Goal: Task Accomplishment & Management: Complete application form

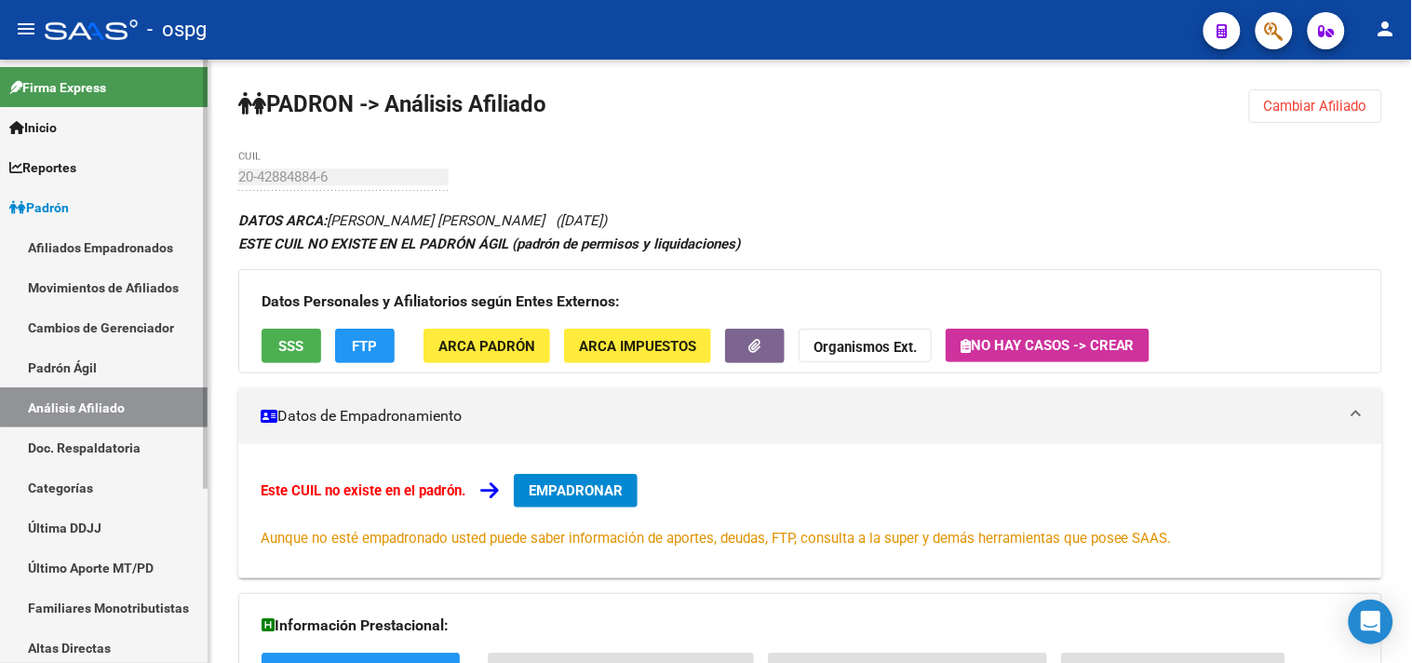
scroll to position [691, 0]
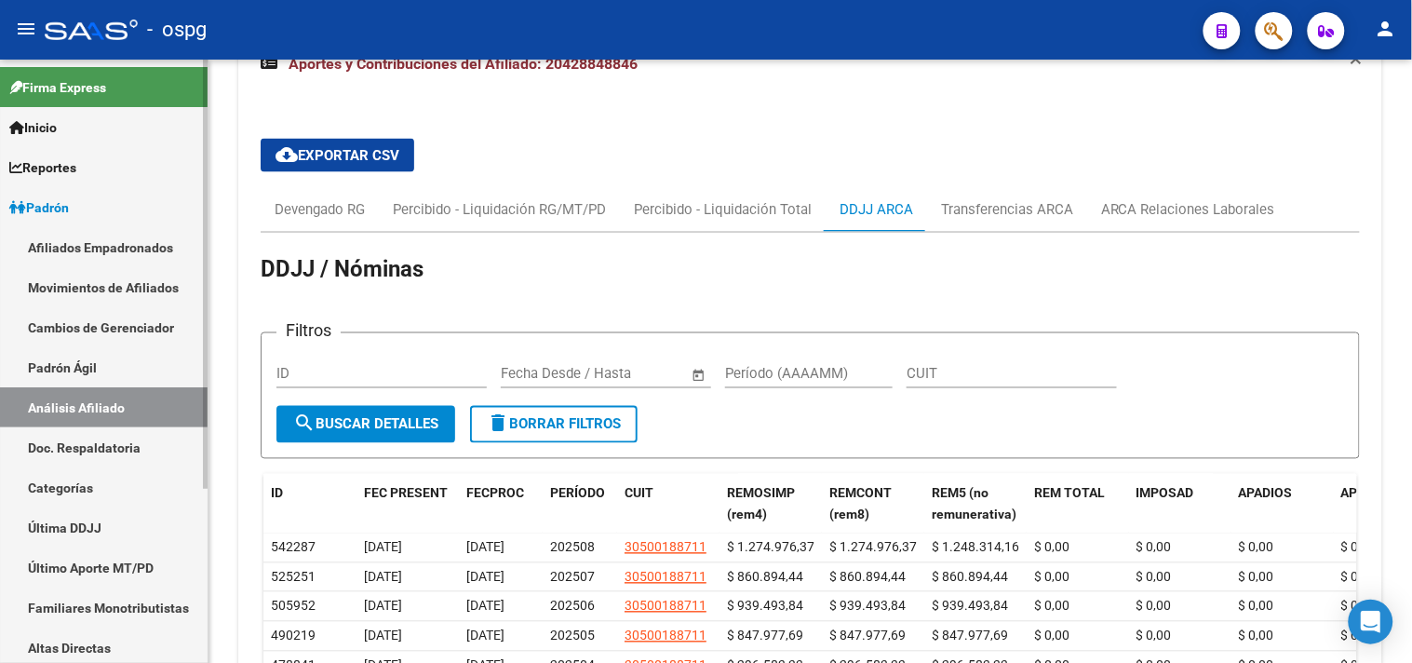
click at [81, 410] on link "Análisis Afiliado" at bounding box center [104, 407] width 208 height 40
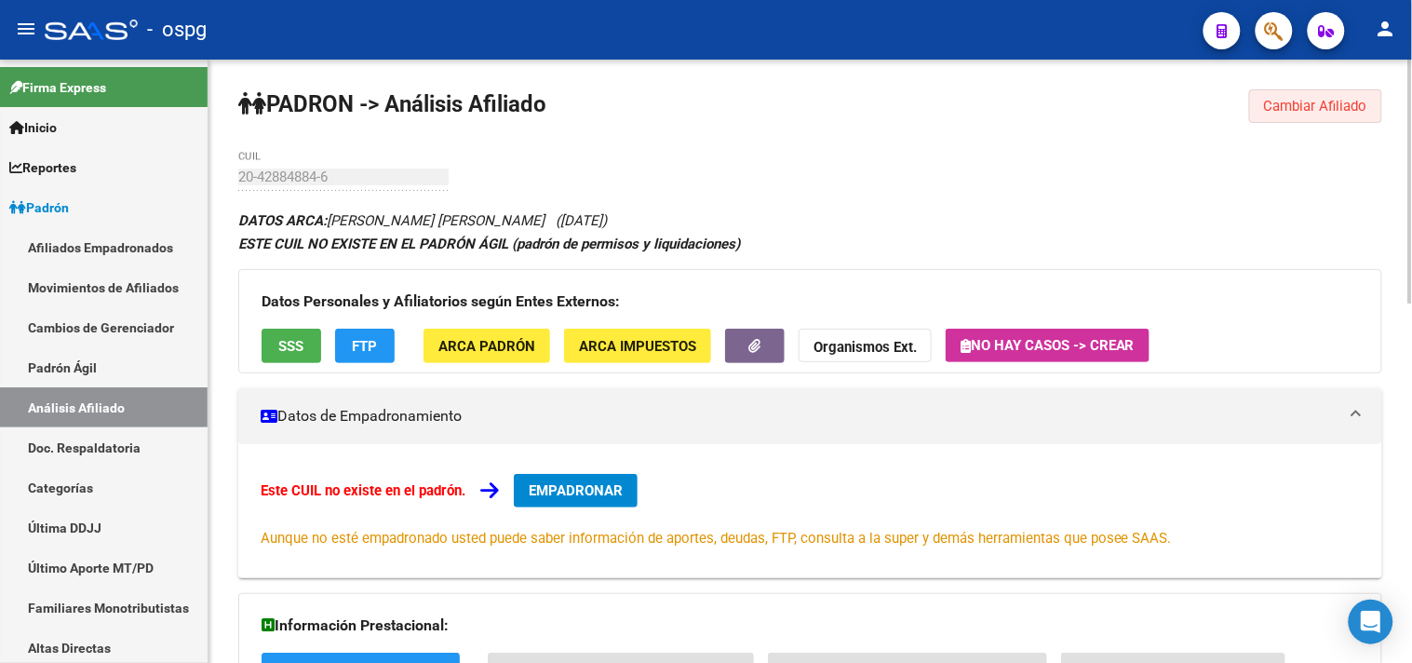
click at [1357, 113] on span "Cambiar Afiliado" at bounding box center [1315, 106] width 103 height 17
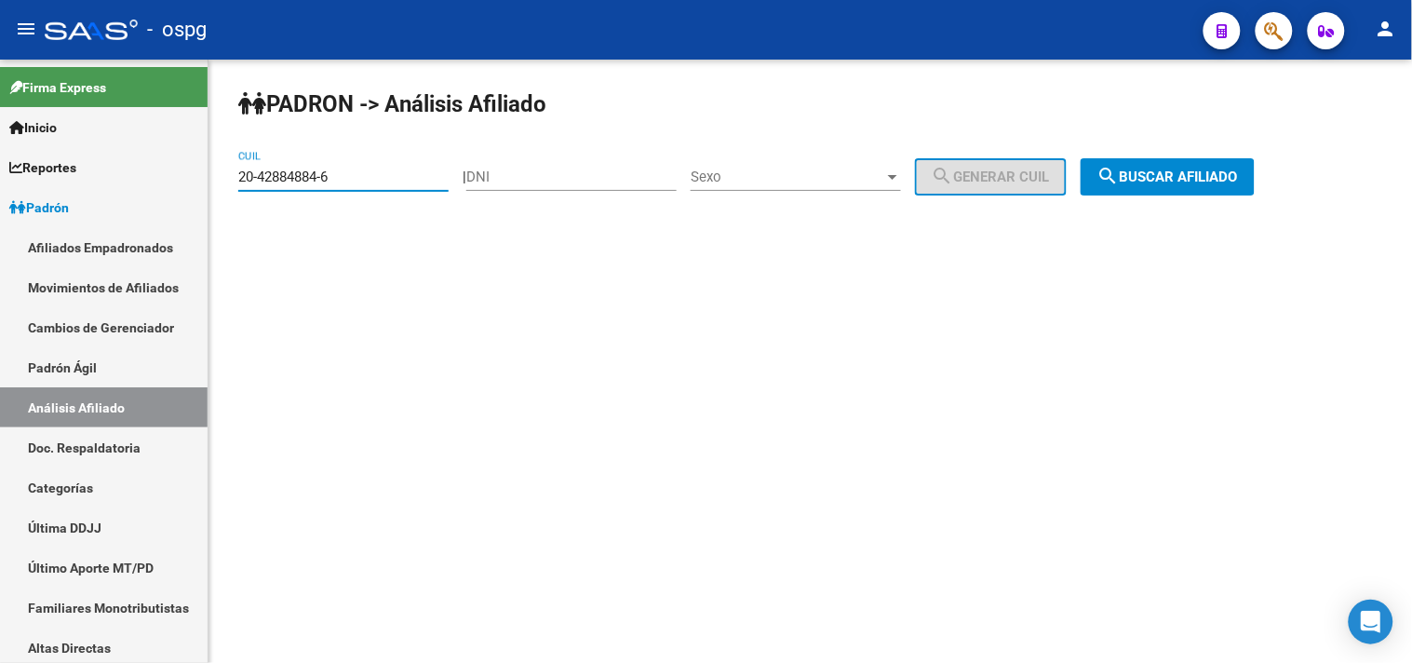
drag, startPoint x: 385, startPoint y: 179, endPoint x: 289, endPoint y: 182, distance: 96.8
click at [220, 179] on div "[PERSON_NAME] -> Análisis Afiliado 20-42884884-6 CUIL | DNI Sexo Sexo search Ge…" at bounding box center [809, 157] width 1203 height 195
paste input "35762605-7"
type input "20-35762605-7"
click at [1220, 179] on span "search Buscar afiliado" at bounding box center [1167, 176] width 141 height 17
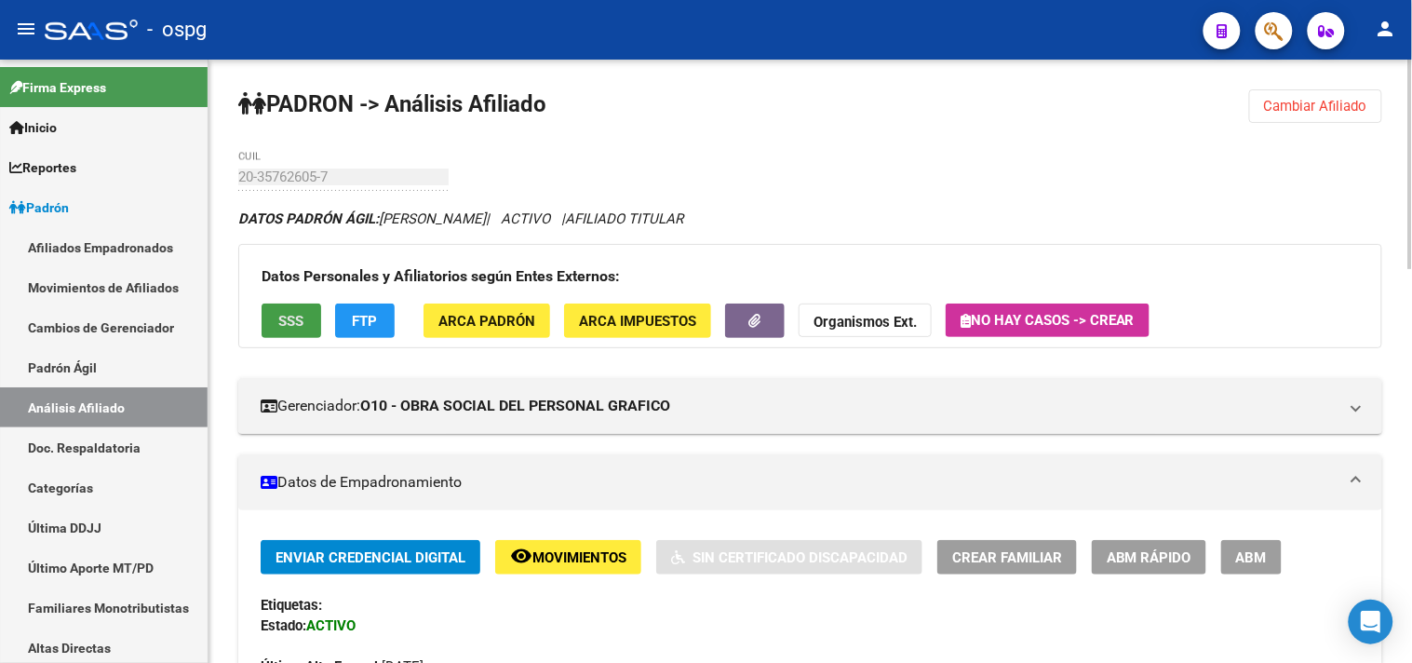
click at [280, 321] on span "SSS" at bounding box center [291, 321] width 25 height 17
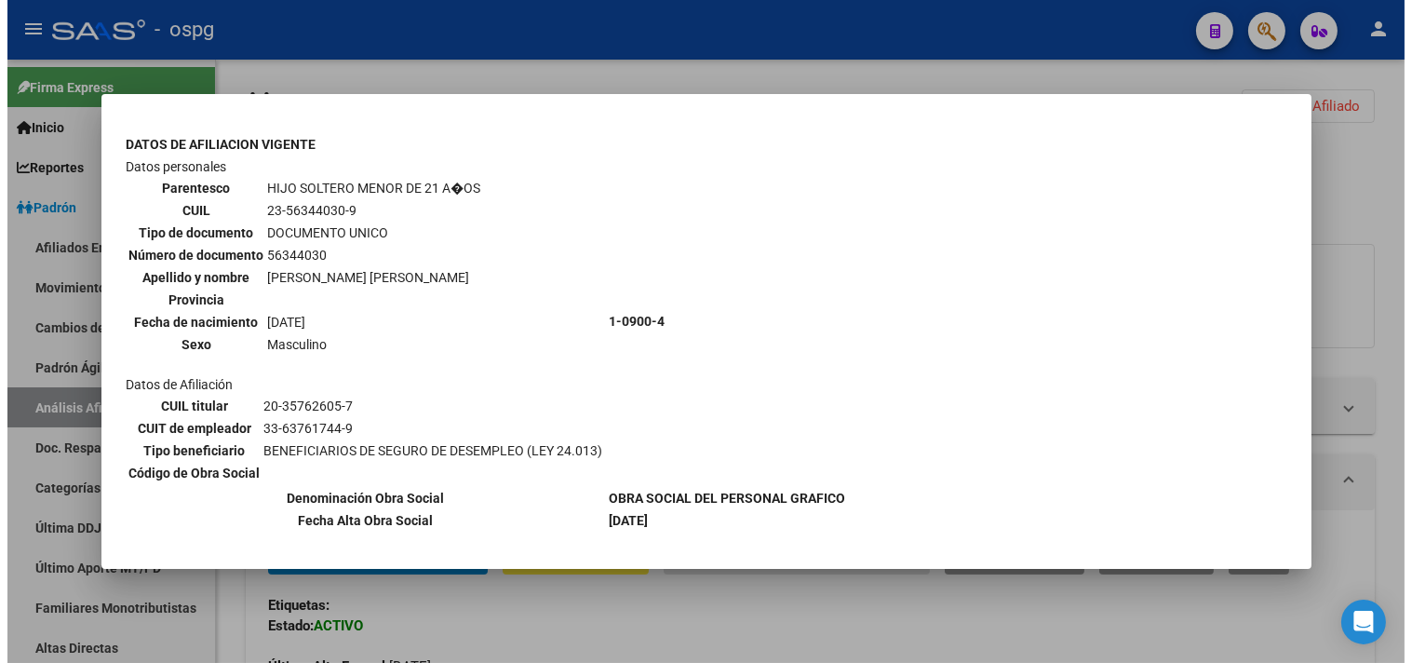
scroll to position [988, 0]
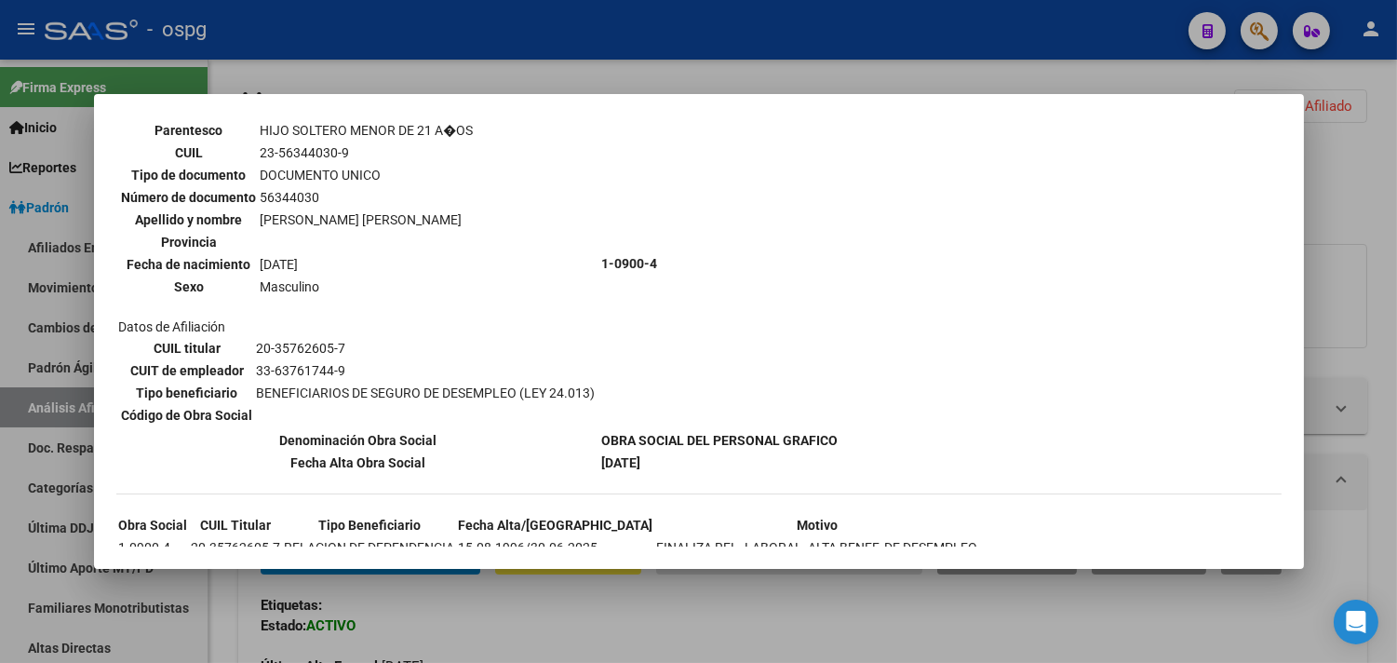
click at [1372, 351] on div at bounding box center [698, 331] width 1397 height 663
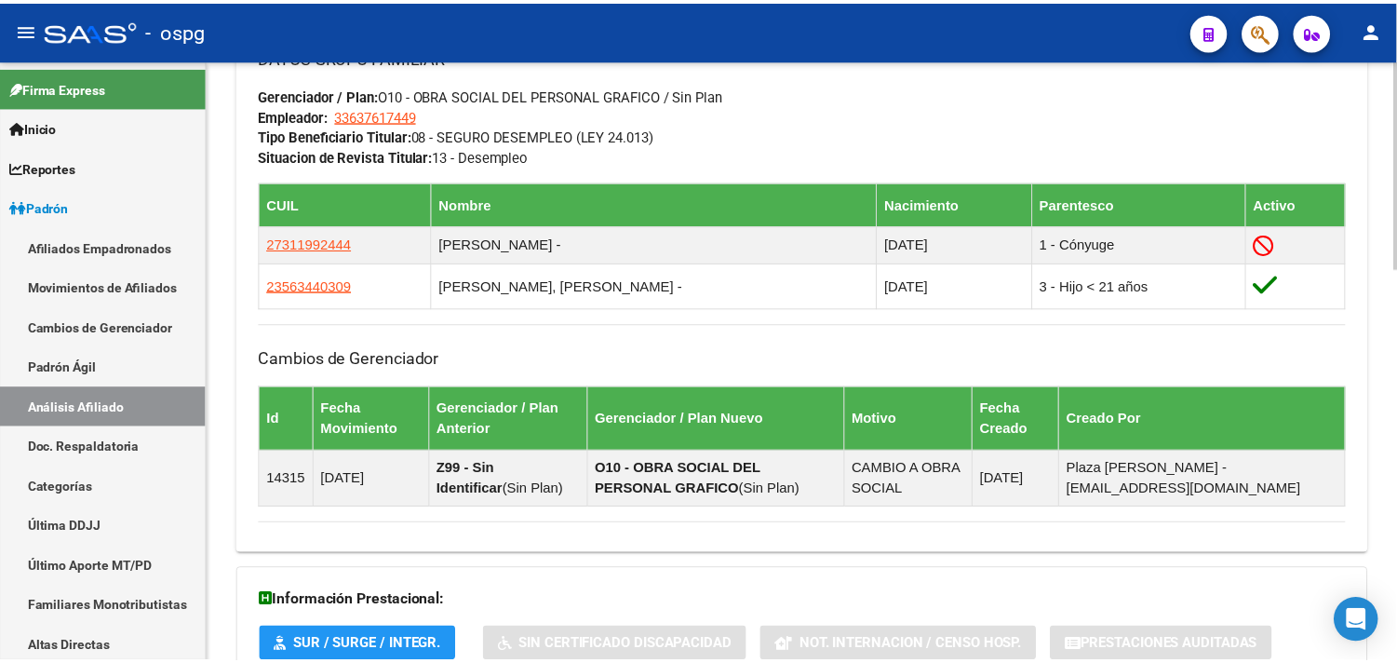
scroll to position [827, 0]
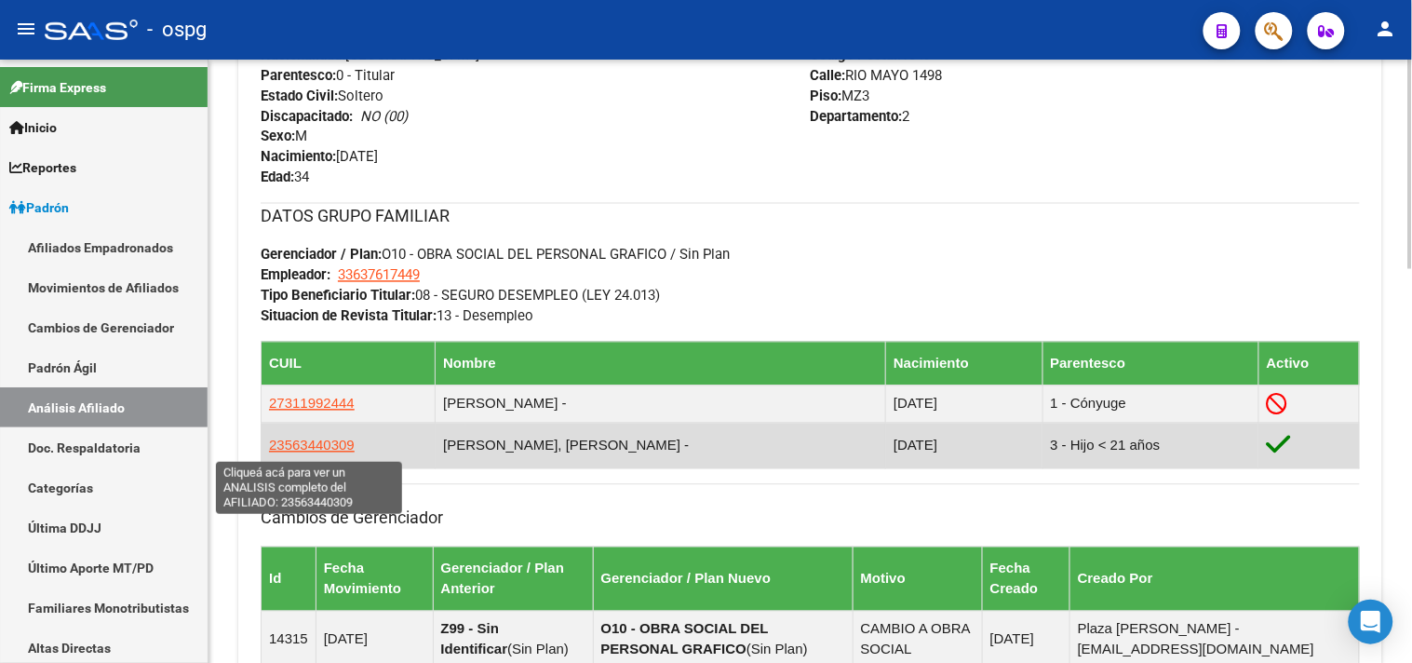
click at [338, 449] on span "23563440309" at bounding box center [312, 445] width 86 height 16
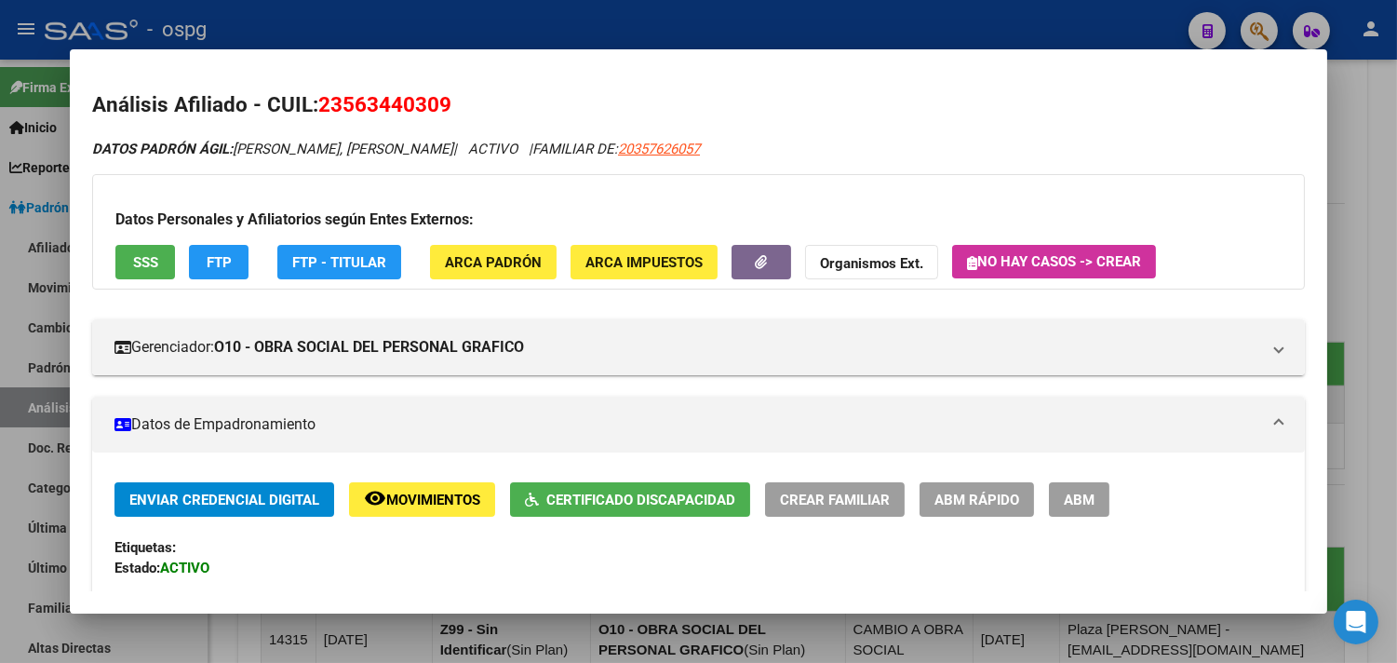
click at [568, 491] on span "Certificado Discapacidad" at bounding box center [630, 499] width 210 height 17
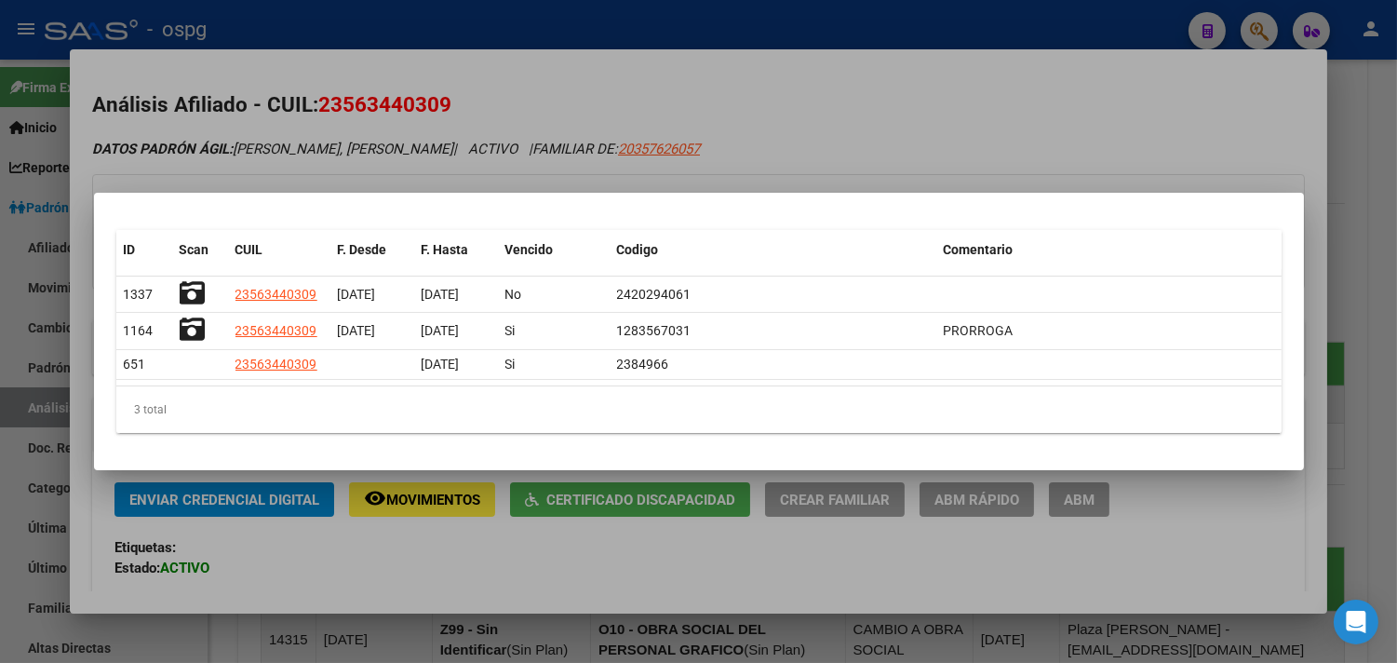
click at [513, 571] on div at bounding box center [698, 331] width 1397 height 663
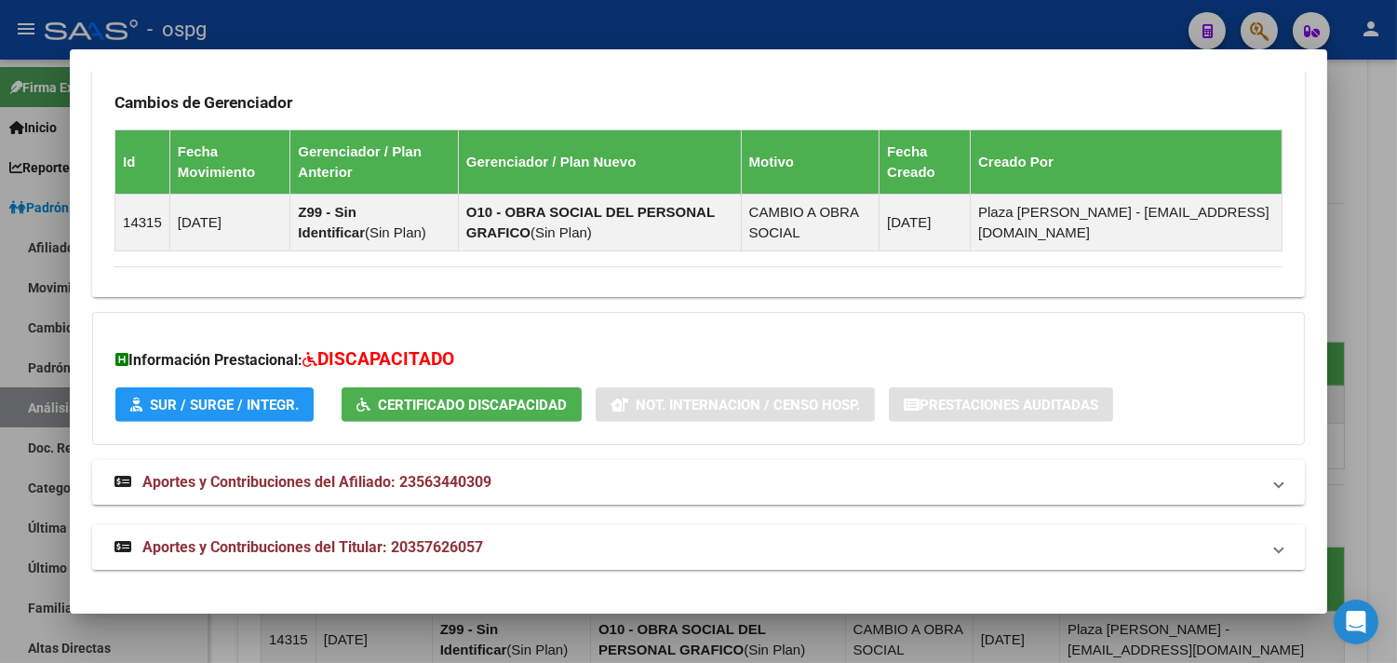
drag, startPoint x: 538, startPoint y: 544, endPoint x: 653, endPoint y: 524, distance: 117.1
click at [542, 545] on mat-panel-title "Aportes y Contribuciones del Titular: 20357626057" at bounding box center [687, 547] width 1146 height 22
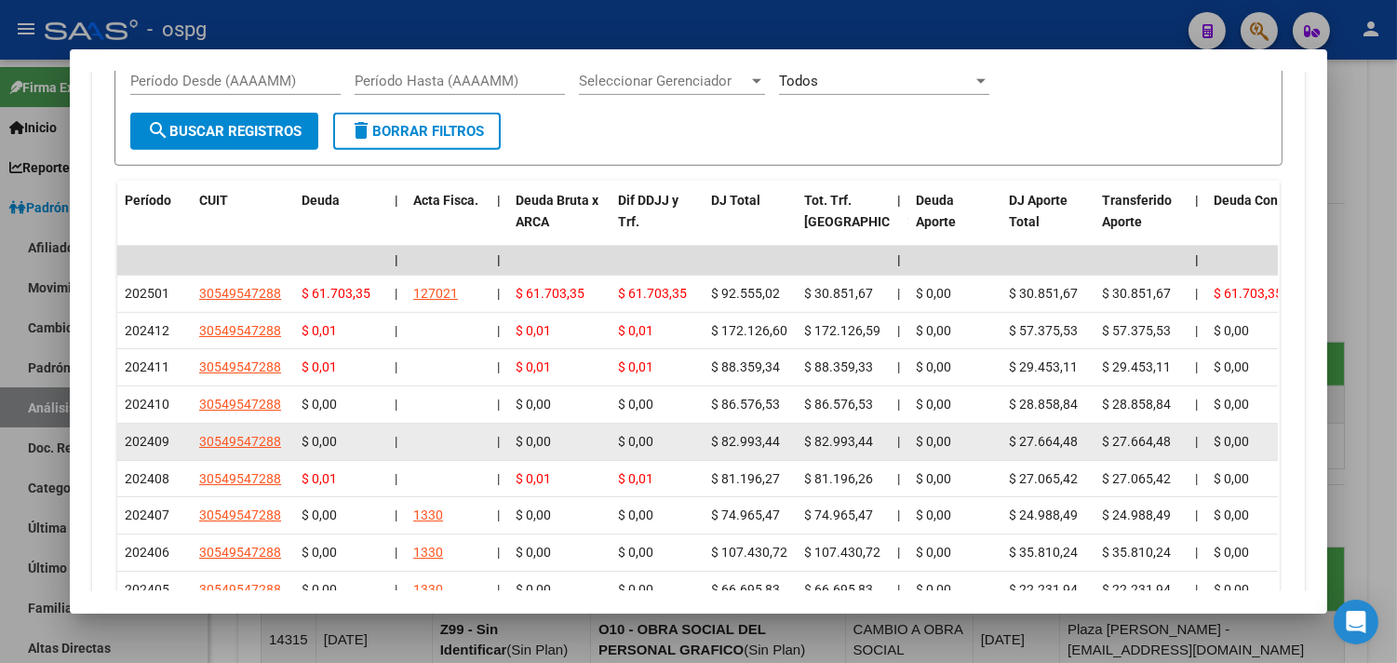
scroll to position [1813, 0]
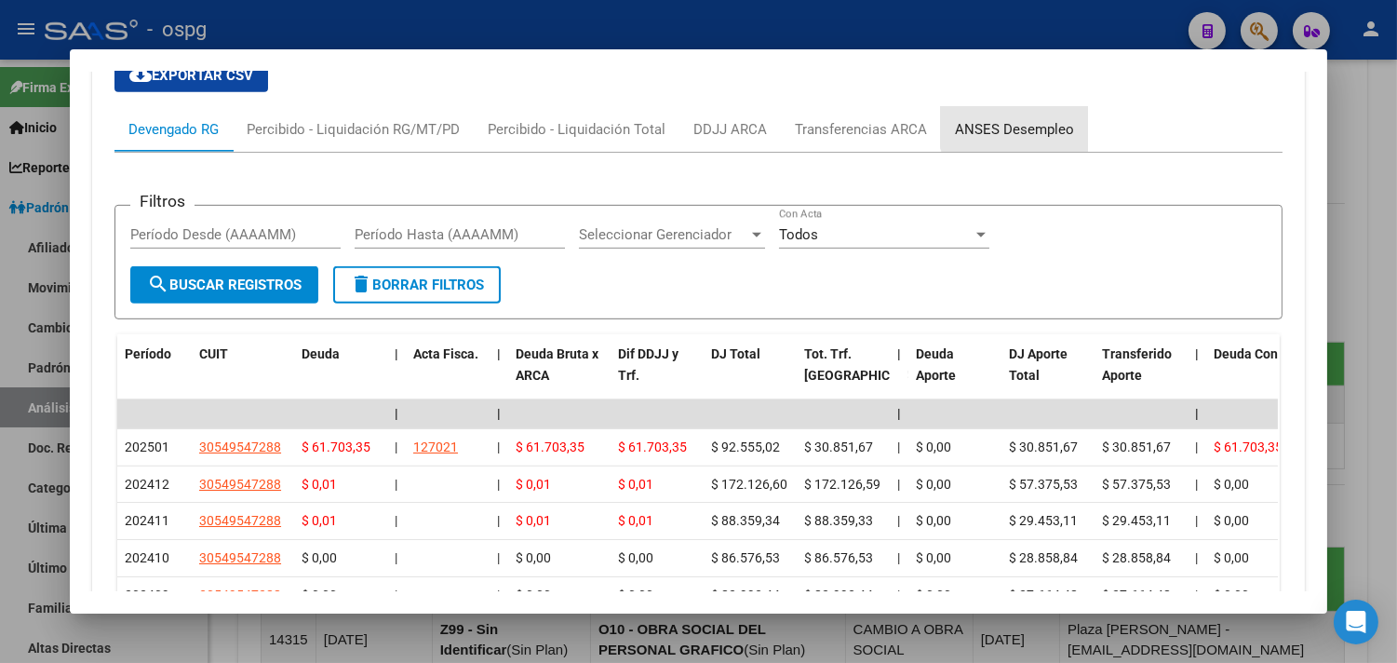
click at [1028, 119] on div "ANSES Desempleo" at bounding box center [1014, 129] width 147 height 45
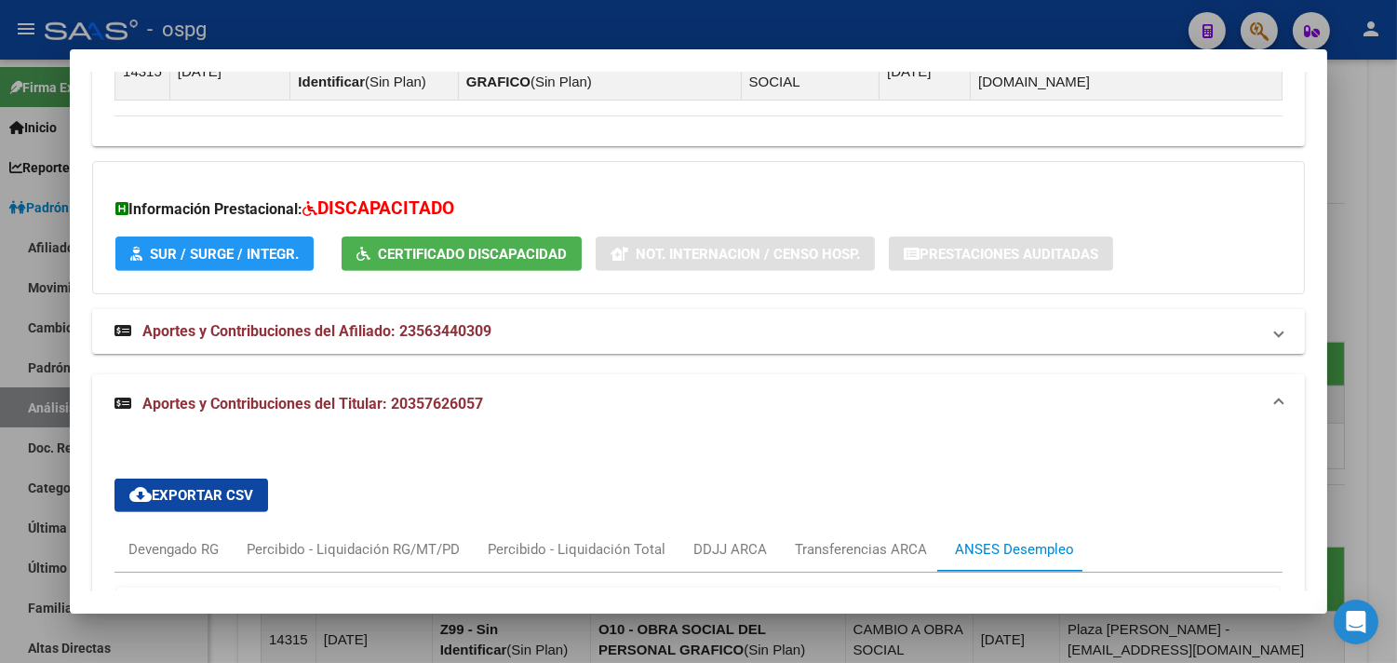
scroll to position [1400, 0]
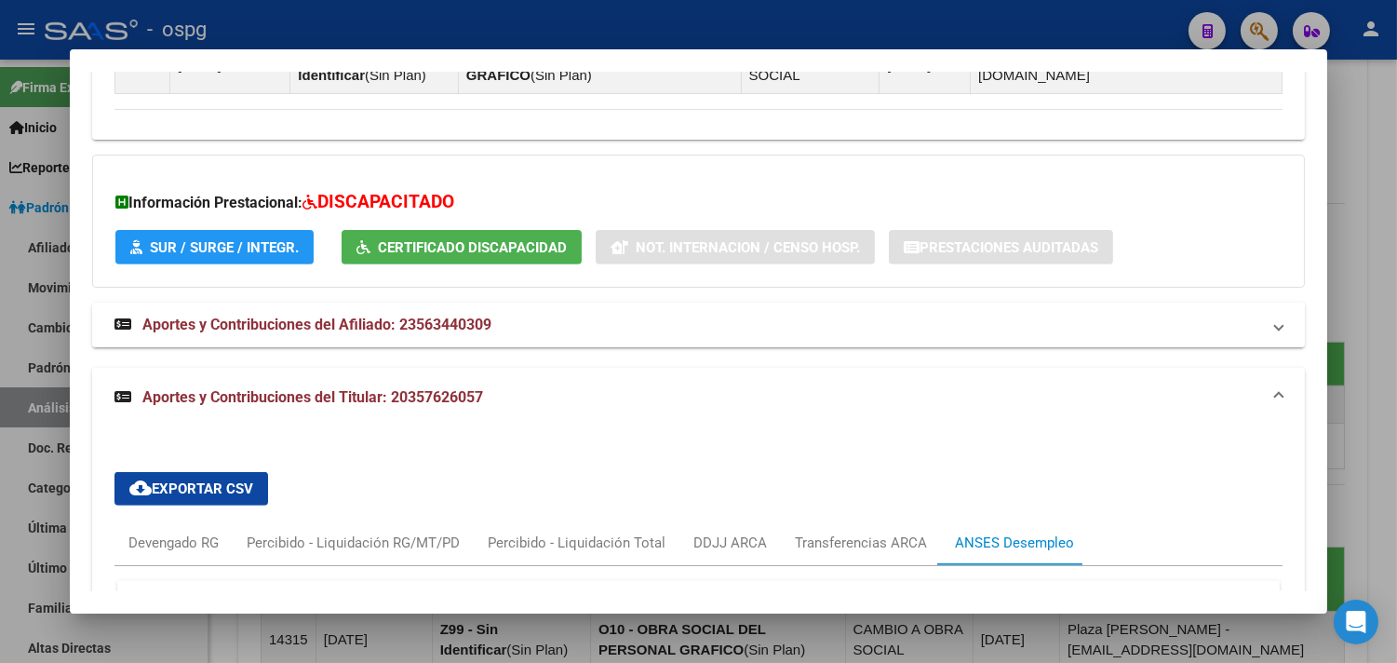
click at [633, 341] on mat-expansion-panel-header "Aportes y Contribuciones del Afiliado: 23563440309" at bounding box center [698, 325] width 1213 height 45
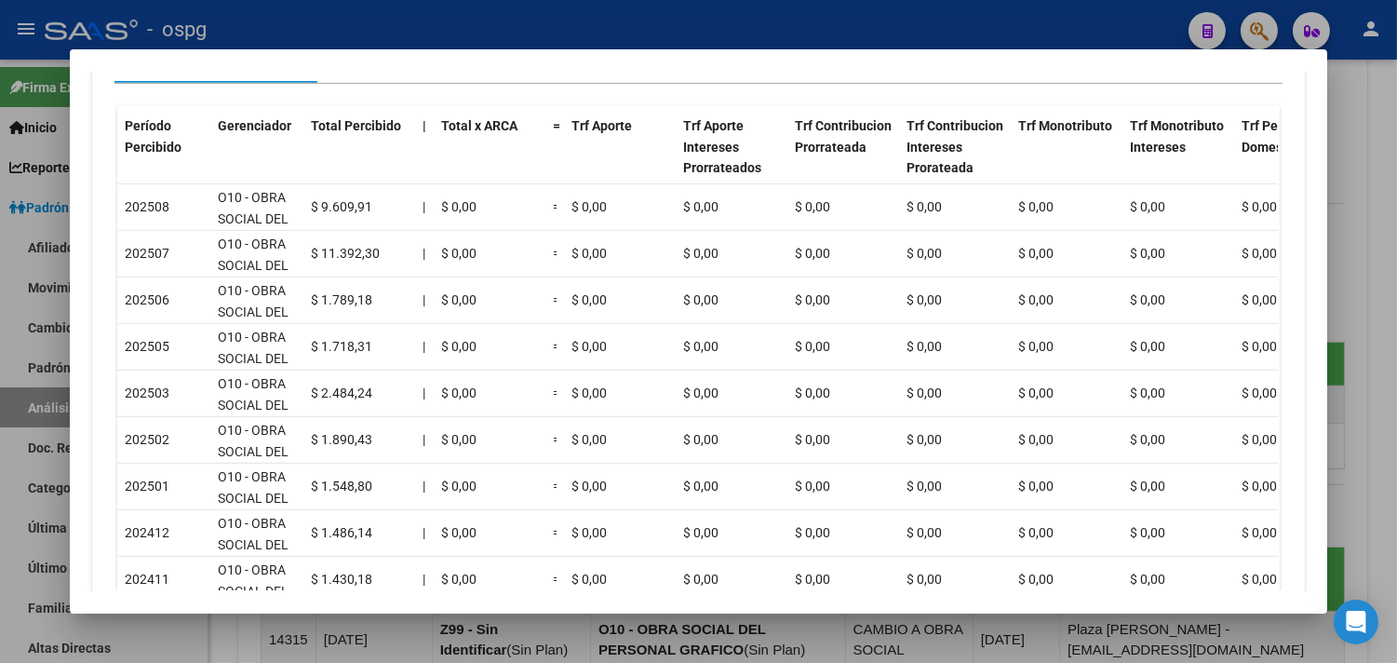
scroll to position [1741, 0]
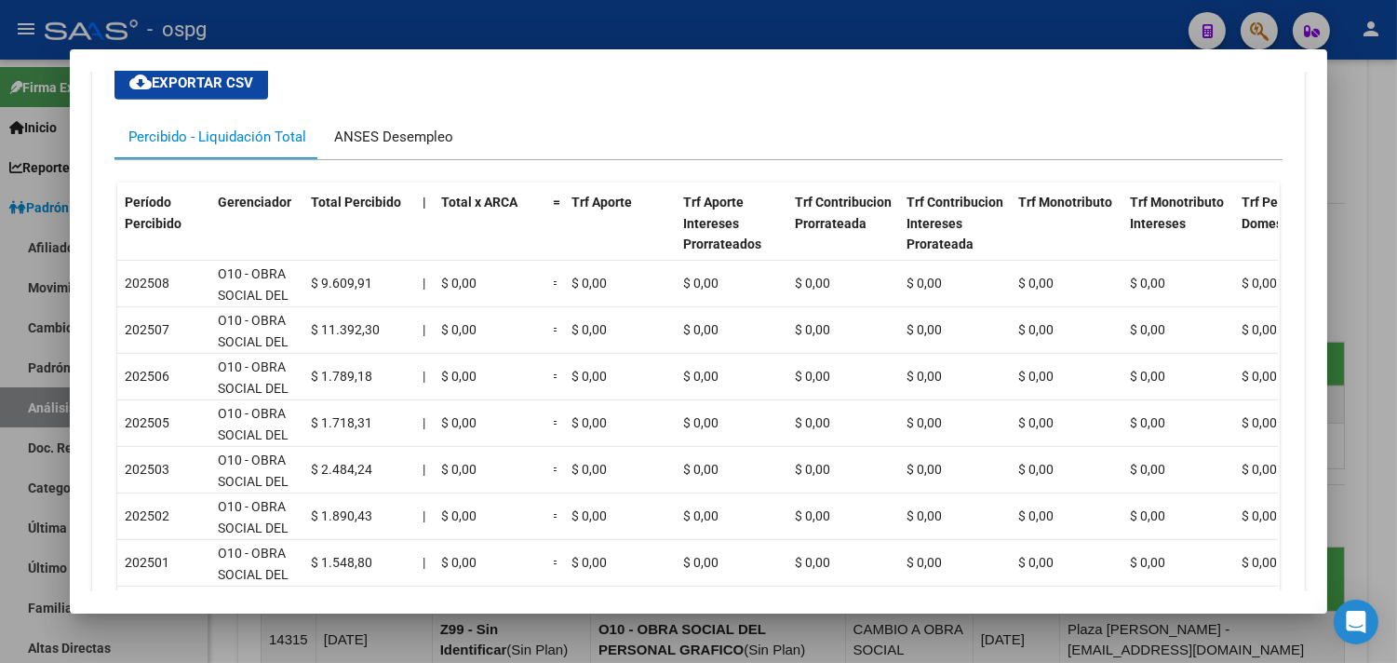
click at [441, 145] on div "ANSES Desempleo" at bounding box center [393, 137] width 119 height 20
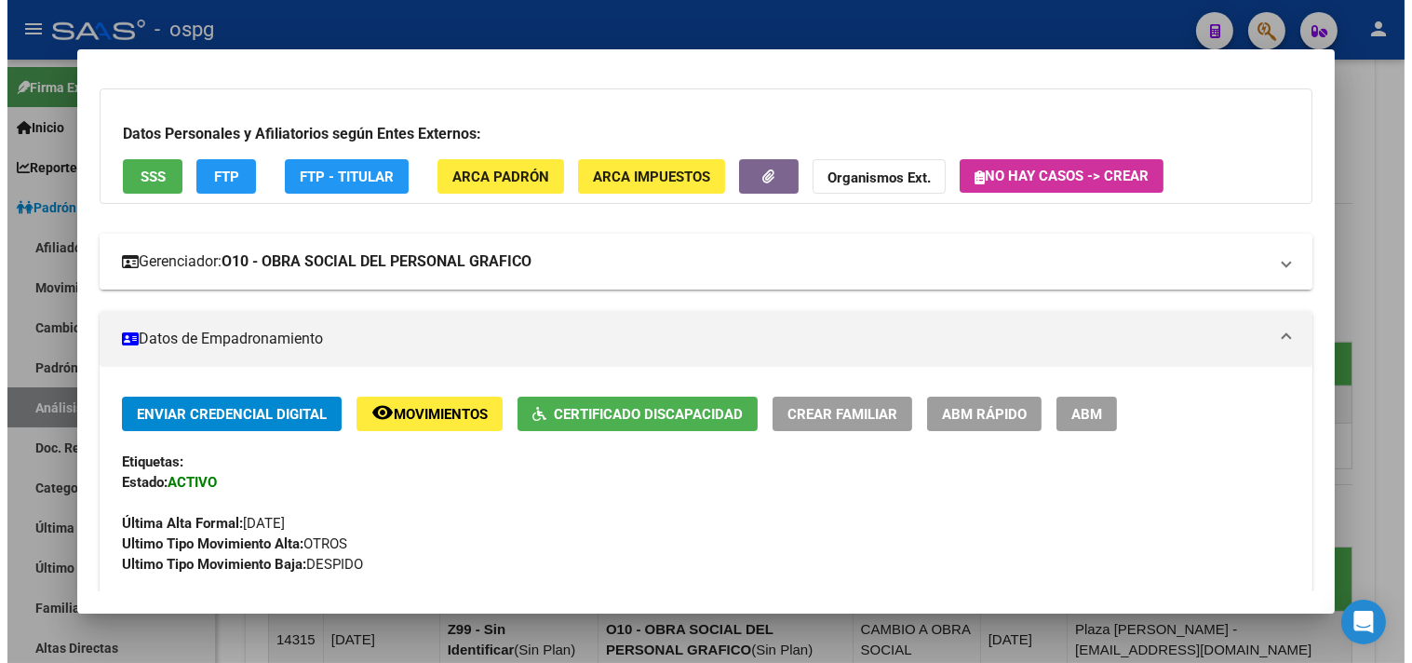
scroll to position [0, 0]
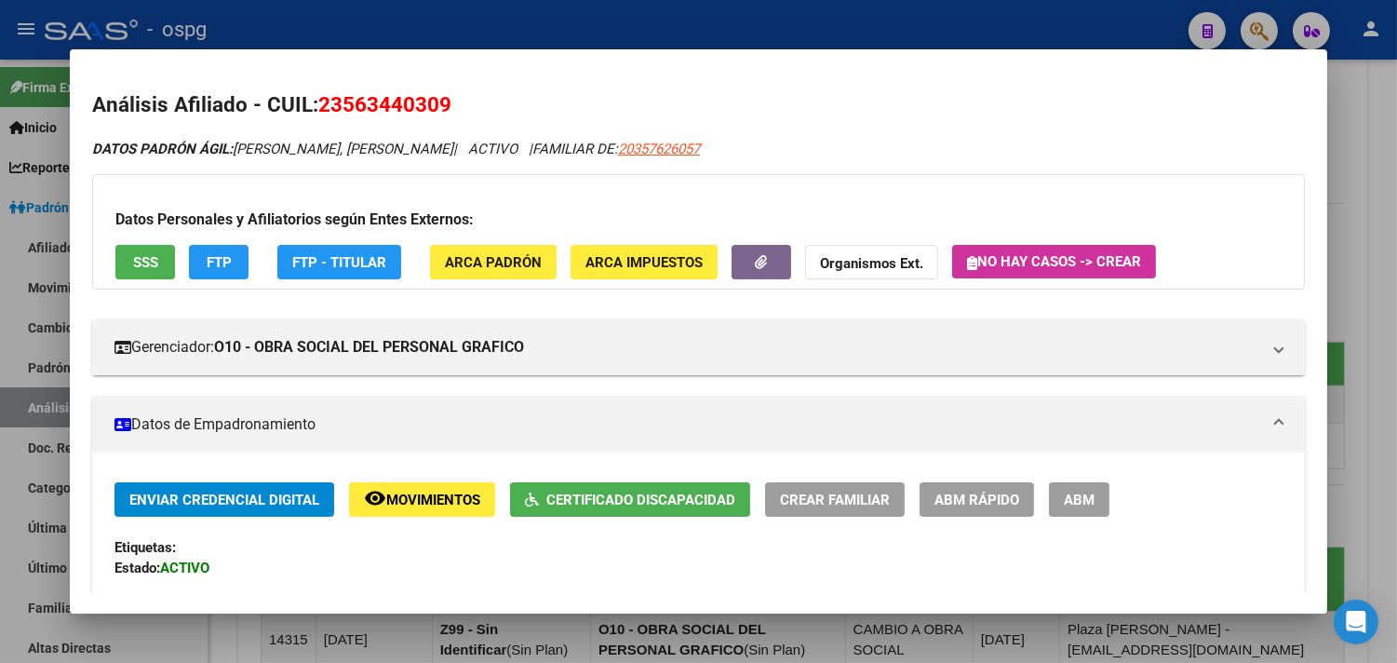
click at [587, 22] on div at bounding box center [698, 331] width 1397 height 663
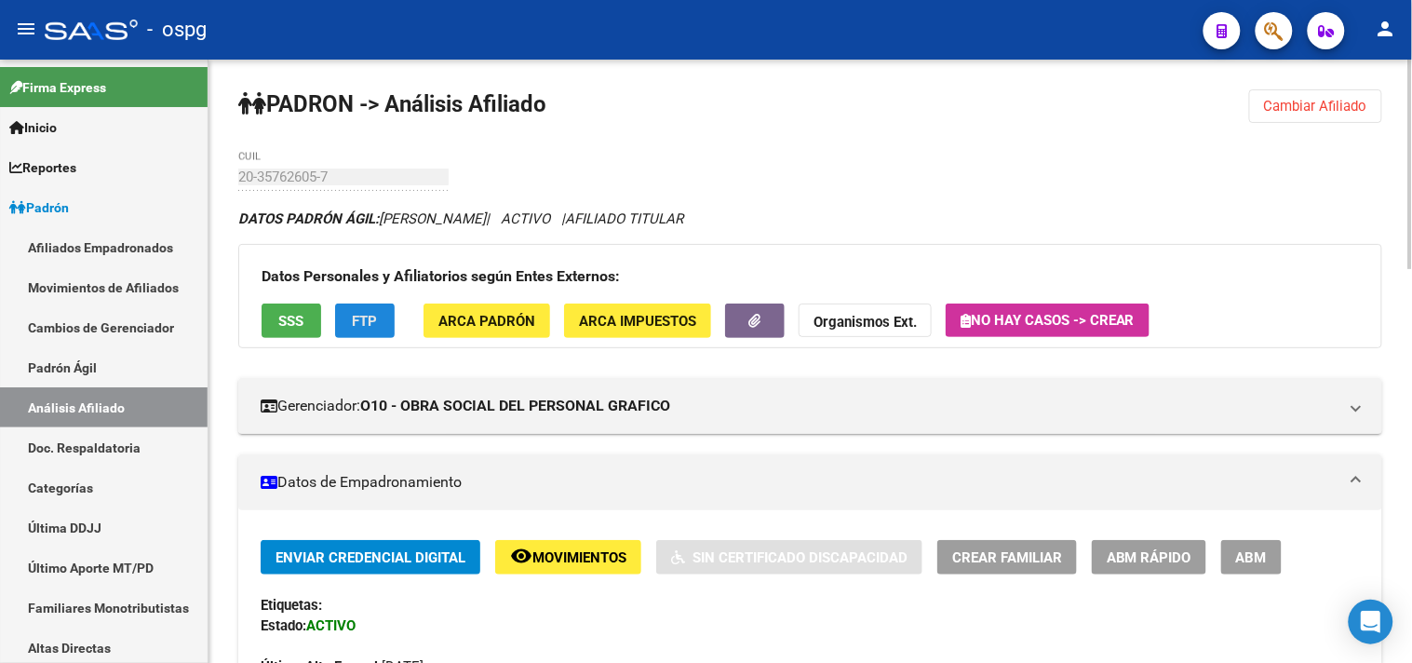
click at [363, 320] on span "FTP" at bounding box center [365, 321] width 25 height 17
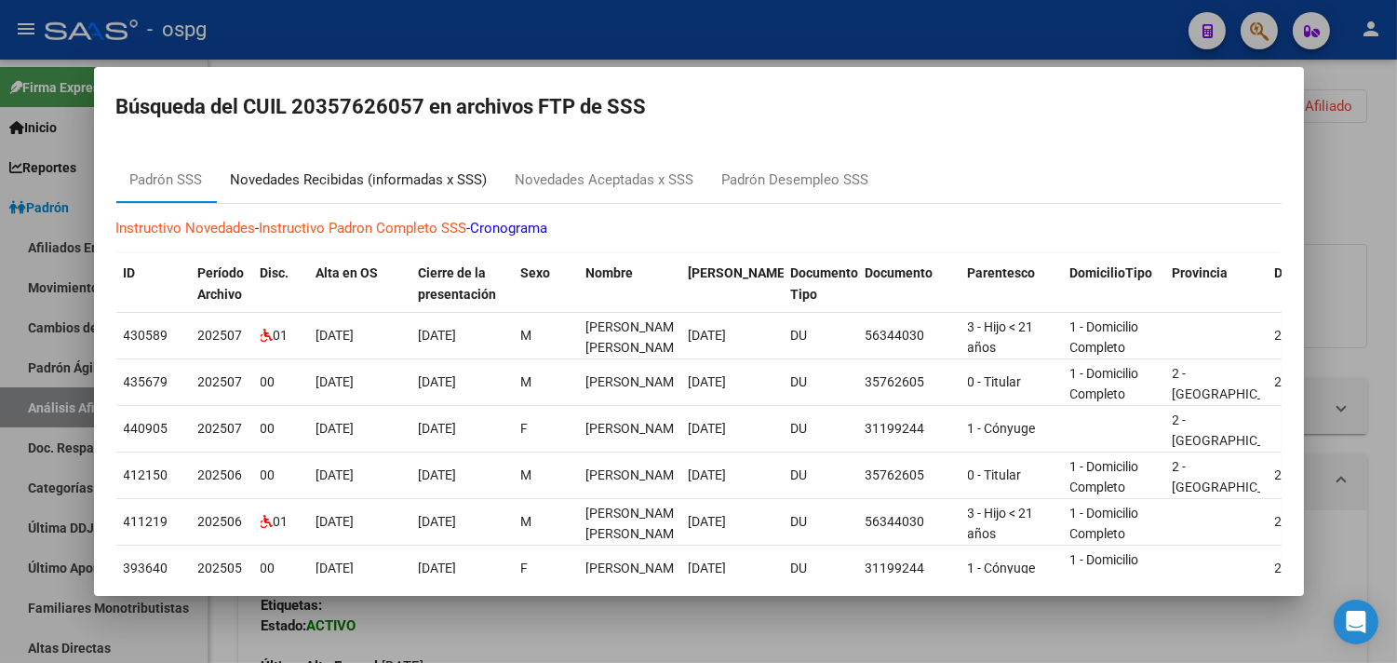
click at [412, 172] on div "Novedades Recibidas (informadas x SSS)" at bounding box center [359, 179] width 257 height 21
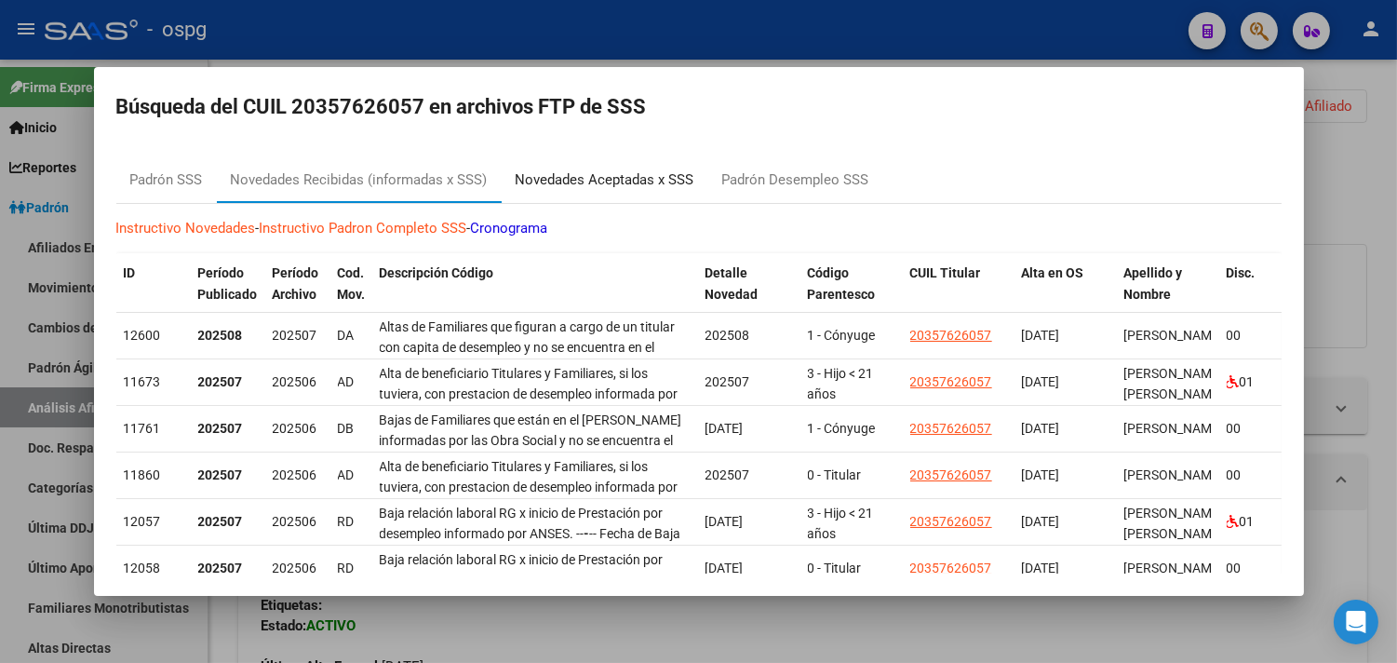
click at [578, 182] on div "Novedades Aceptadas x SSS" at bounding box center [605, 179] width 179 height 21
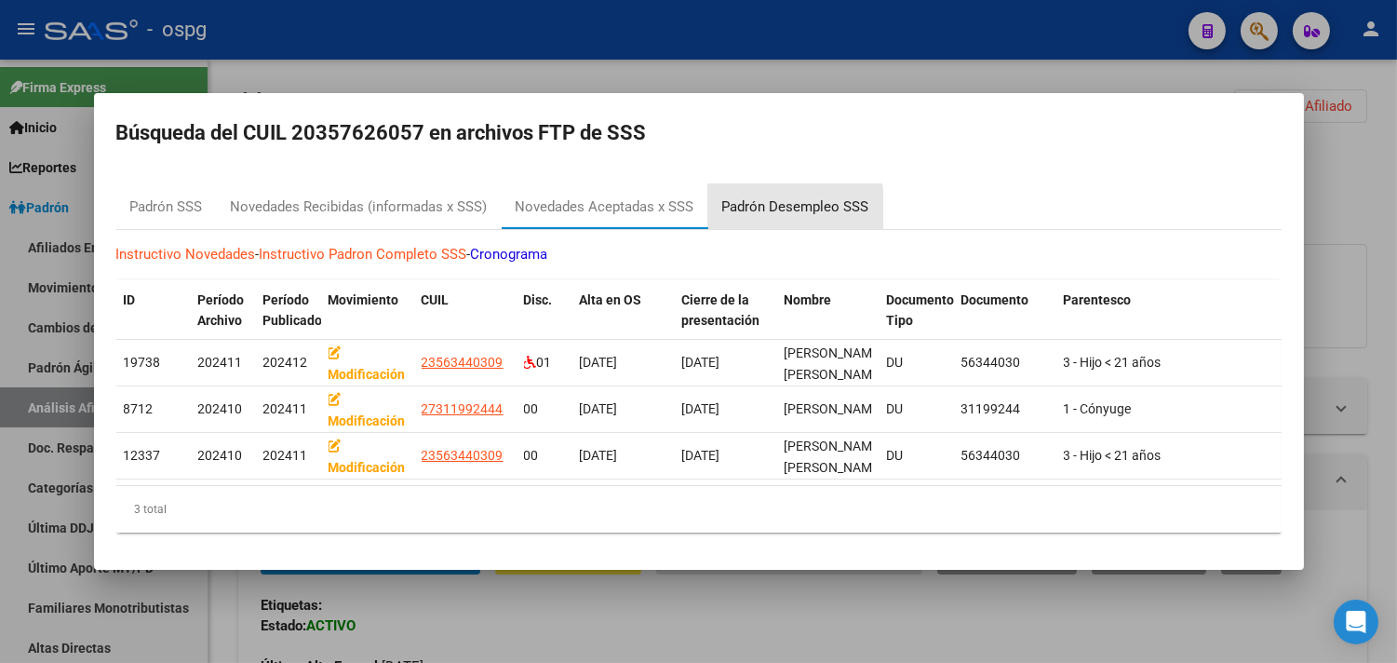
click at [771, 206] on div "Padrón Desempleo SSS" at bounding box center [795, 206] width 147 height 21
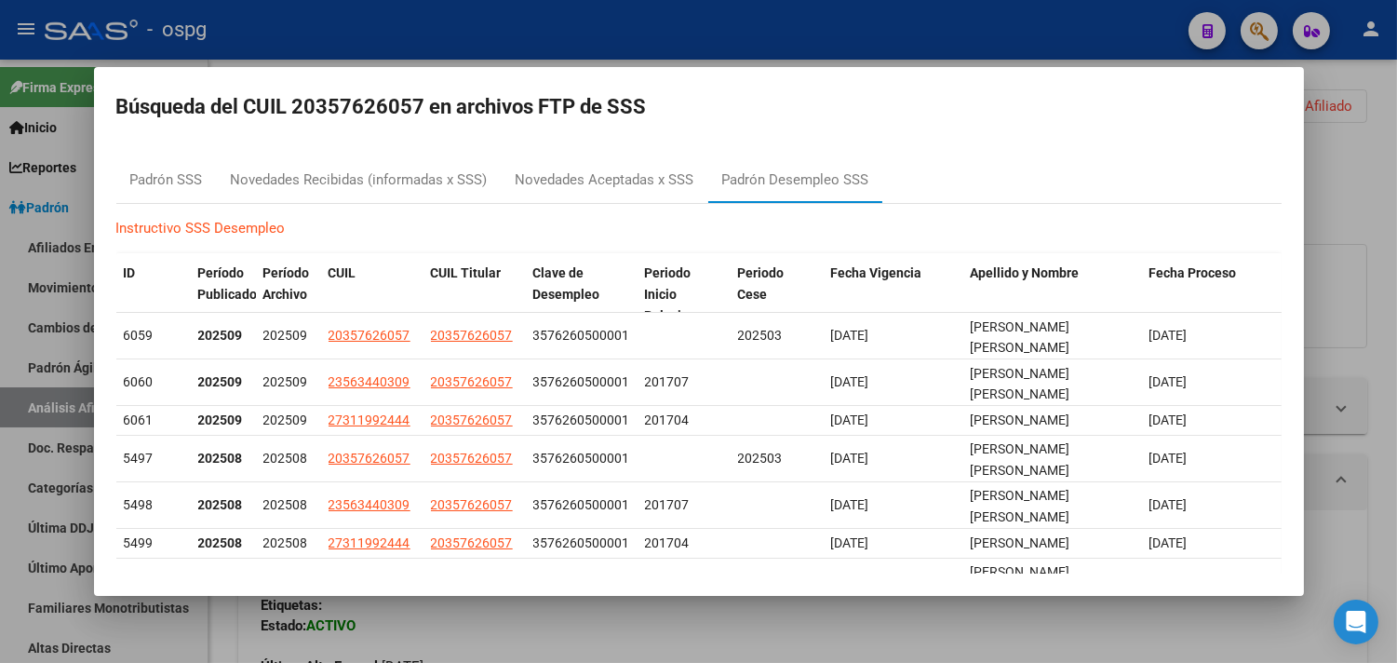
drag, startPoint x: 690, startPoint y: 44, endPoint x: 806, endPoint y: 34, distance: 116.7
click at [689, 44] on div at bounding box center [698, 331] width 1397 height 663
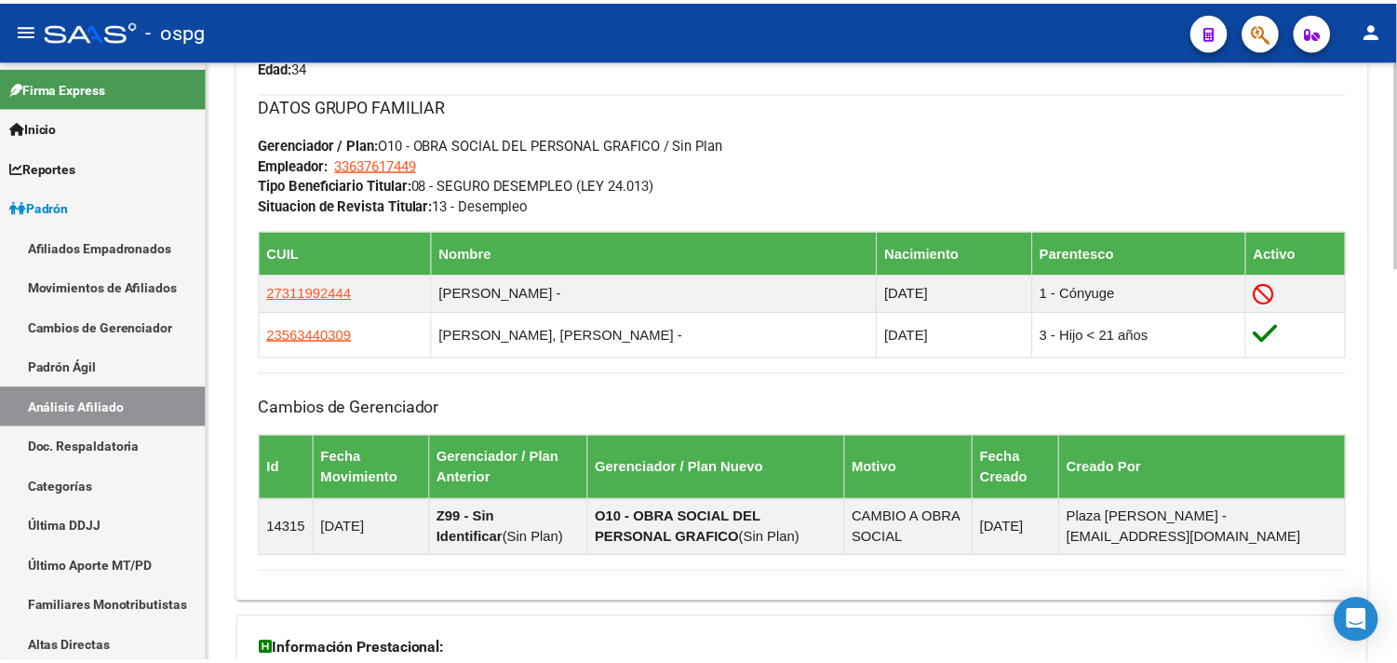
scroll to position [931, 0]
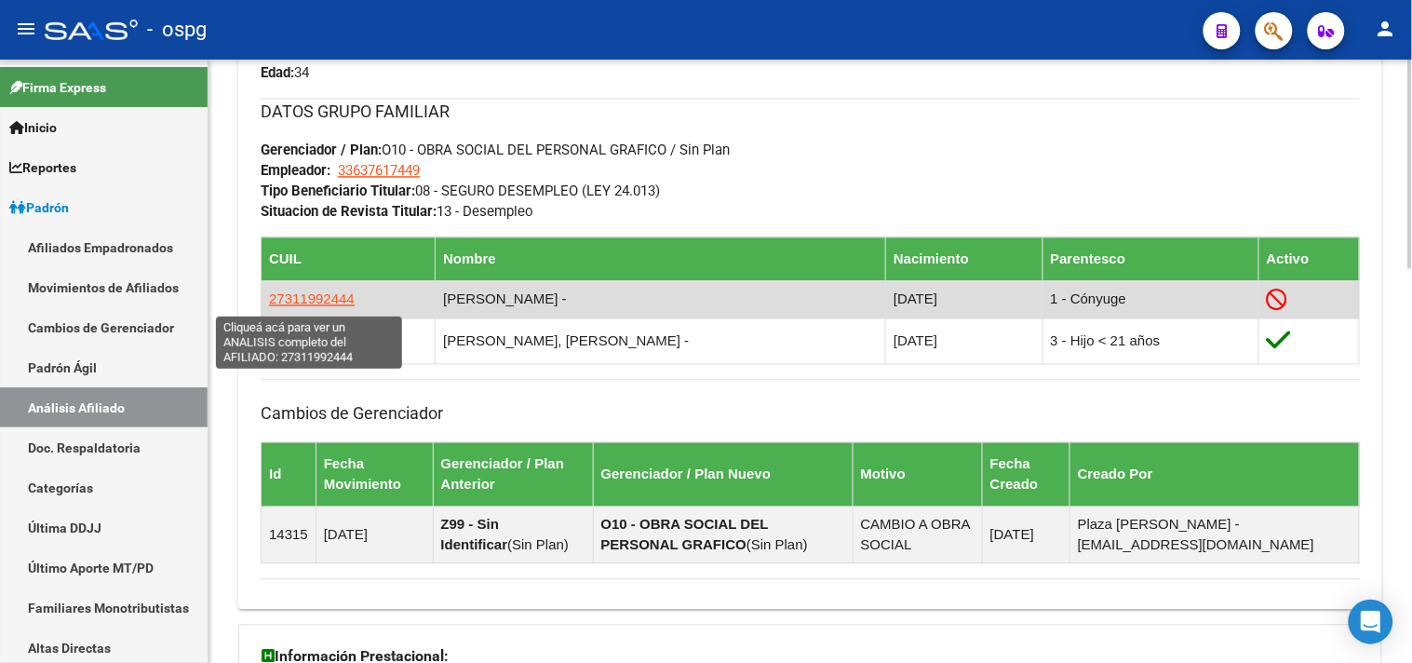
click at [330, 298] on span "27311992444" at bounding box center [312, 299] width 86 height 16
type textarea "27311992444"
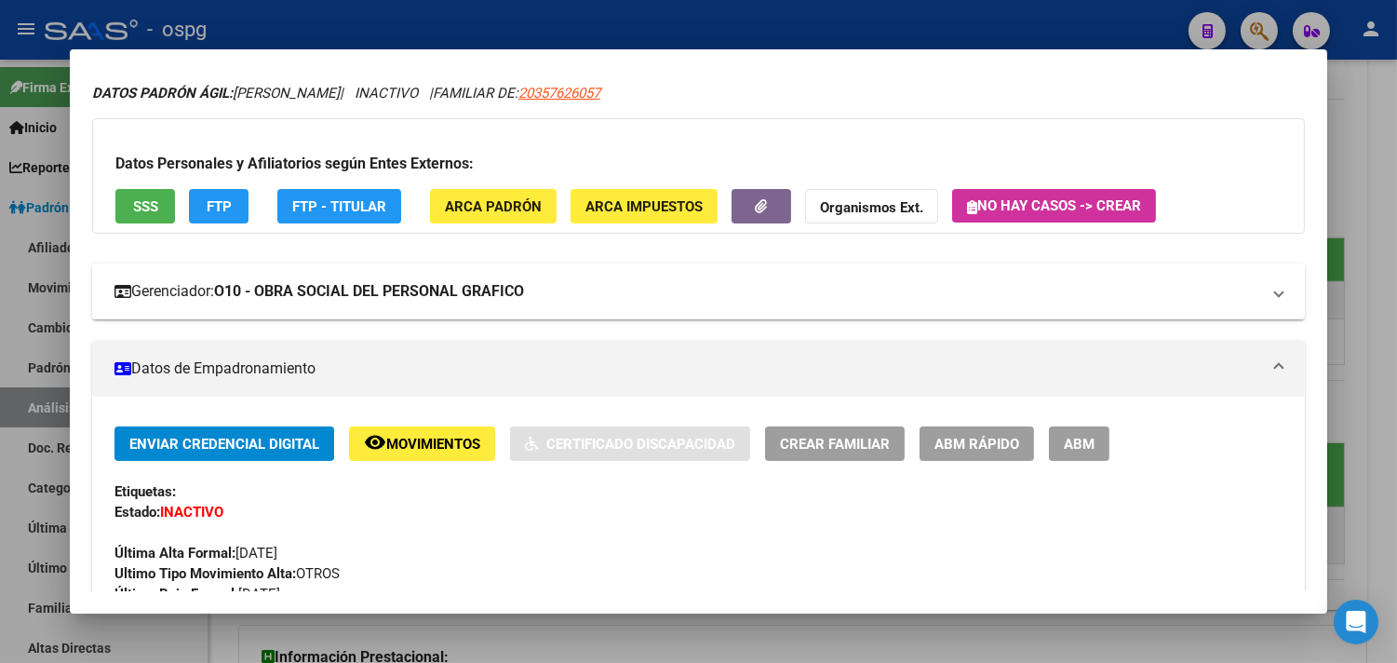
scroll to position [103, 0]
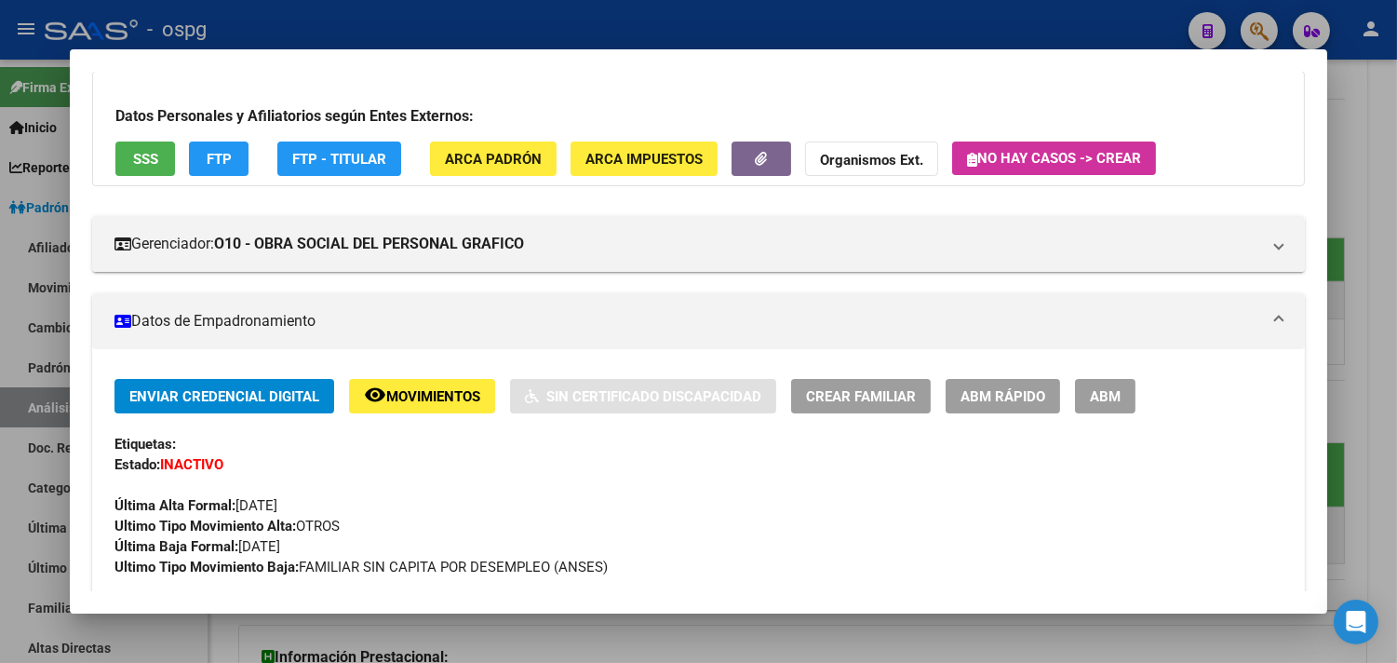
click at [1002, 398] on span "ABM Rápido" at bounding box center [1003, 396] width 85 height 17
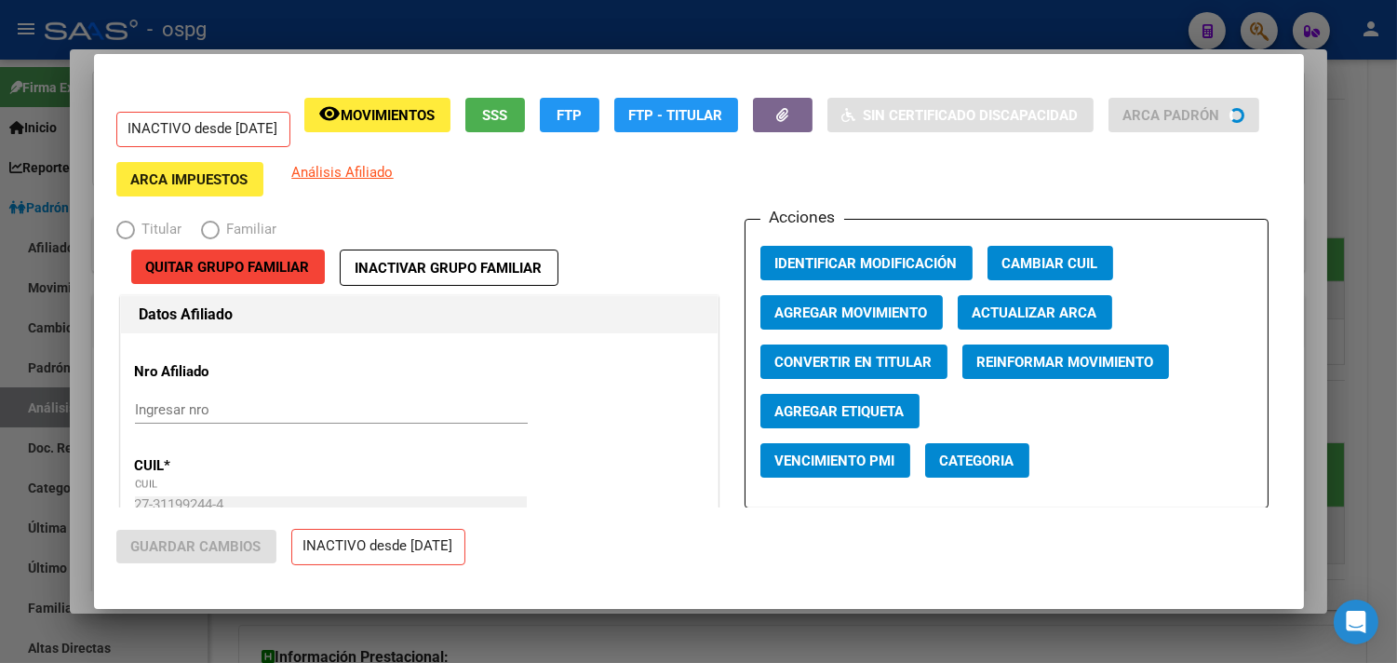
radio input "true"
type input "33-63761744-9"
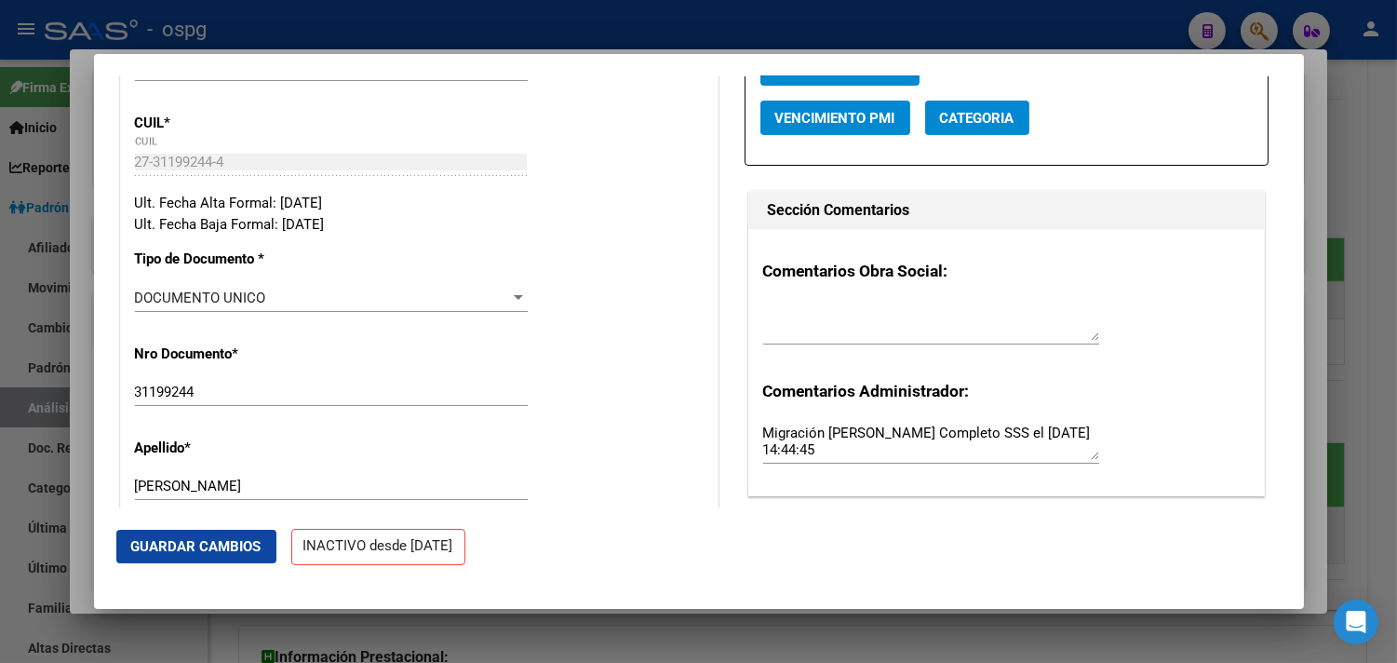
scroll to position [413, 0]
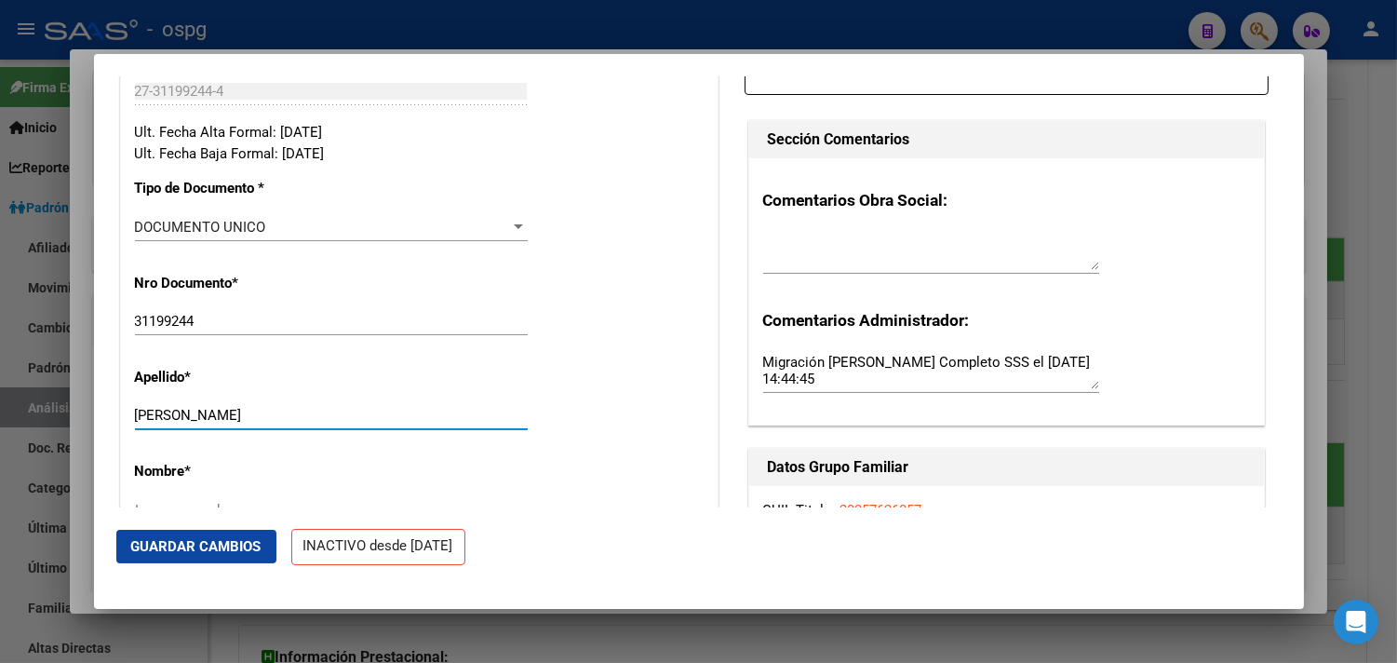
drag, startPoint x: 188, startPoint y: 415, endPoint x: 276, endPoint y: 420, distance: 88.5
click at [276, 420] on input "[PERSON_NAME]" at bounding box center [331, 415] width 393 height 17
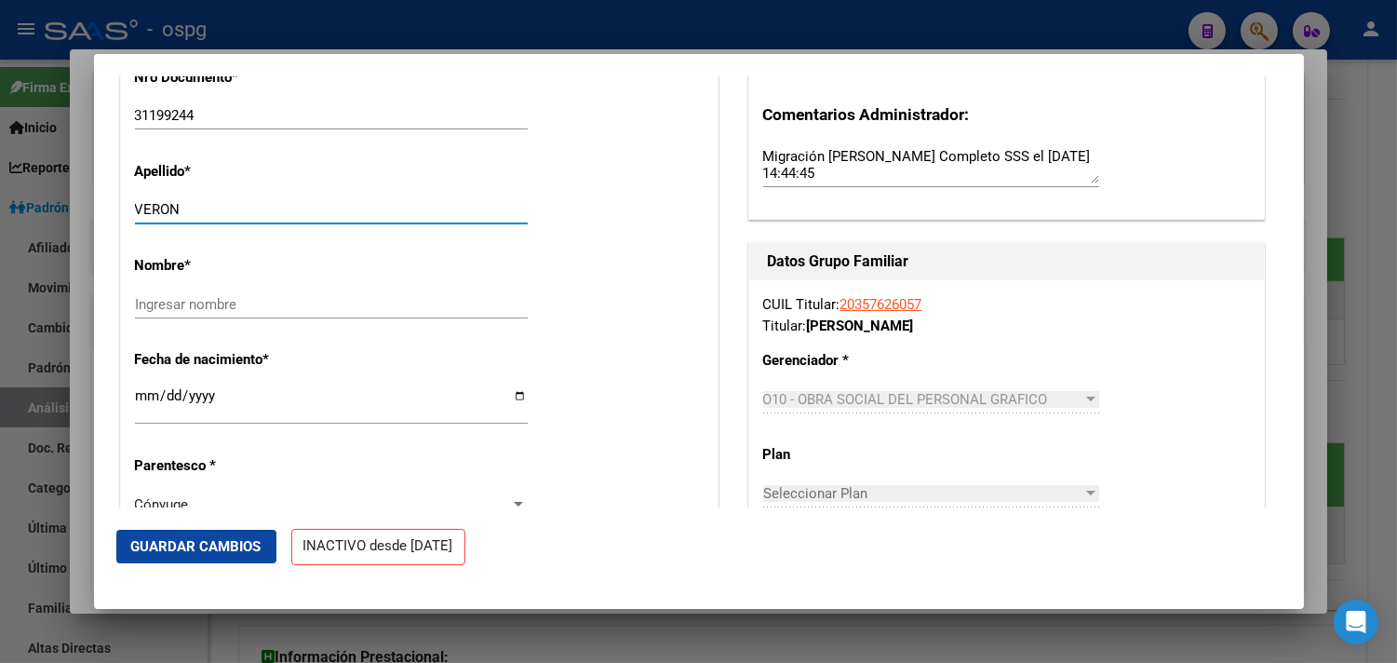
scroll to position [620, 0]
type input "VERON"
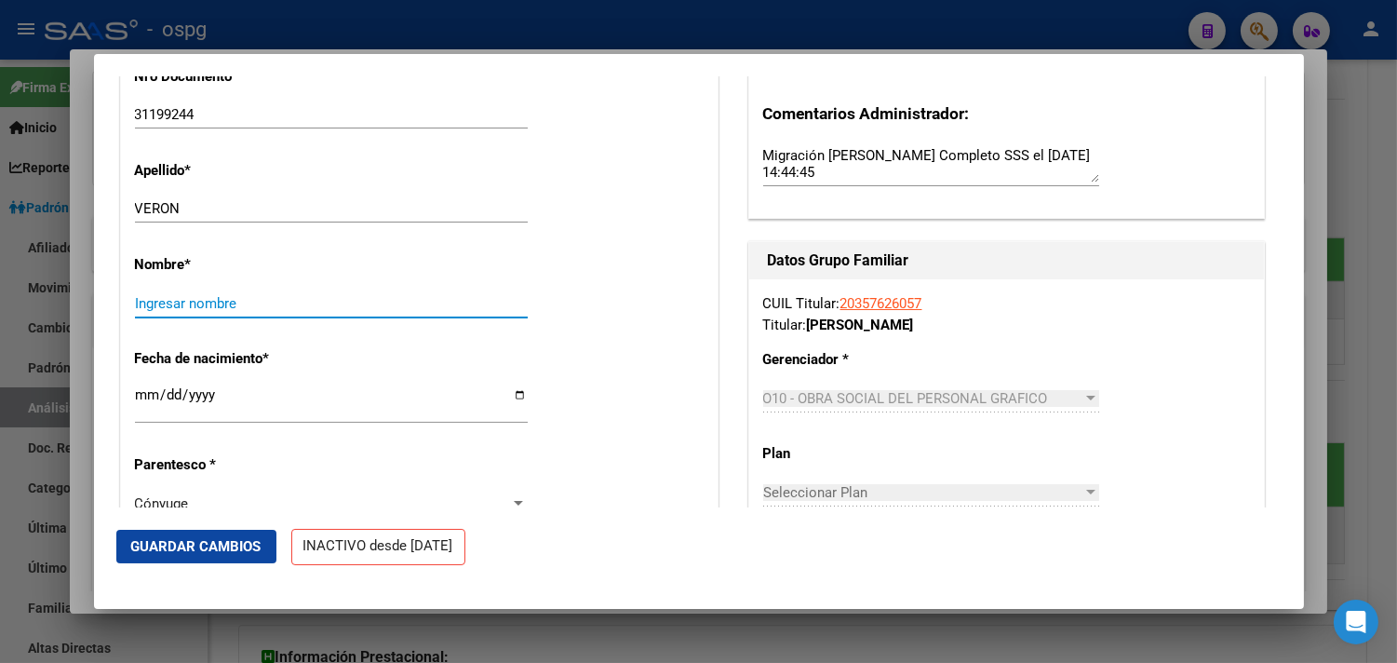
click at [168, 305] on input "Ingresar nombre" at bounding box center [331, 303] width 393 height 17
paste input "[PERSON_NAME]"
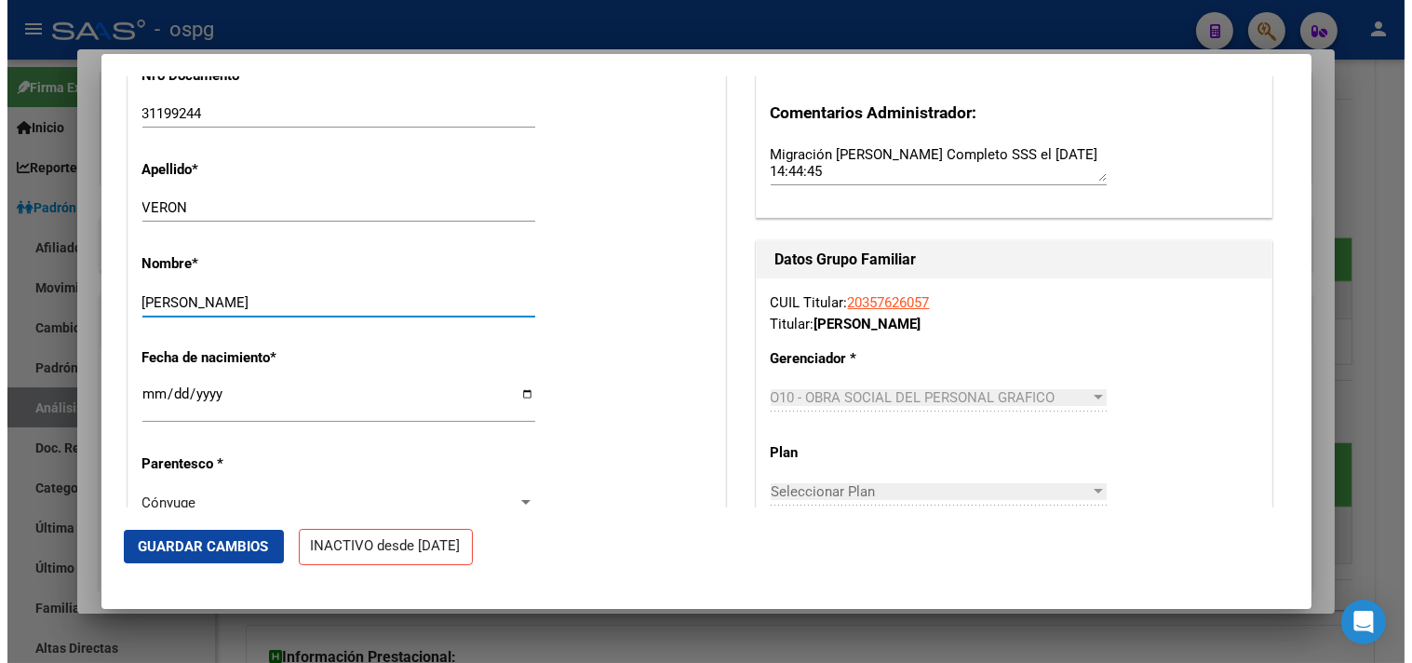
scroll to position [413, 0]
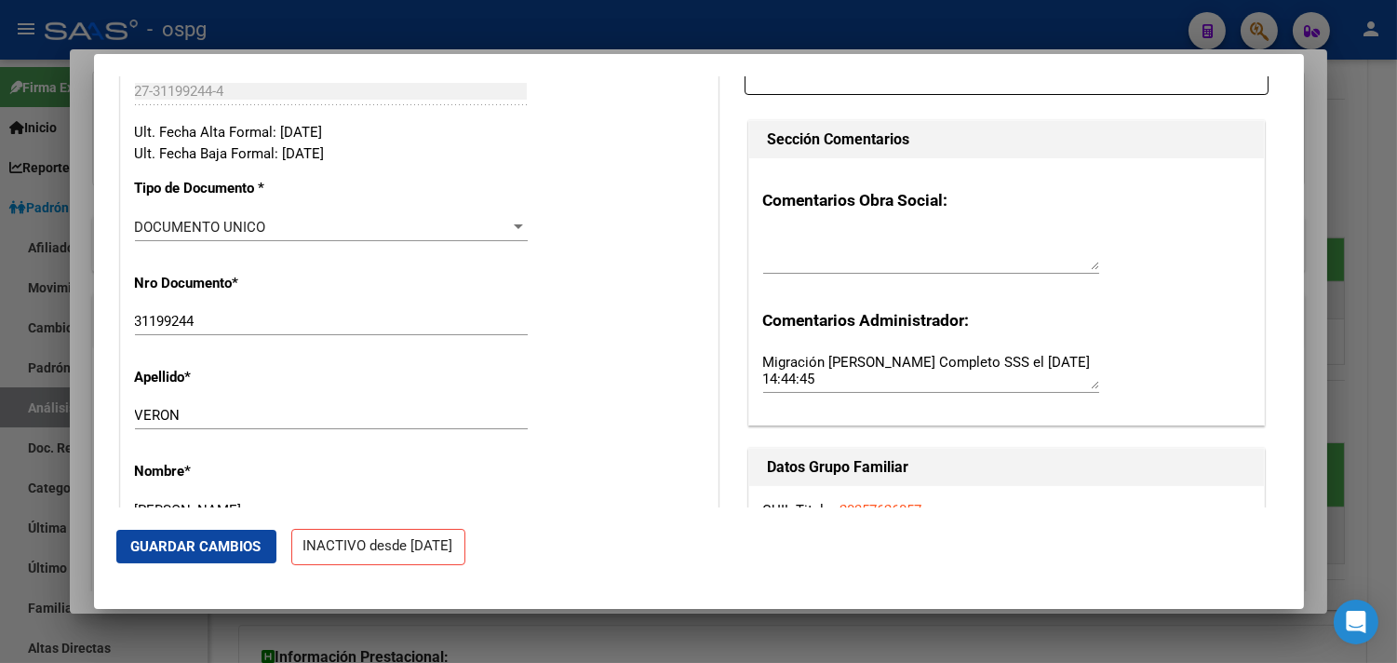
type input "[PERSON_NAME]"
click at [228, 544] on span "Guardar Cambios" at bounding box center [196, 546] width 130 height 17
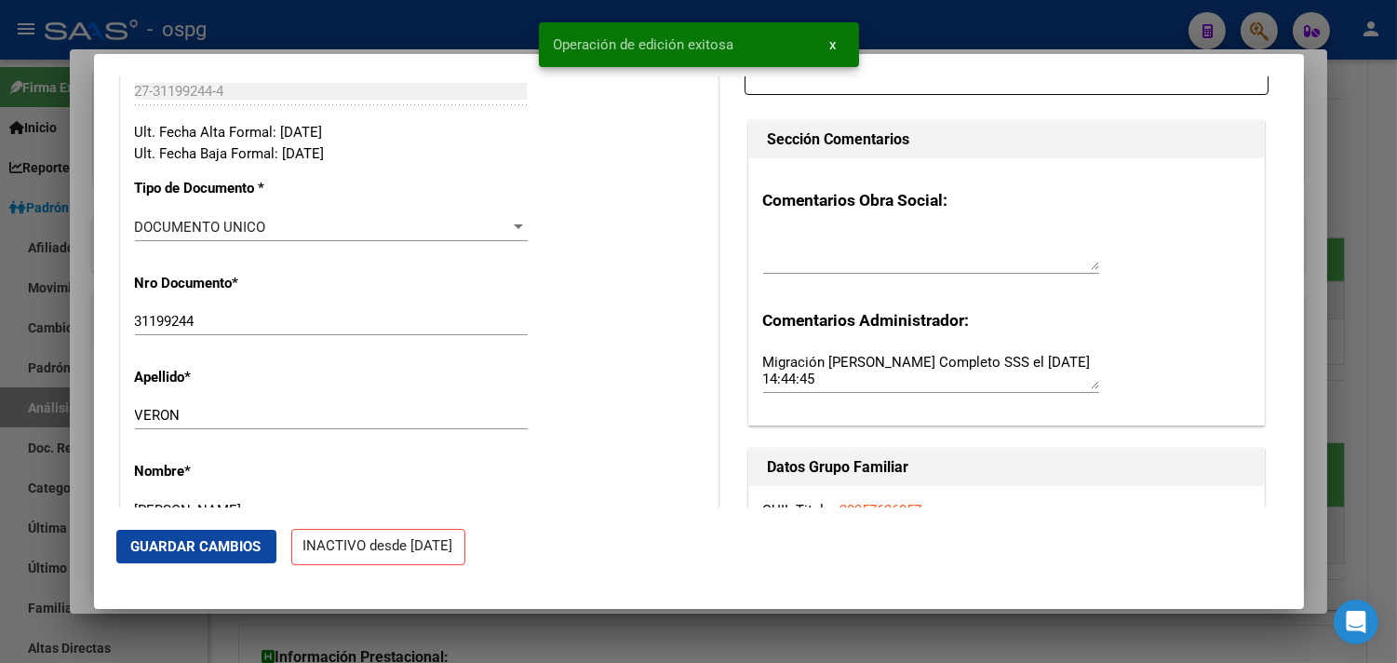
click at [450, 19] on div at bounding box center [698, 331] width 1397 height 663
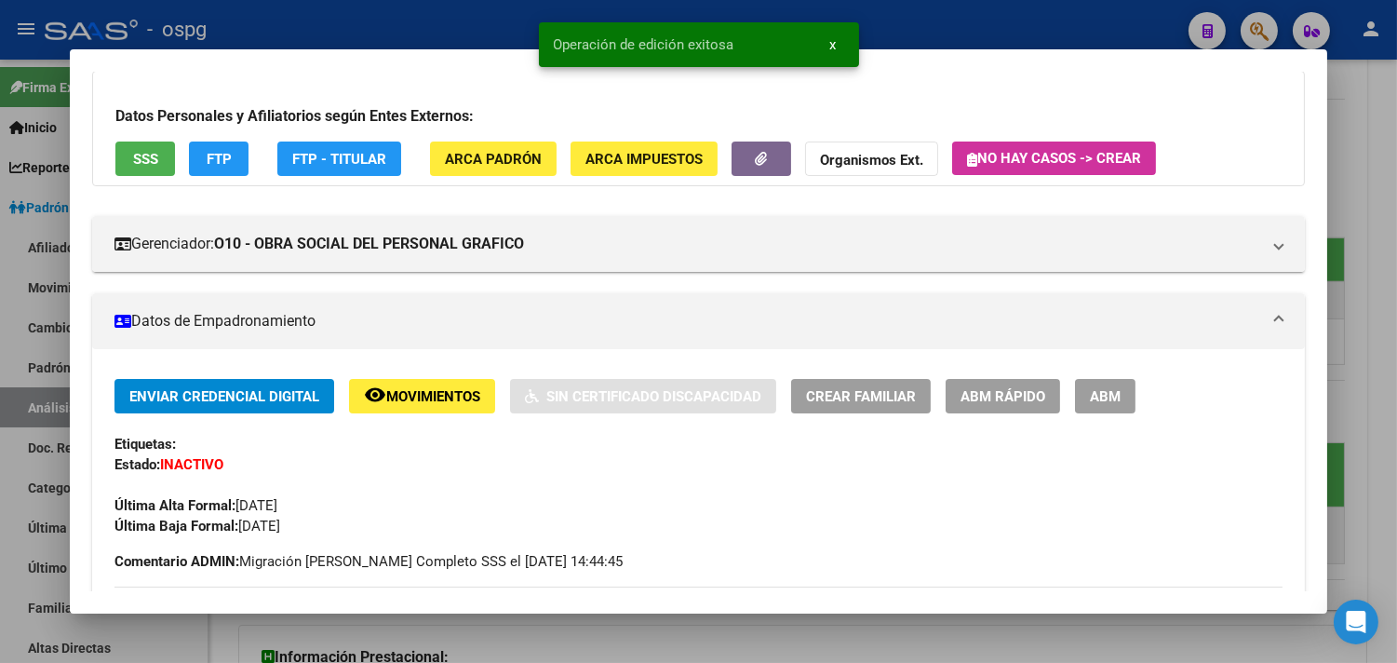
click at [1064, 23] on div at bounding box center [698, 331] width 1397 height 663
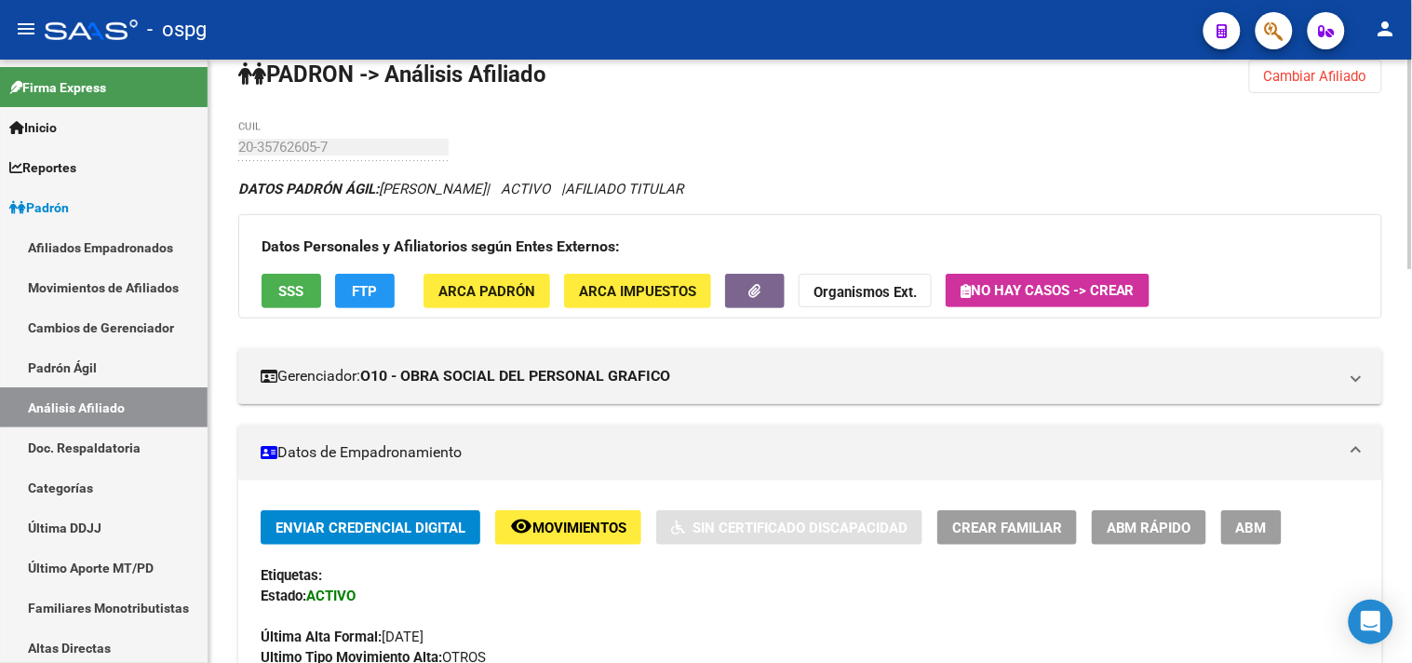
scroll to position [0, 0]
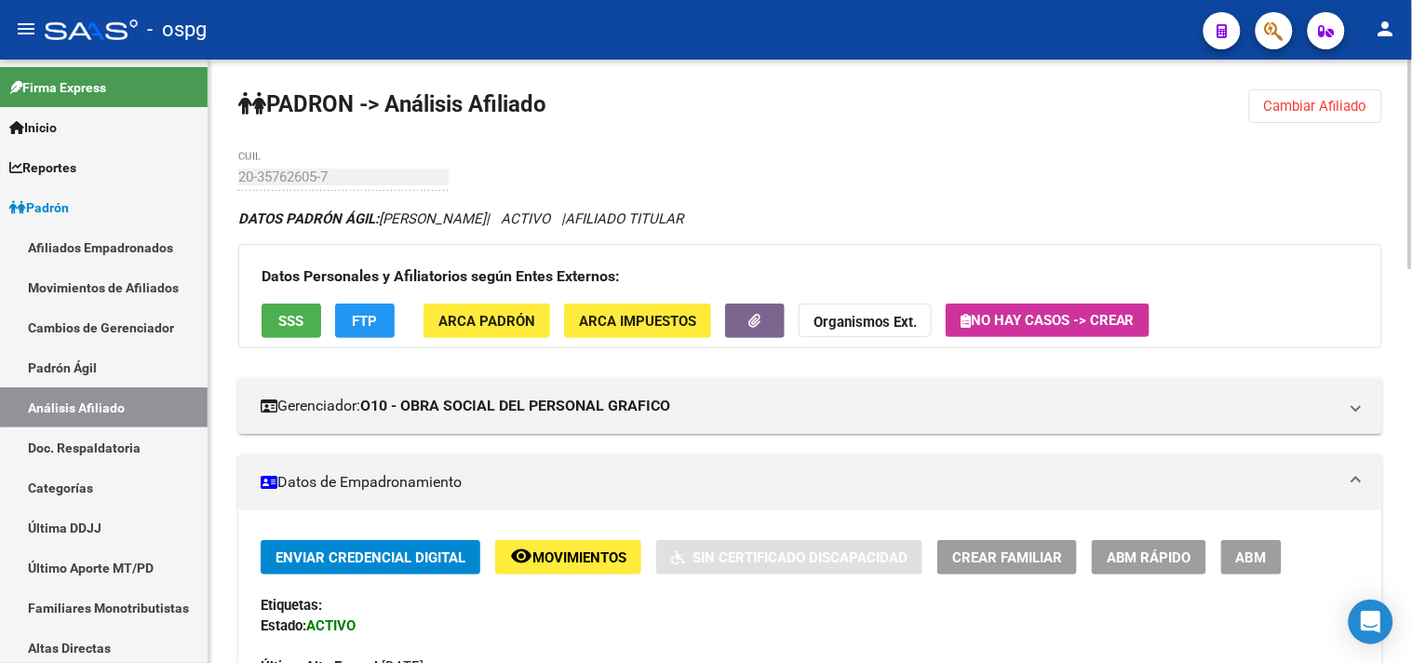
click at [1306, 108] on span "Cambiar Afiliado" at bounding box center [1315, 106] width 103 height 17
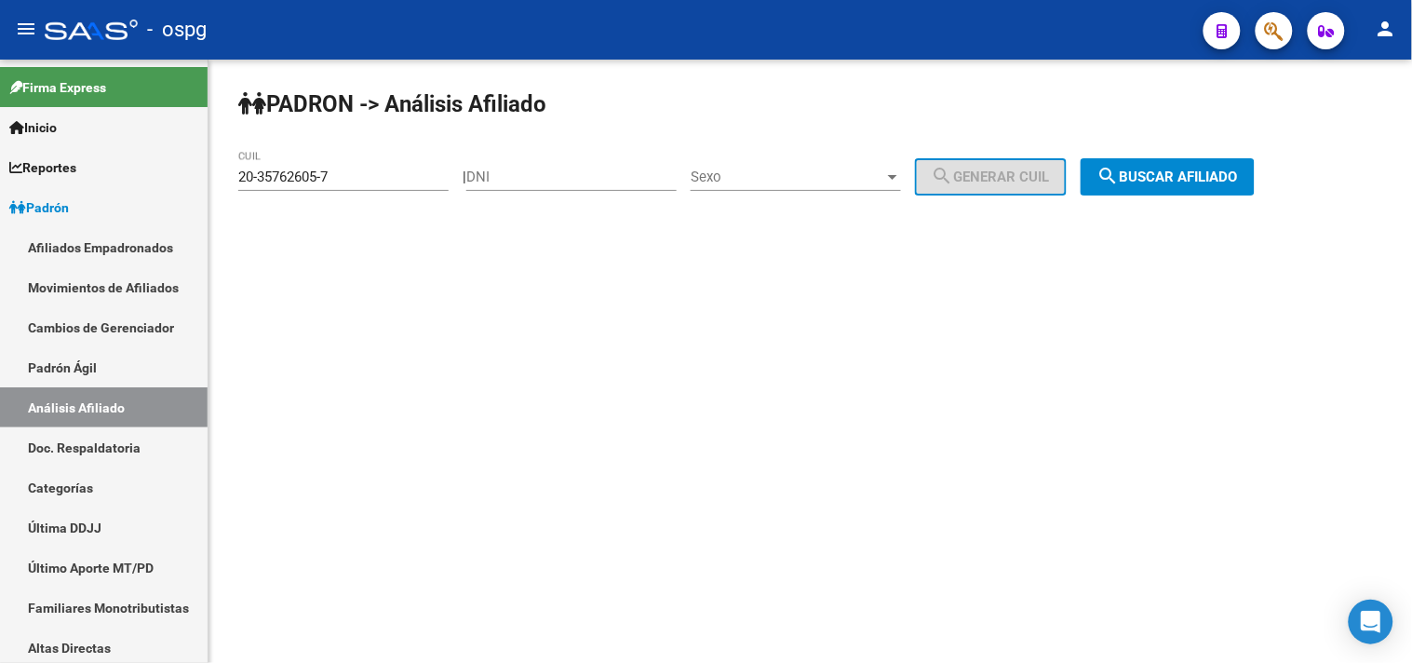
click at [1148, 178] on span "search Buscar afiliado" at bounding box center [1167, 176] width 141 height 17
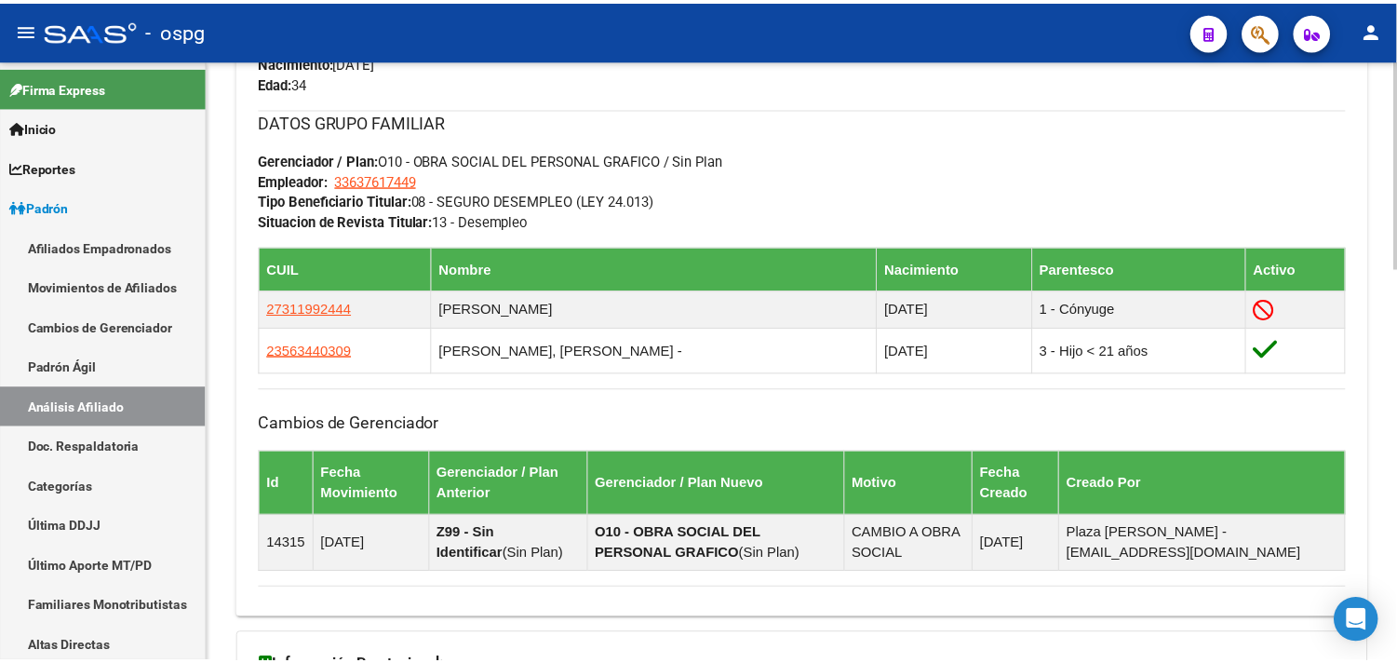
scroll to position [922, 0]
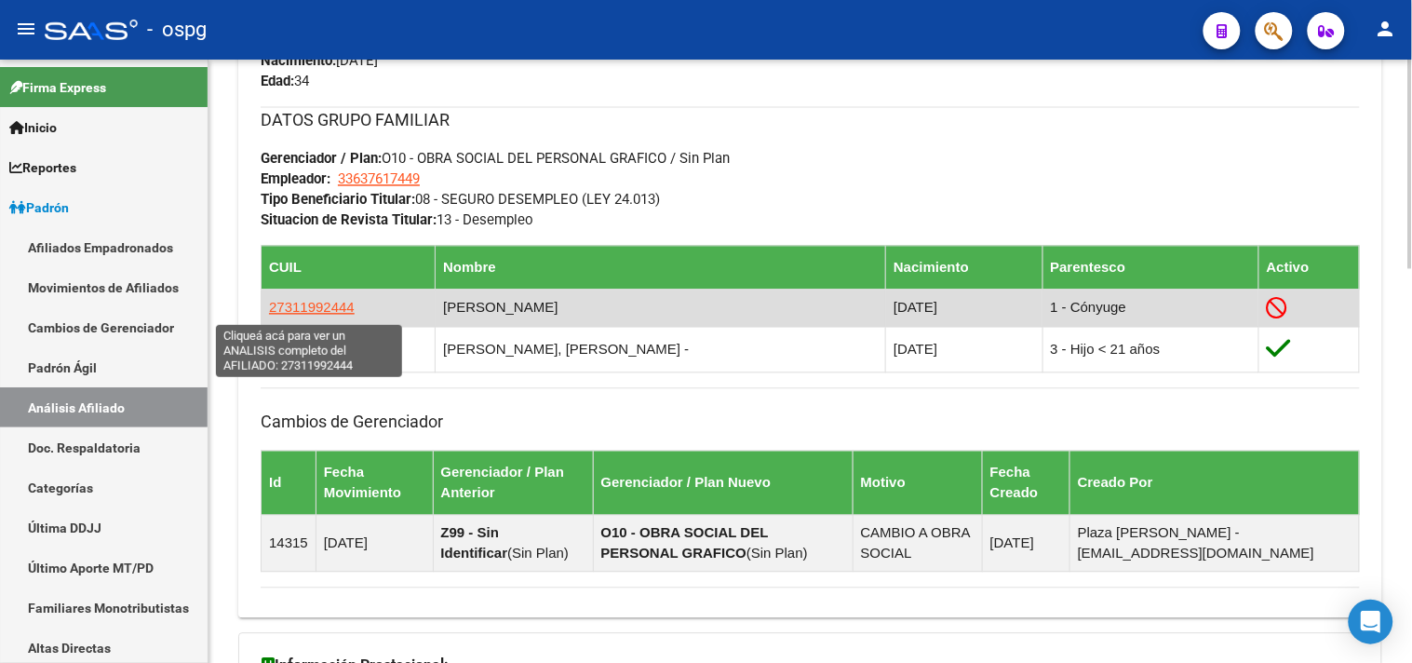
click at [296, 291] on td "27311992444" at bounding box center [349, 307] width 174 height 37
click at [303, 304] on span "27311992444" at bounding box center [312, 308] width 86 height 16
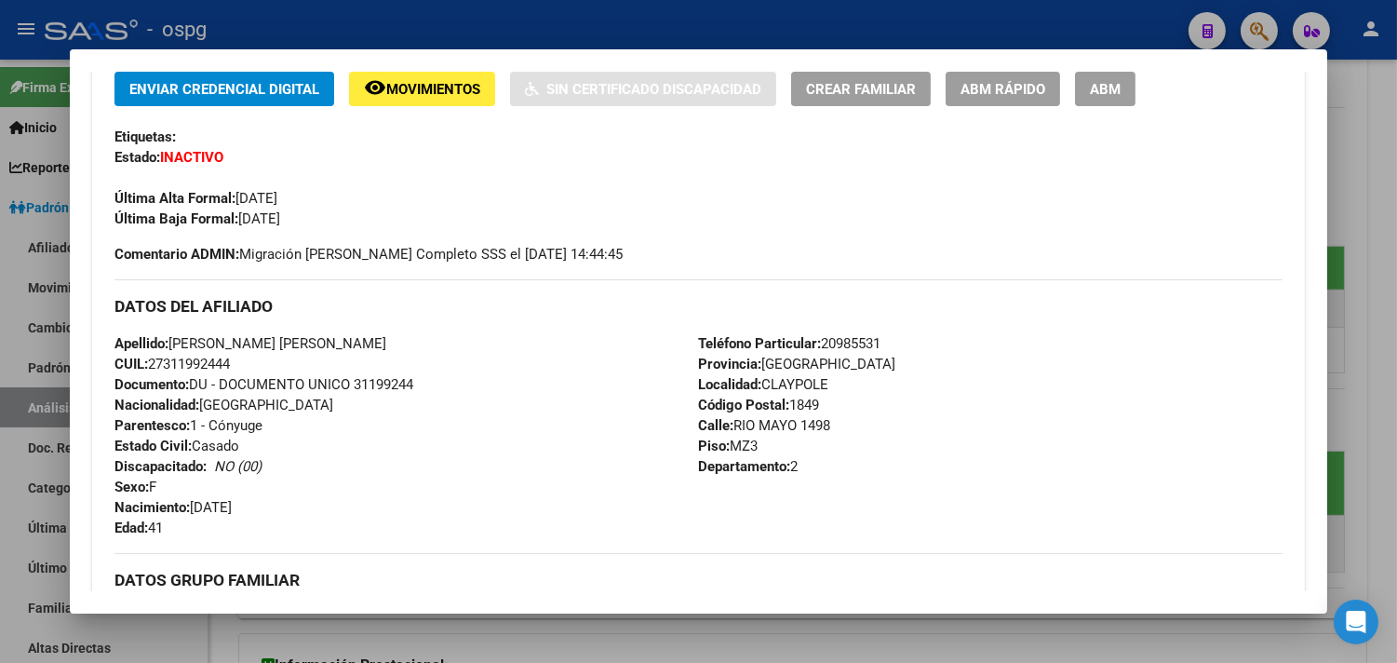
scroll to position [413, 0]
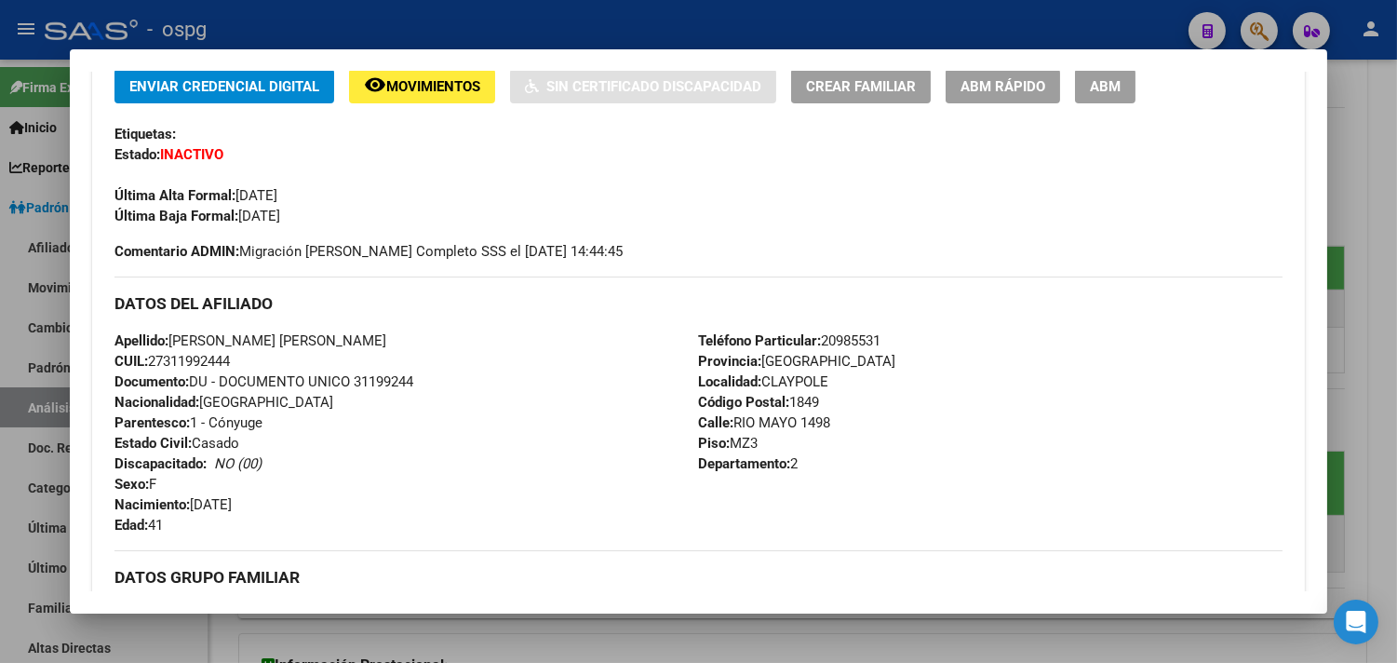
click at [988, 90] on span "ABM Rápido" at bounding box center [1003, 86] width 85 height 17
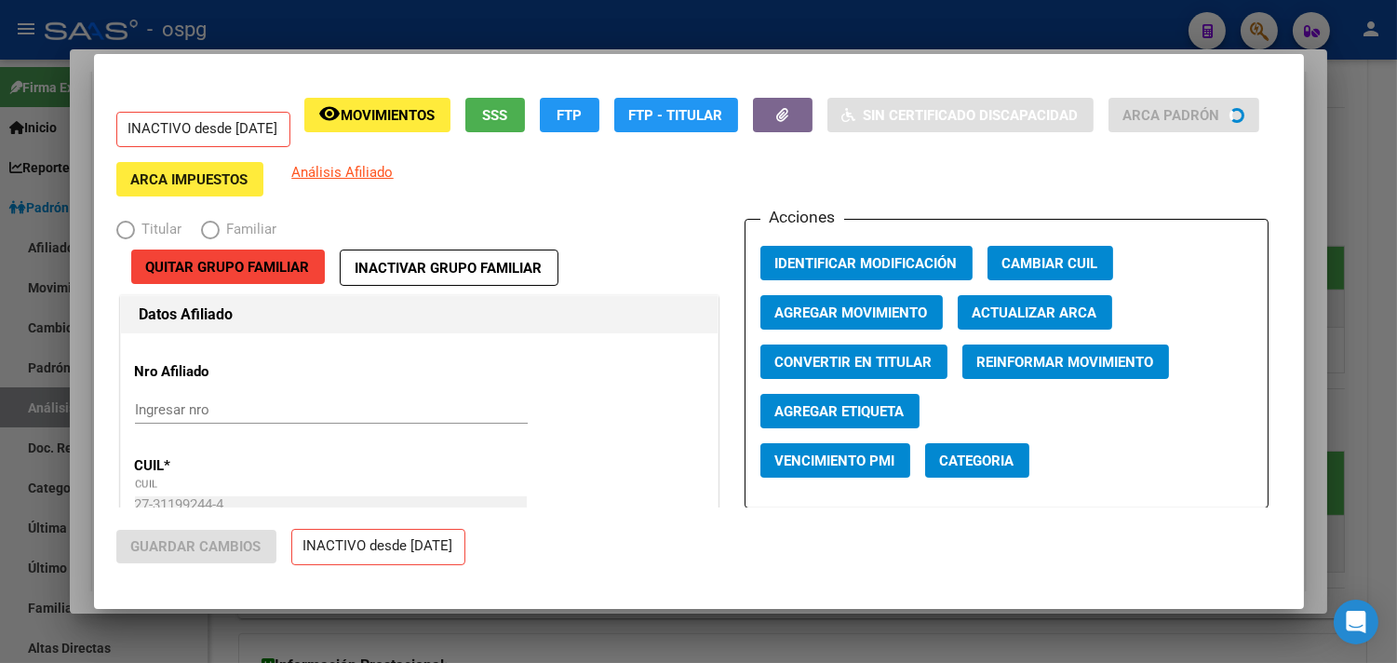
radio input "true"
type input "33-63761744-9"
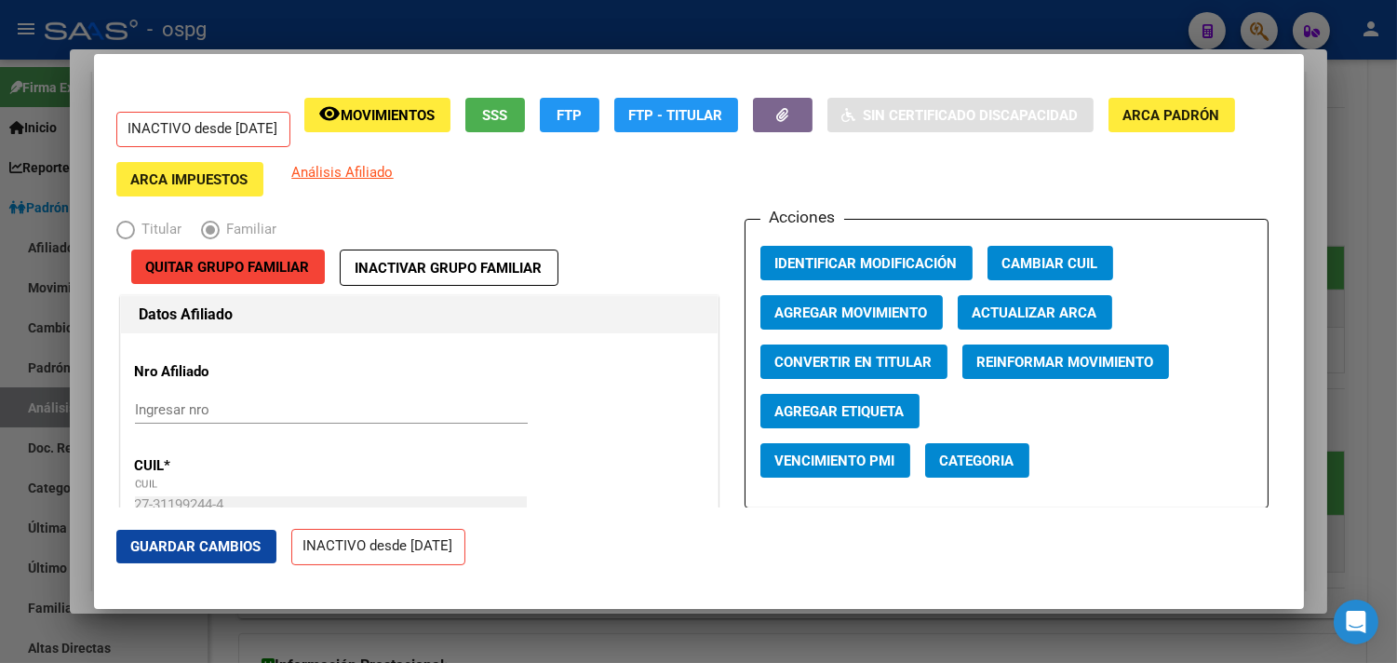
click at [823, 305] on span "Agregar Movimiento" at bounding box center [851, 312] width 153 height 17
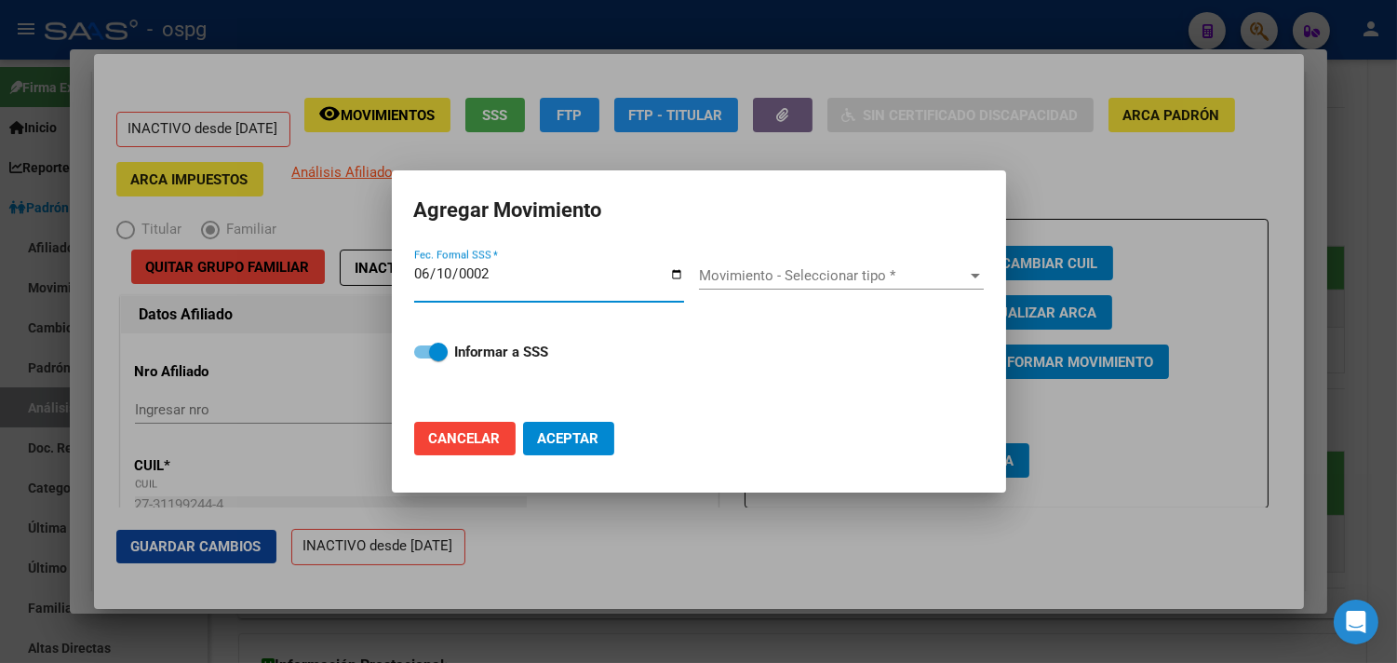
type input "0020-06-10"
drag, startPoint x: 435, startPoint y: 271, endPoint x: 410, endPoint y: 271, distance: 24.2
click at [410, 271] on mat-dialog-content "Fec. Formal SSS * Movimiento - Seleccionar tipo * Movimiento - Seleccionar tipo…" at bounding box center [699, 327] width 614 height 160
click at [422, 270] on input "Fec. Formal SSS *" at bounding box center [549, 281] width 270 height 30
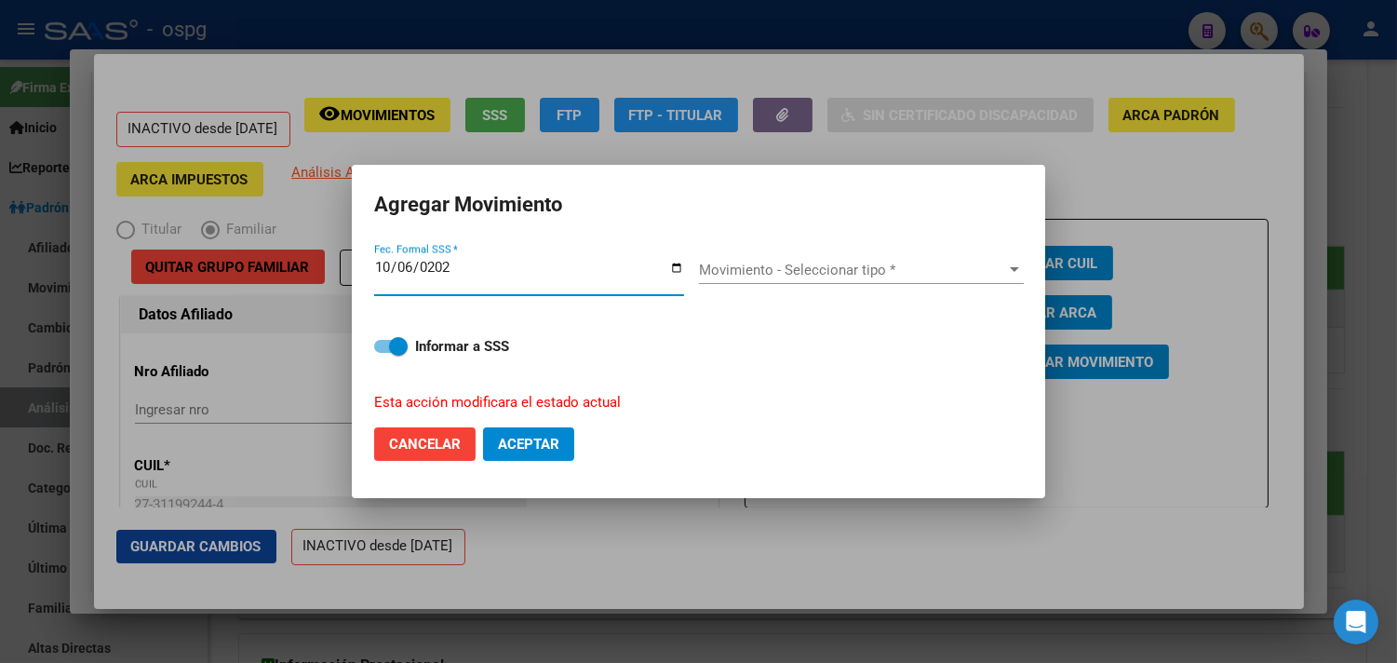
type input "[DATE]"
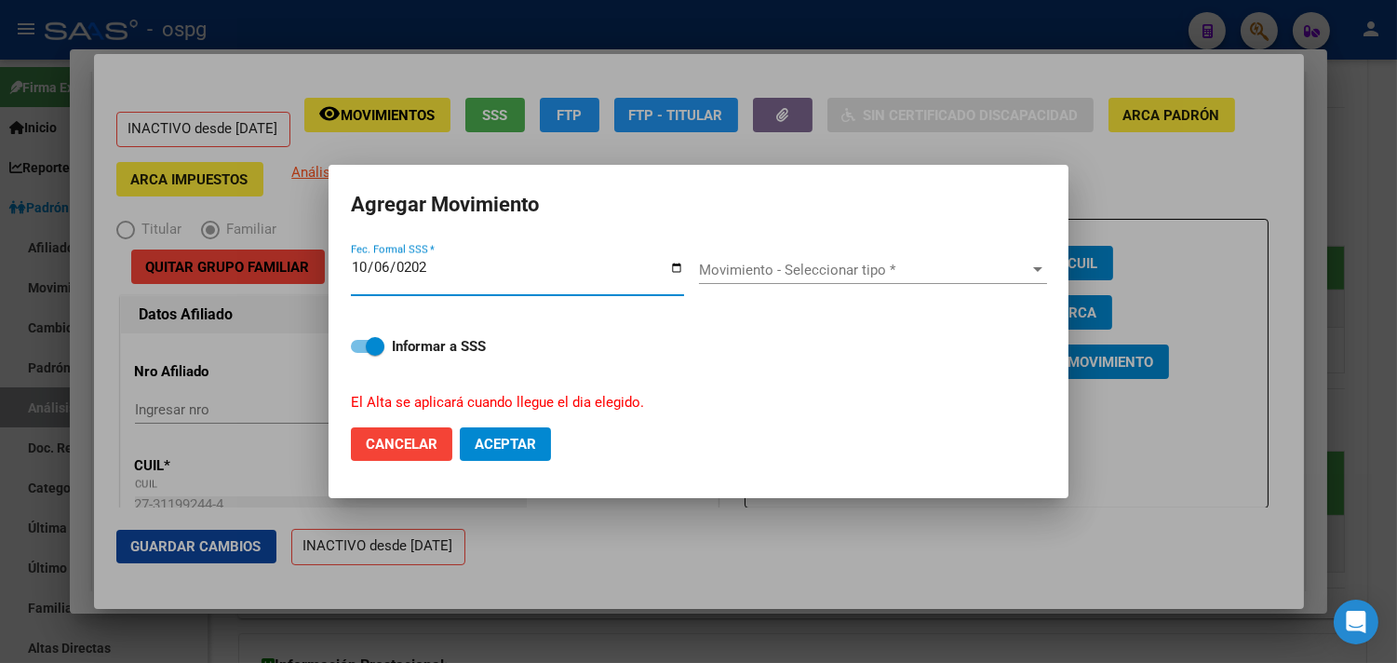
click at [840, 262] on span "Movimiento - Seleccionar tipo *" at bounding box center [864, 270] width 331 height 17
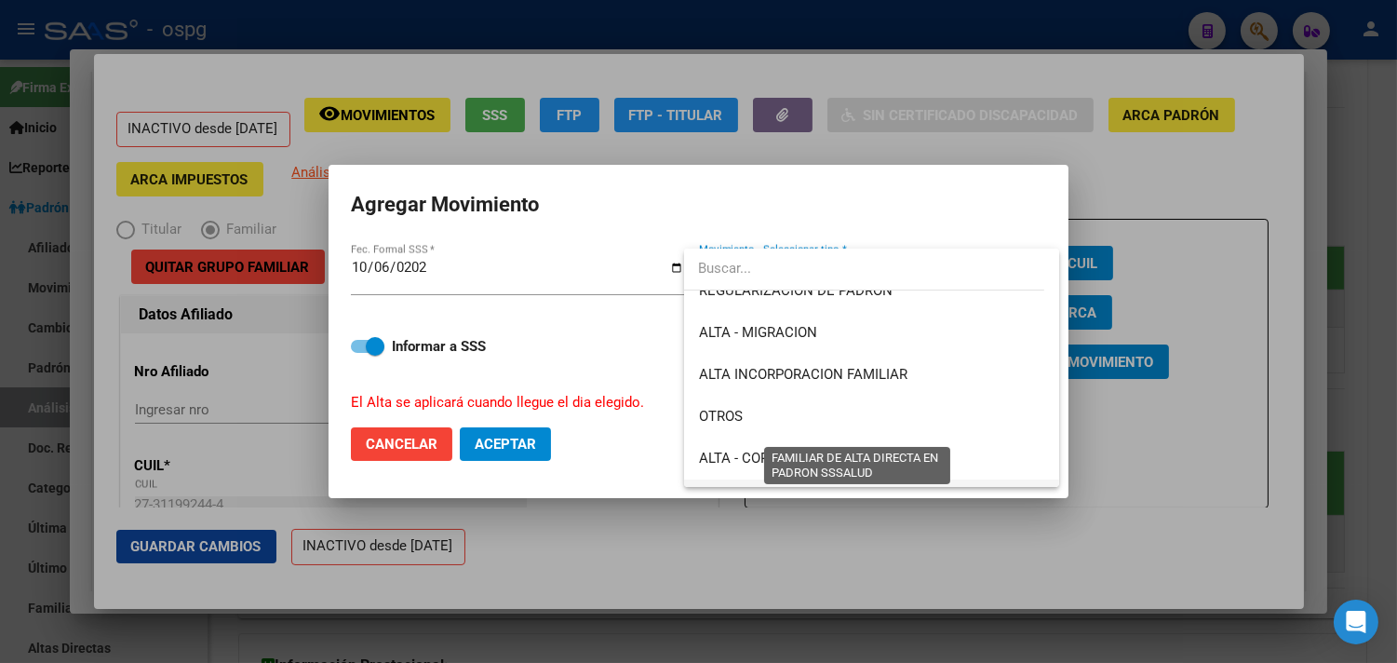
scroll to position [310, 0]
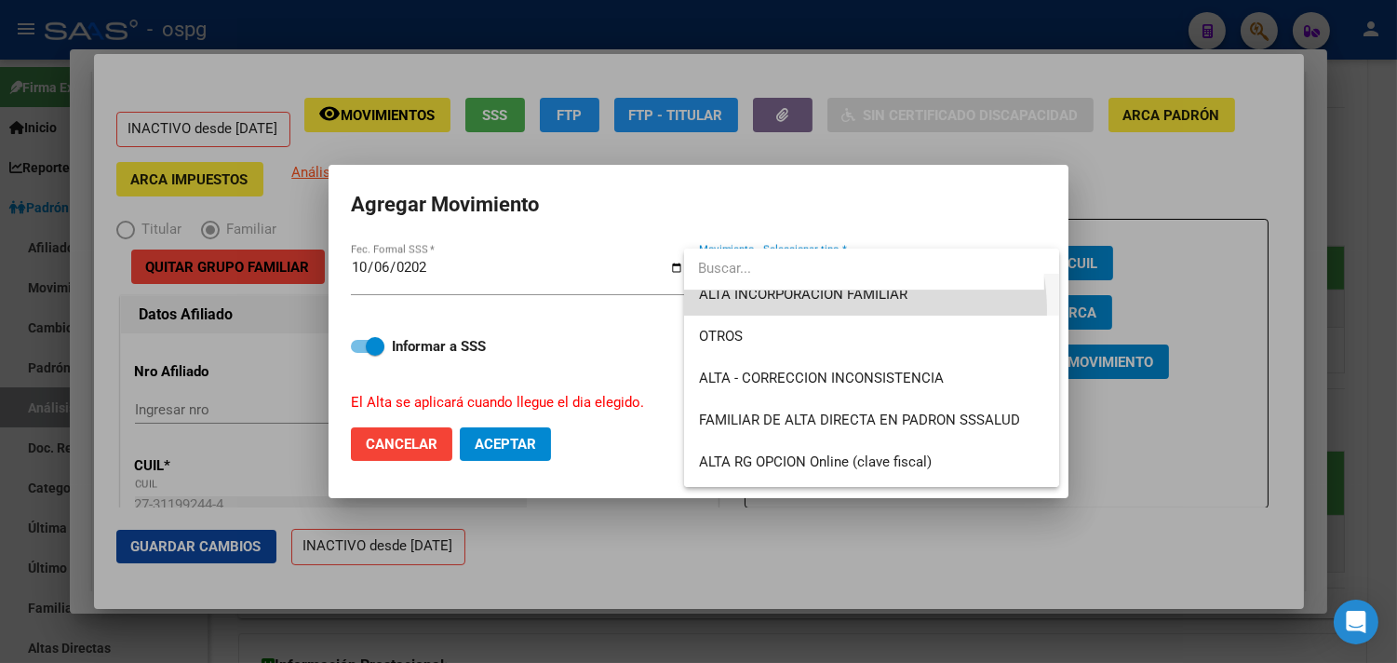
click at [834, 310] on span "ALTA INCORPORACION FAMILIAR" at bounding box center [871, 295] width 345 height 42
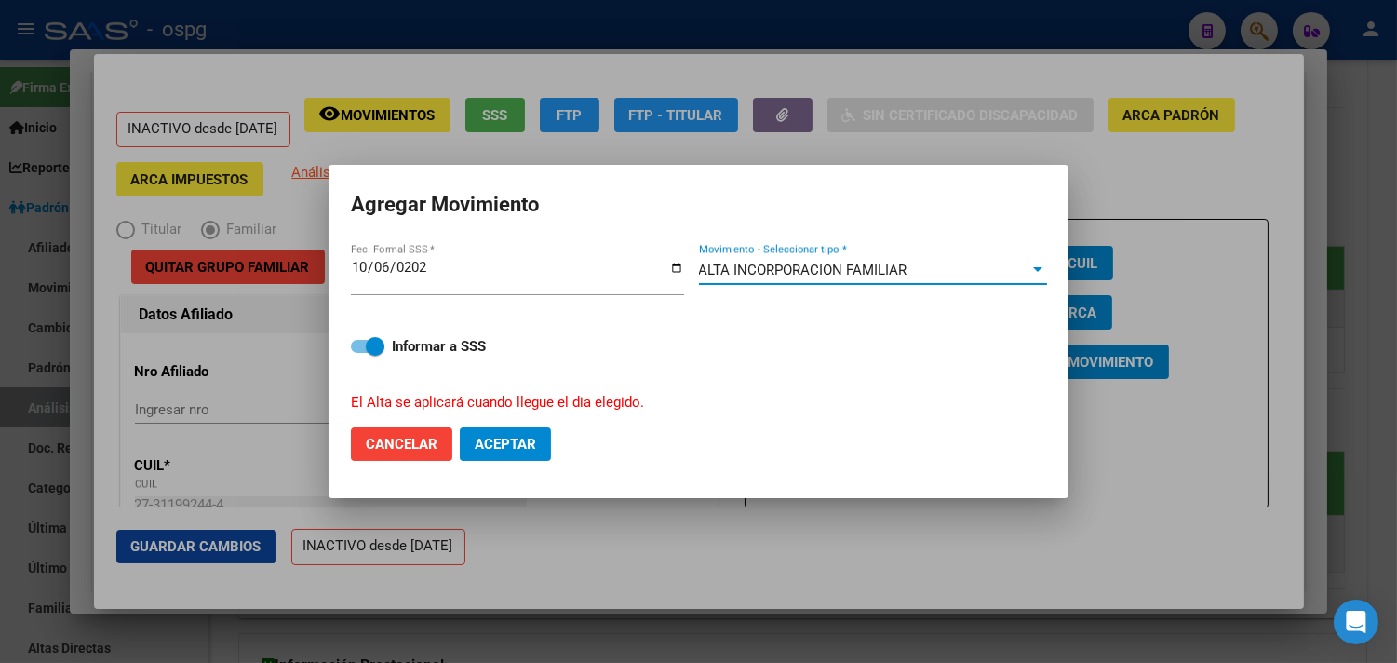
click at [512, 443] on span "Aceptar" at bounding box center [505, 444] width 61 height 17
checkbox input "false"
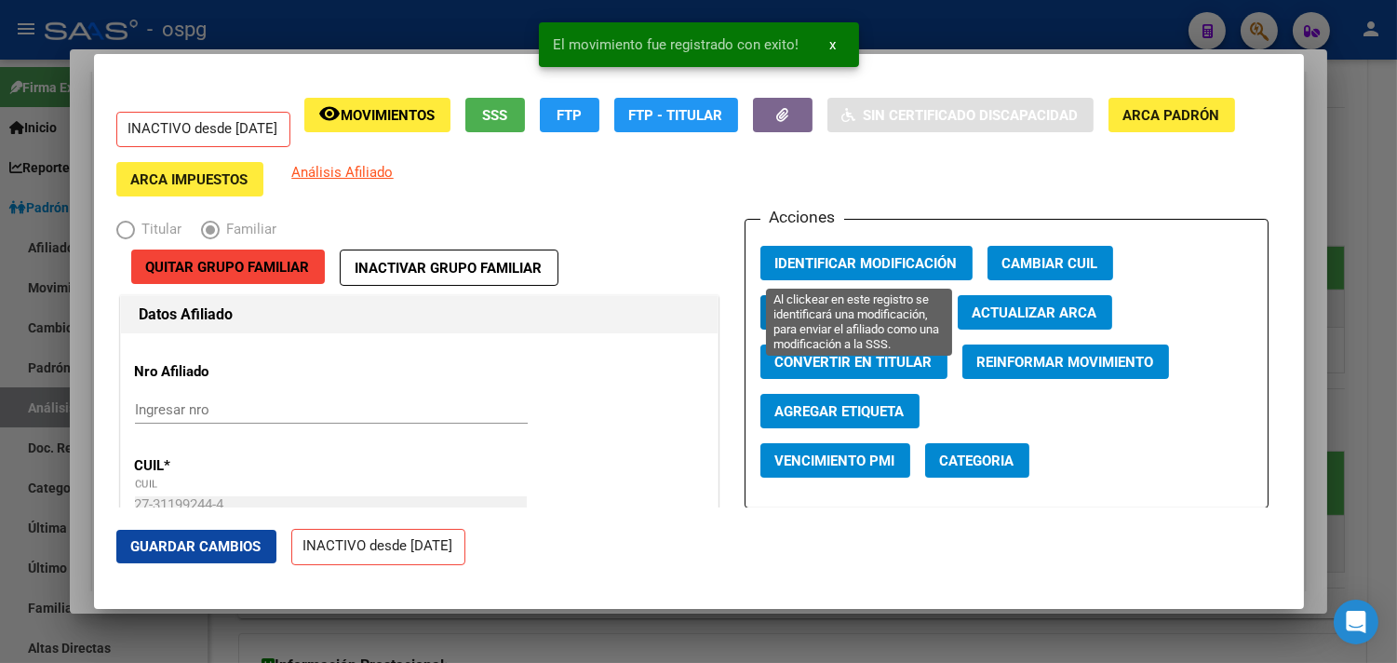
click at [815, 267] on span "Identificar Modificación" at bounding box center [866, 263] width 182 height 17
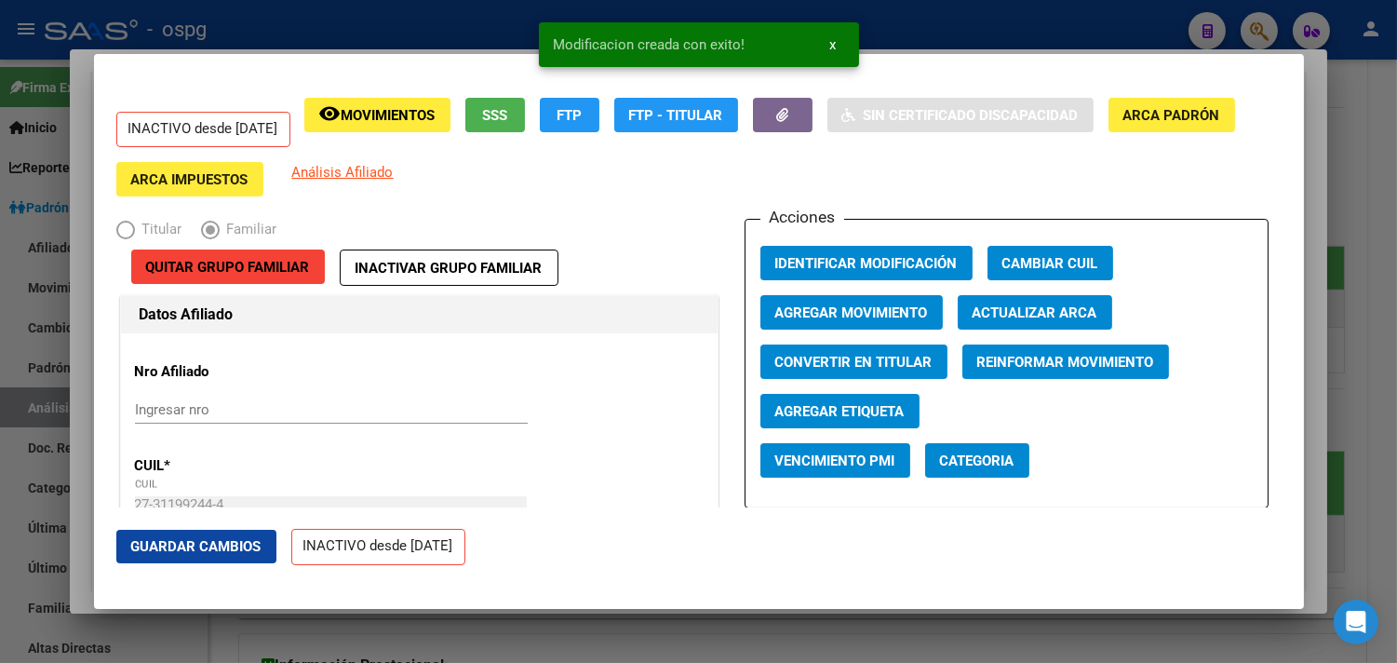
click at [183, 531] on button "Guardar Cambios" at bounding box center [196, 547] width 160 height 34
click at [253, 50] on div at bounding box center [698, 331] width 1397 height 663
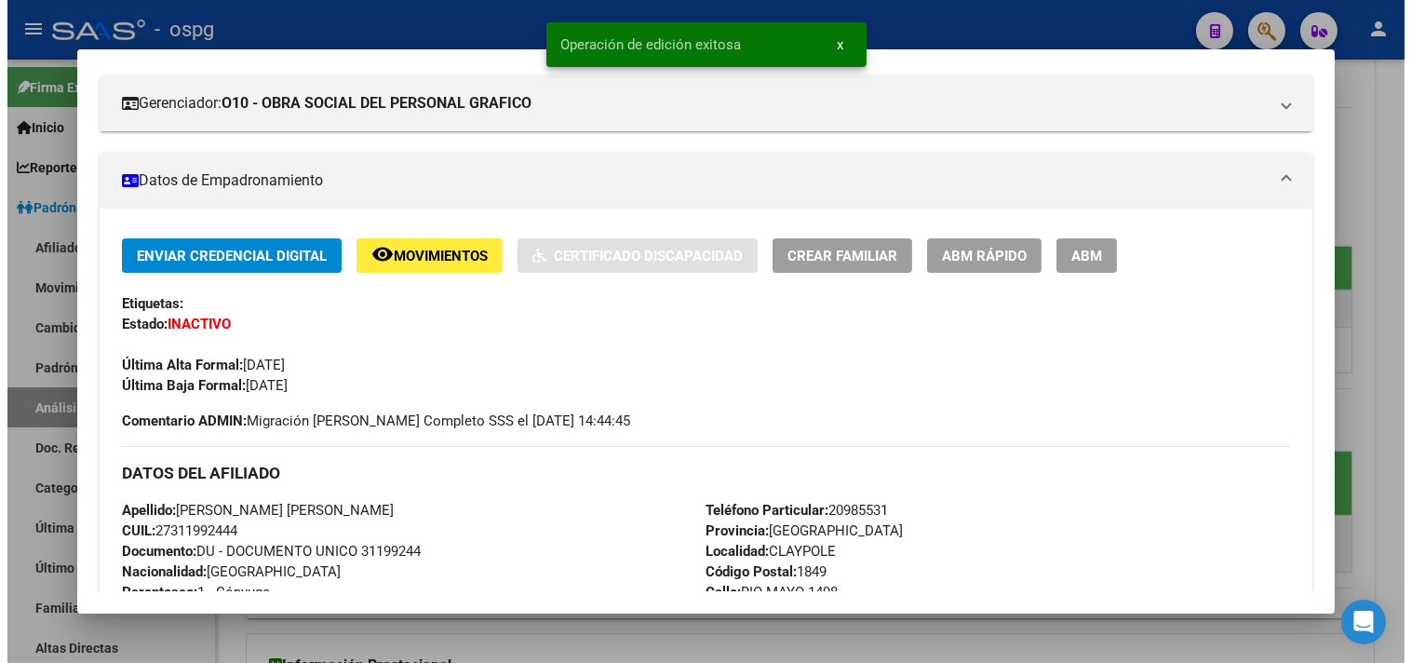
scroll to position [413, 0]
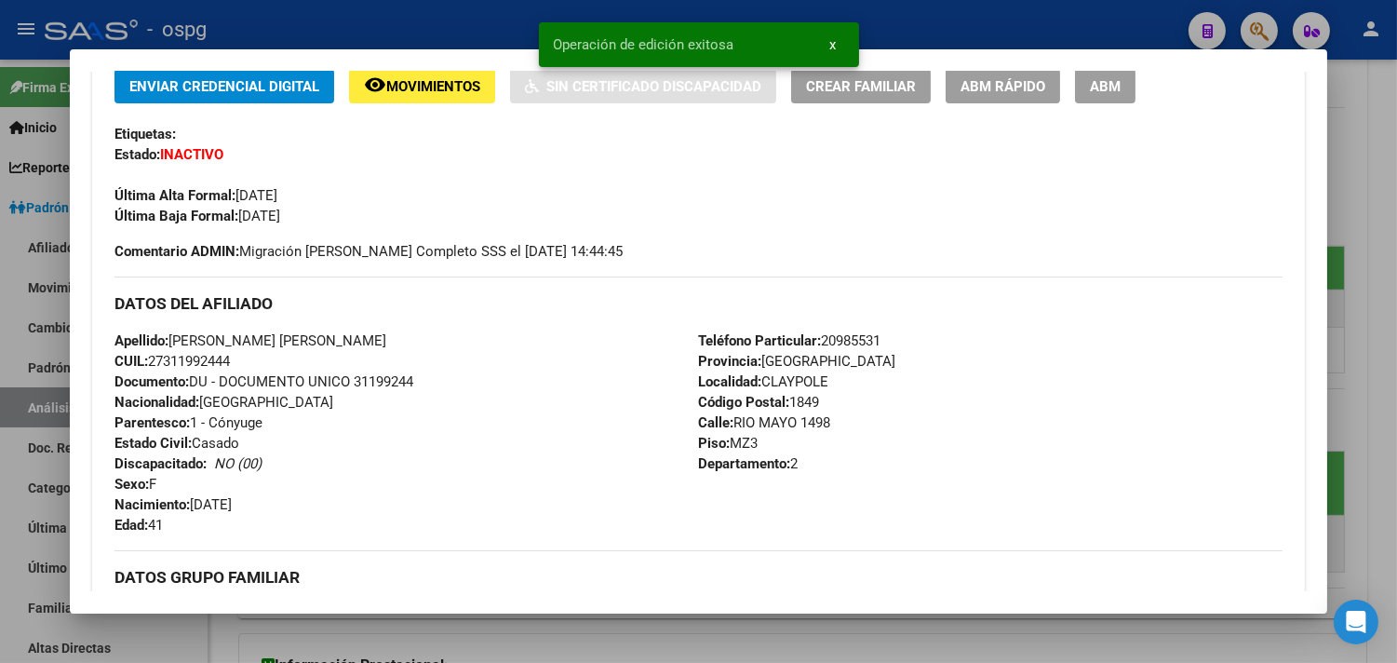
drag, startPoint x: 274, startPoint y: 37, endPoint x: 339, endPoint y: 32, distance: 65.4
click at [275, 39] on div at bounding box center [698, 331] width 1397 height 663
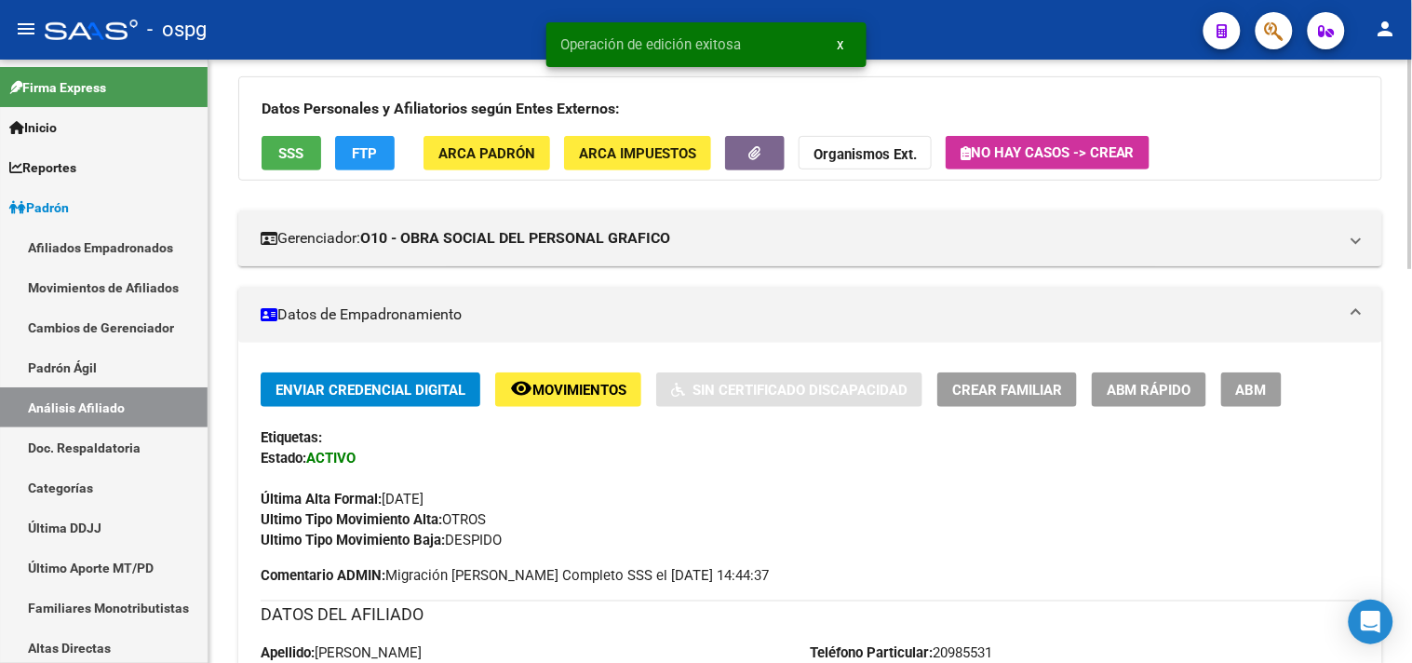
scroll to position [0, 0]
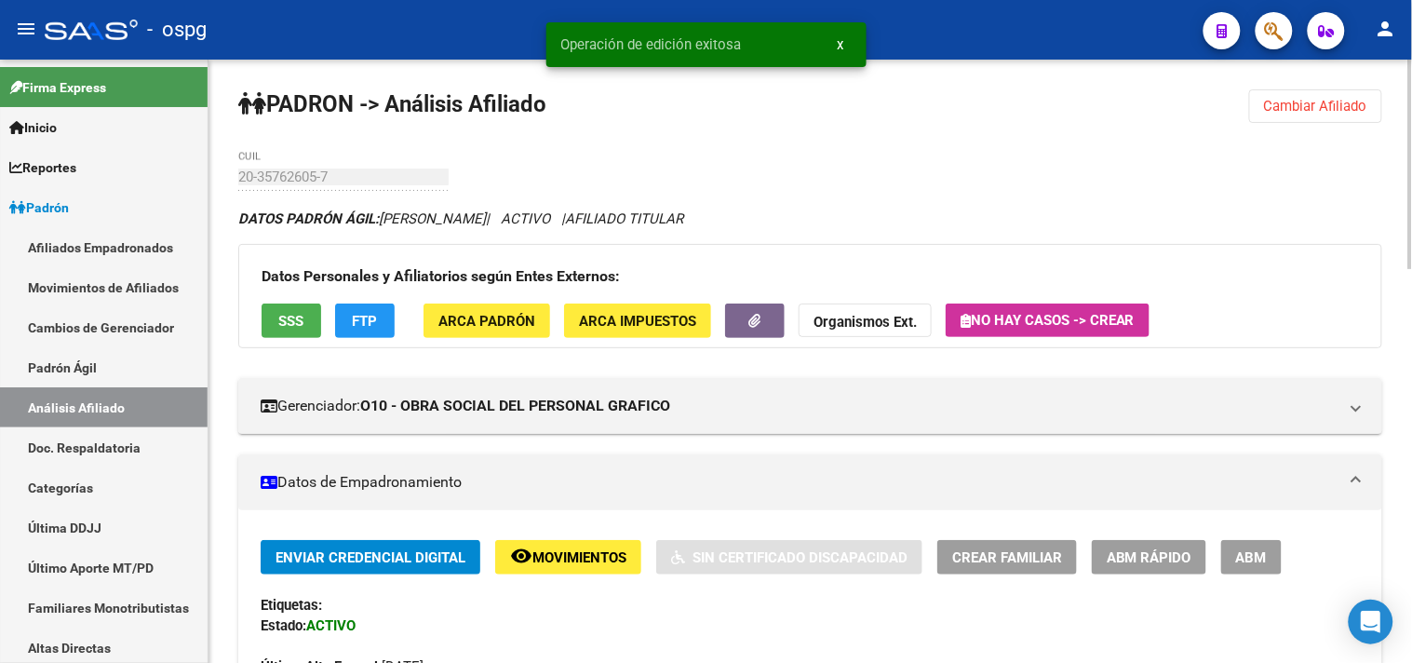
click at [1326, 98] on span "Cambiar Afiliado" at bounding box center [1315, 106] width 103 height 17
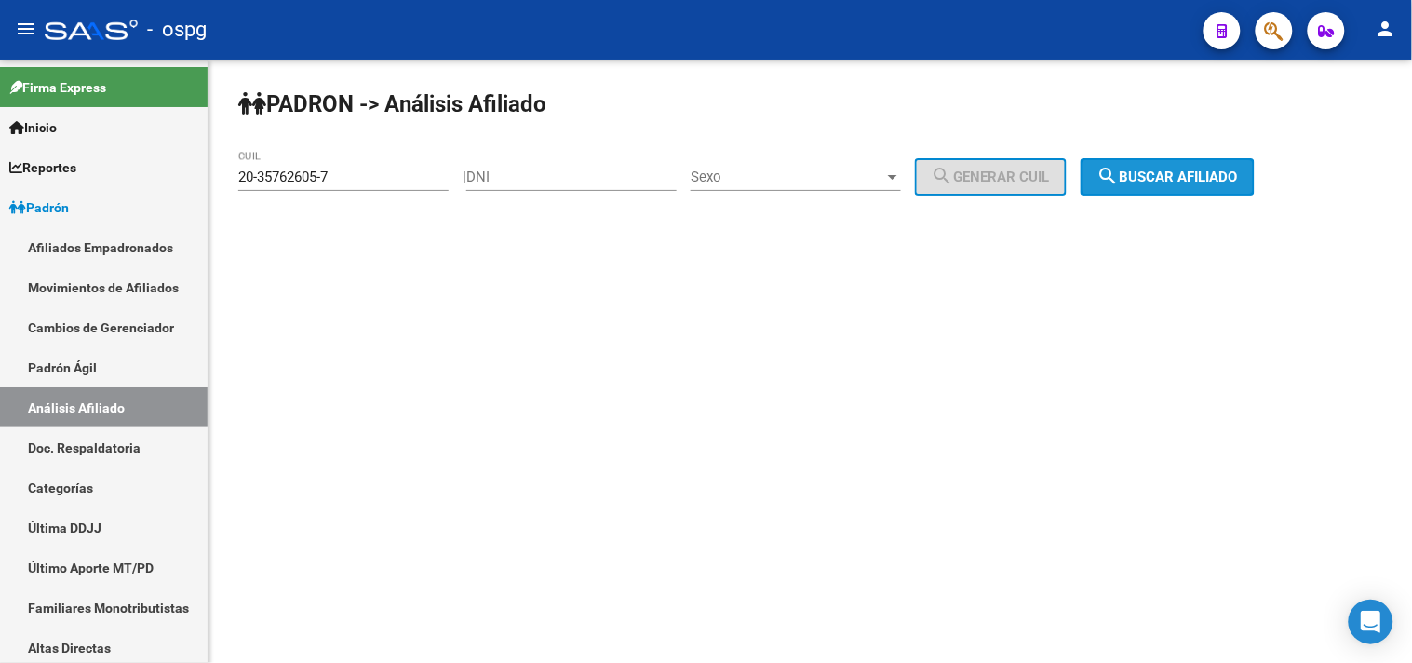
click at [1221, 172] on span "search Buscar afiliado" at bounding box center [1167, 176] width 141 height 17
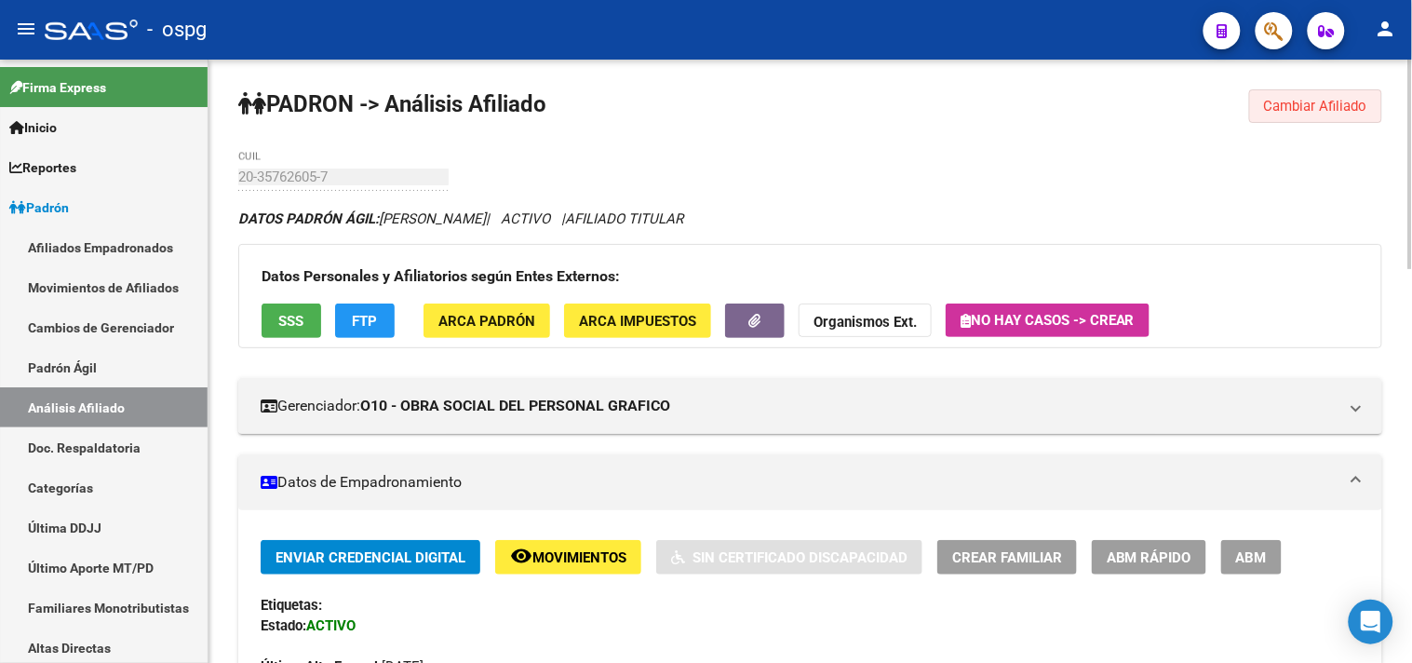
click at [1304, 106] on span "Cambiar Afiliado" at bounding box center [1315, 106] width 103 height 17
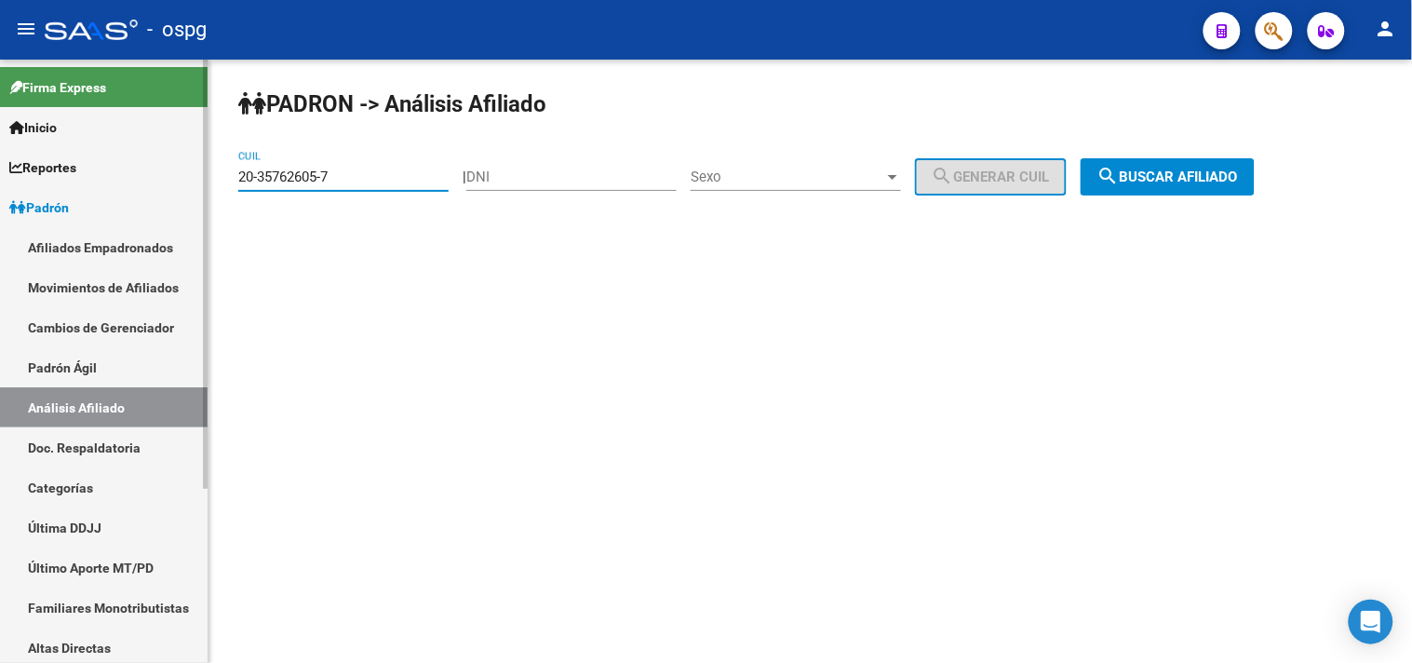
drag, startPoint x: 310, startPoint y: 178, endPoint x: 200, endPoint y: 173, distance: 109.9
click at [200, 173] on mat-sidenav-container "Firma Express Inicio Instructivos Contacto OS Reportes Ingresos Devengados Anál…" at bounding box center [706, 361] width 1412 height 603
type input "20-42884884-6"
click at [1214, 183] on span "search Buscar afiliado" at bounding box center [1167, 176] width 141 height 17
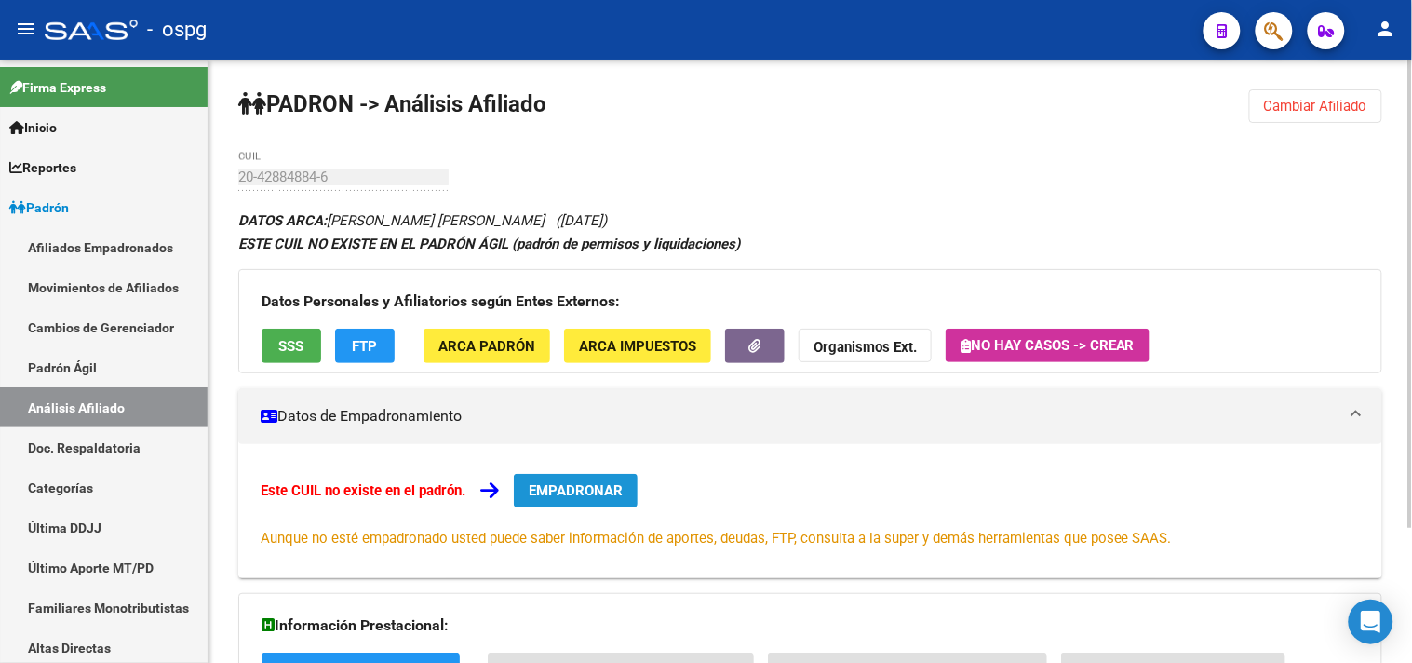
click at [553, 494] on span "EMPADRONAR" at bounding box center [576, 490] width 94 height 17
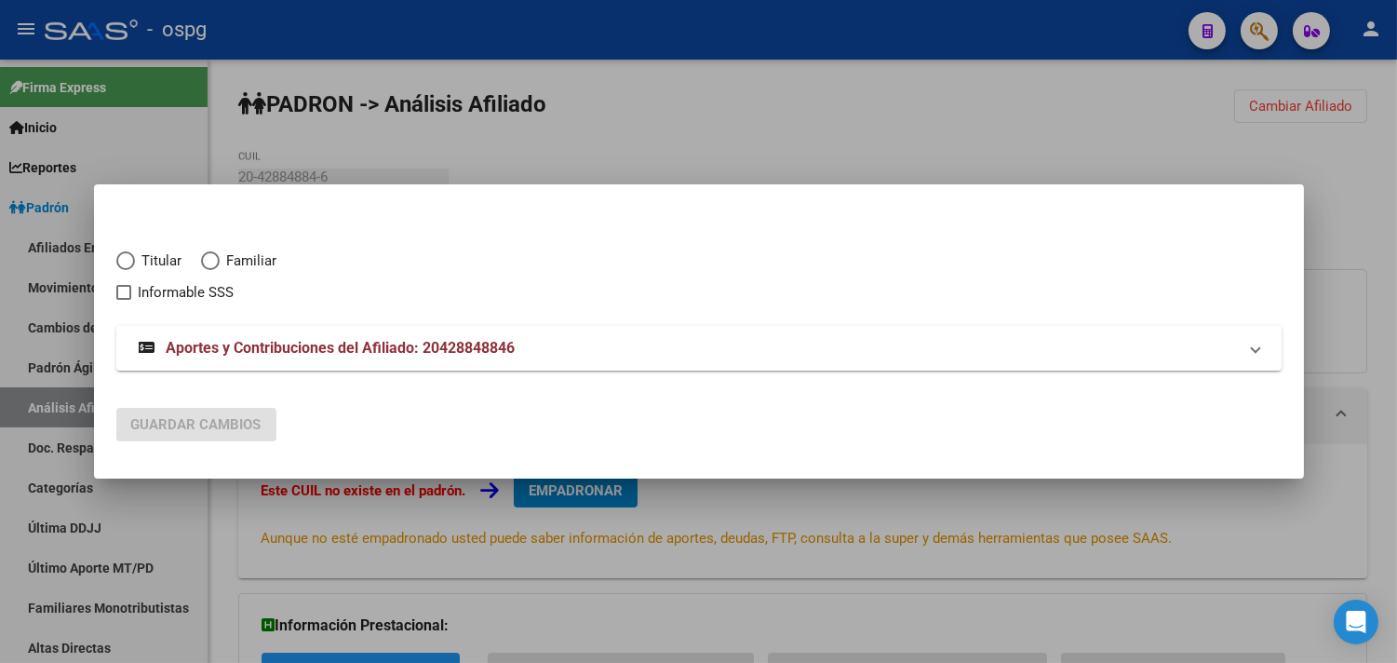
click at [127, 271] on label "Titular" at bounding box center [158, 260] width 85 height 21
click at [127, 270] on input "Titular" at bounding box center [125, 260] width 19 height 19
radio input "true"
checkbox input "true"
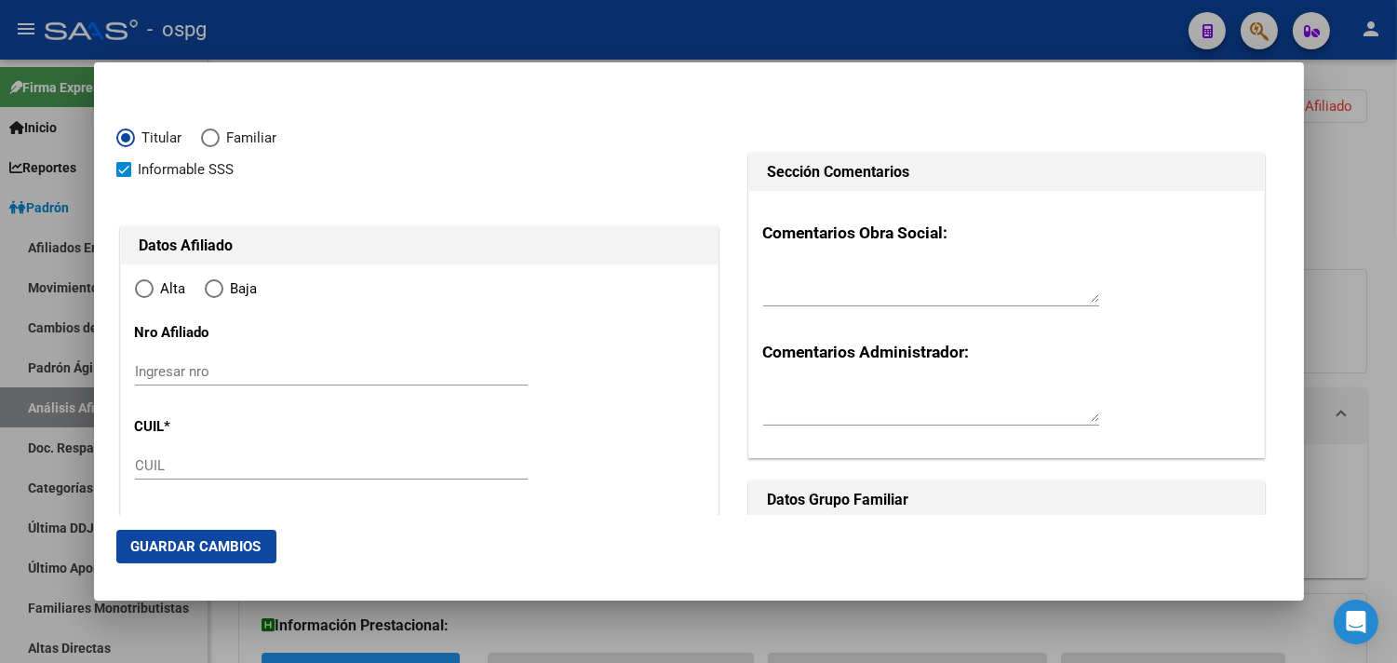
type input "20-42884884-6"
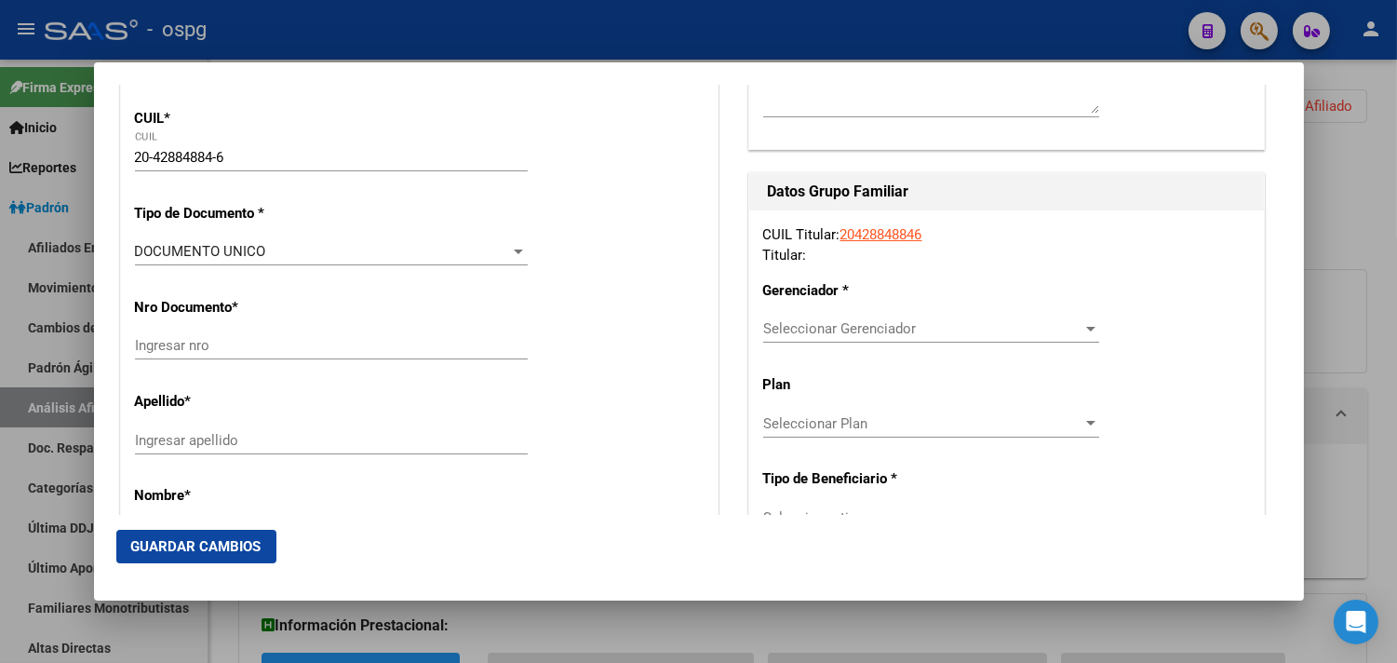
scroll to position [310, 0]
type input "42884884"
type input "SOSA"
type input "[PERSON_NAME]"
type input "[DATE]"
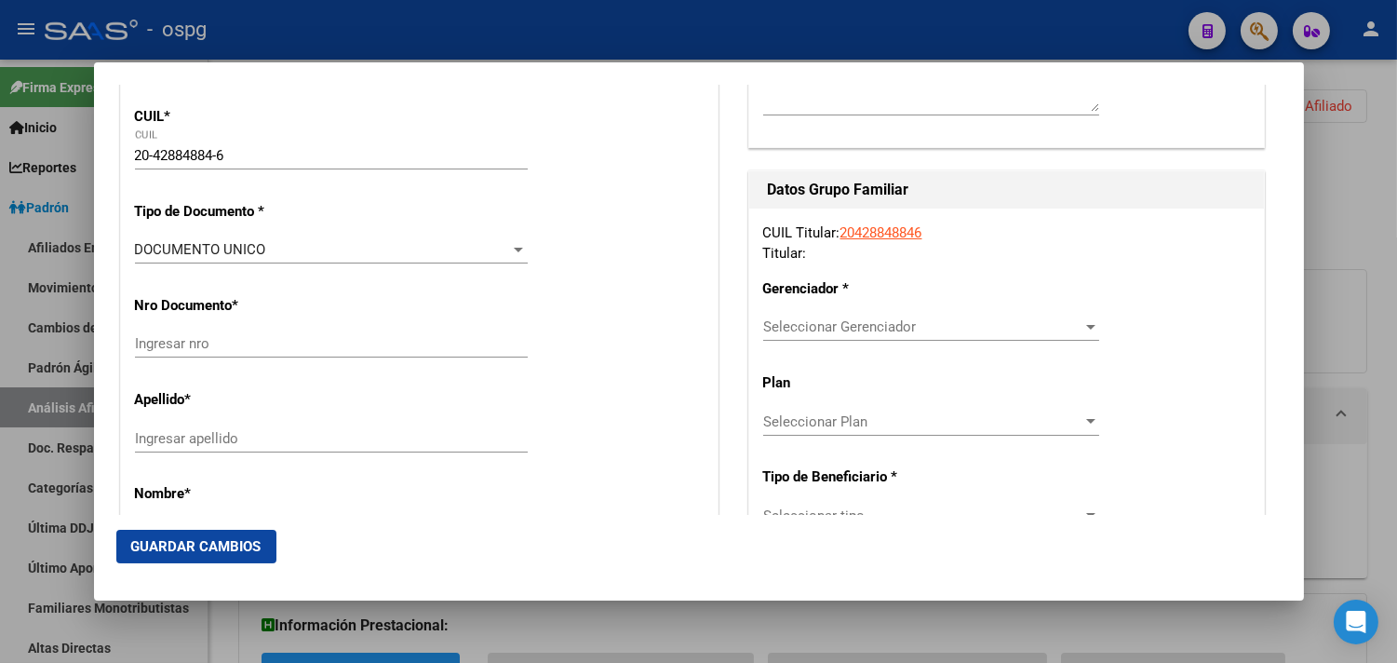
type input "LANUS OESTE"
type input "1824"
type input "[PERSON_NAME]"
type input "3716"
radio input "true"
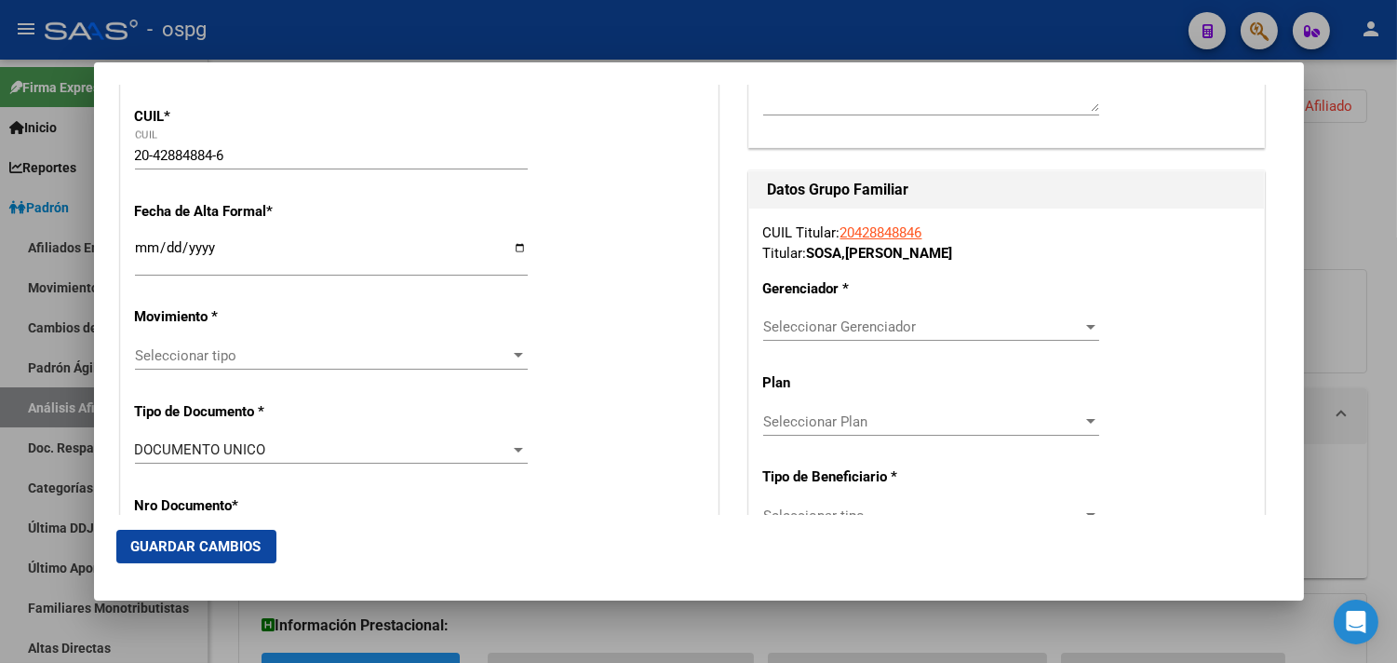
type input "LANUS OESTE"
click at [147, 256] on input "Ingresar fecha" at bounding box center [331, 255] width 393 height 30
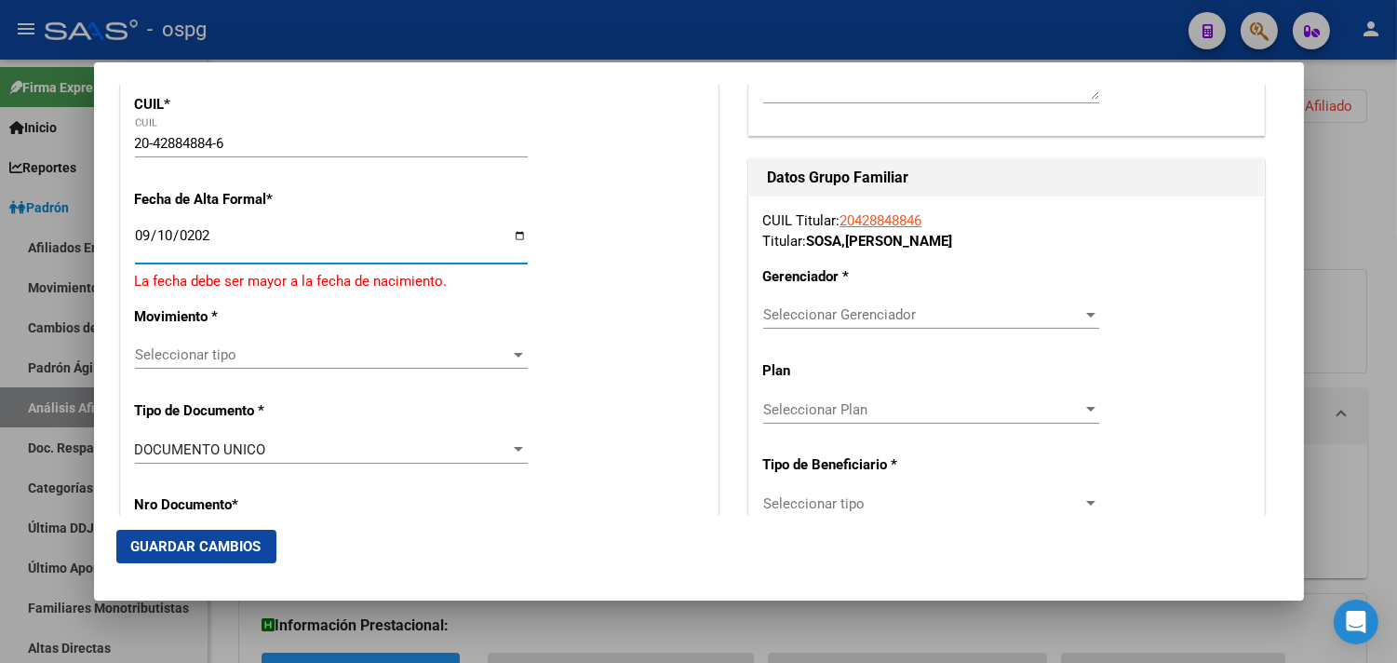
type input "[DATE]"
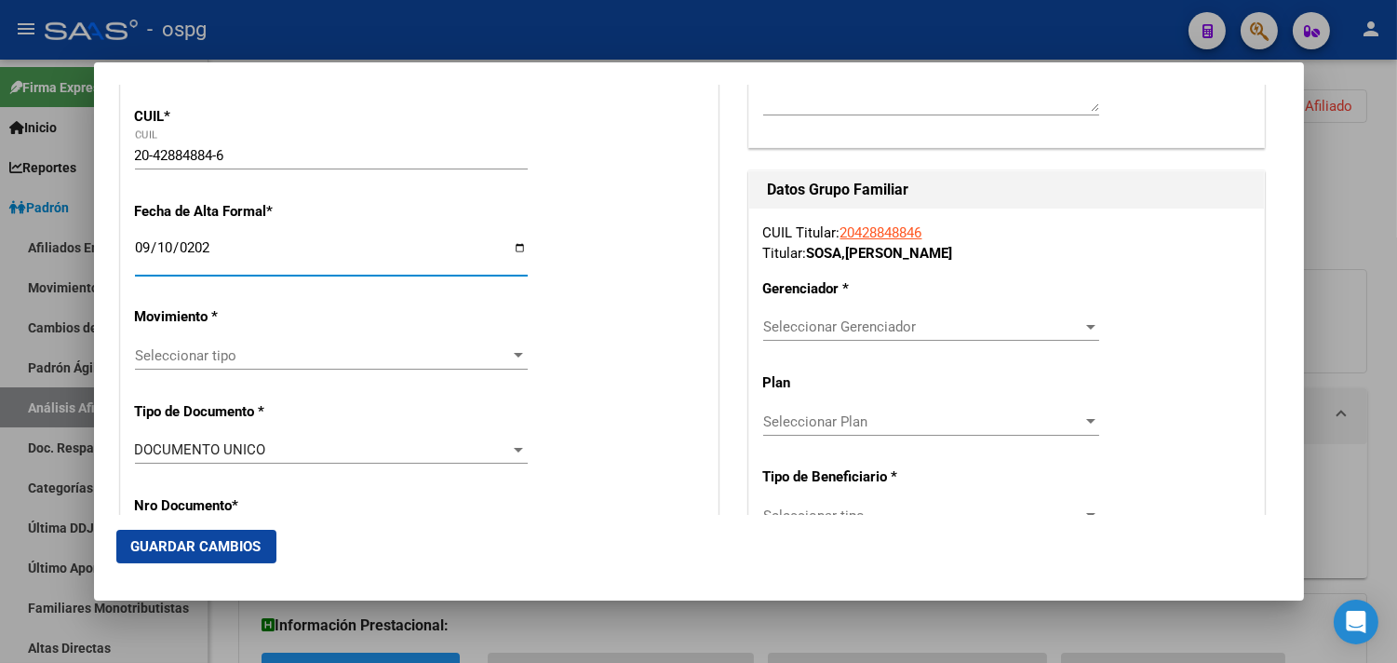
click at [230, 360] on span "Seleccionar tipo" at bounding box center [323, 355] width 376 height 17
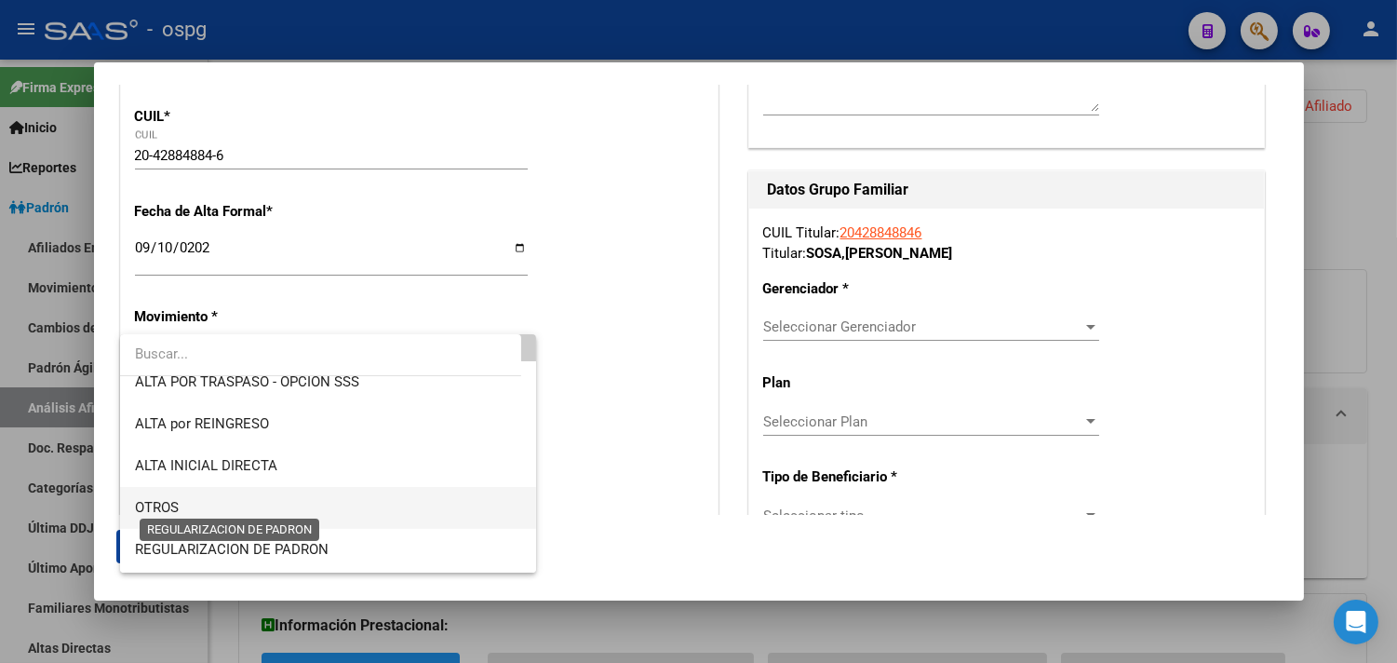
scroll to position [103, 0]
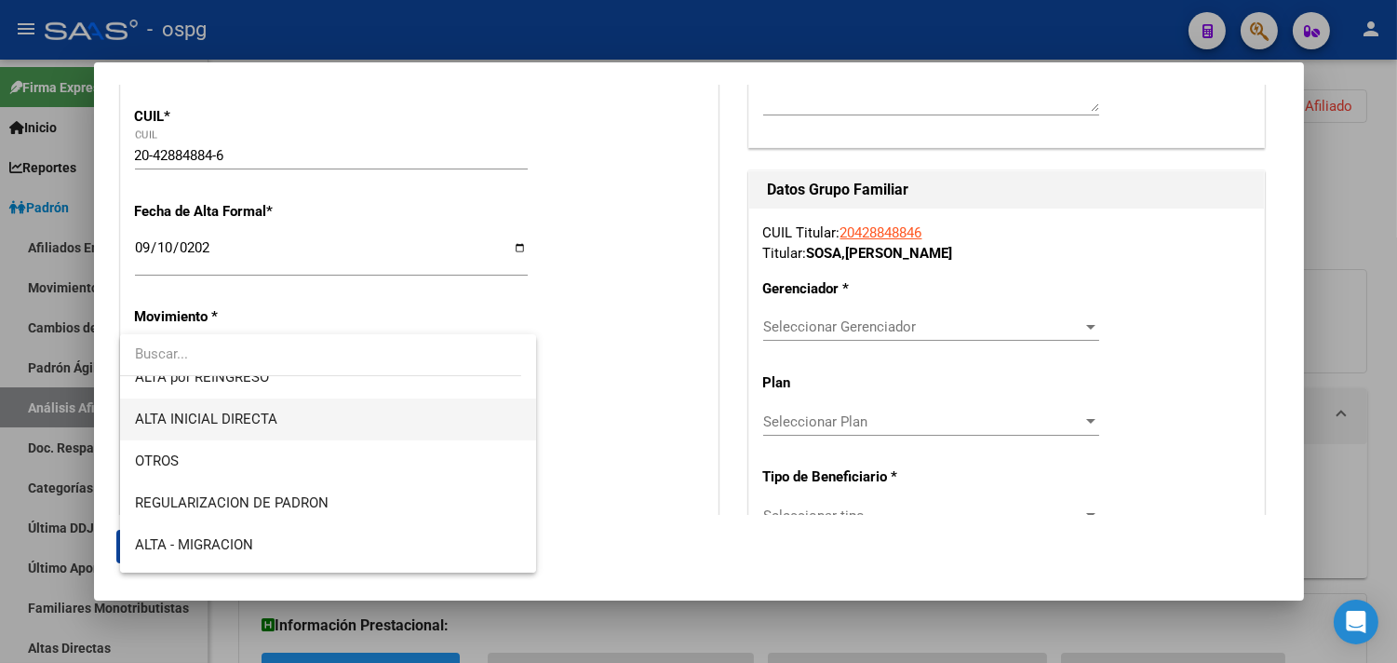
click at [234, 419] on span "ALTA INICIAL DIRECTA" at bounding box center [206, 418] width 142 height 17
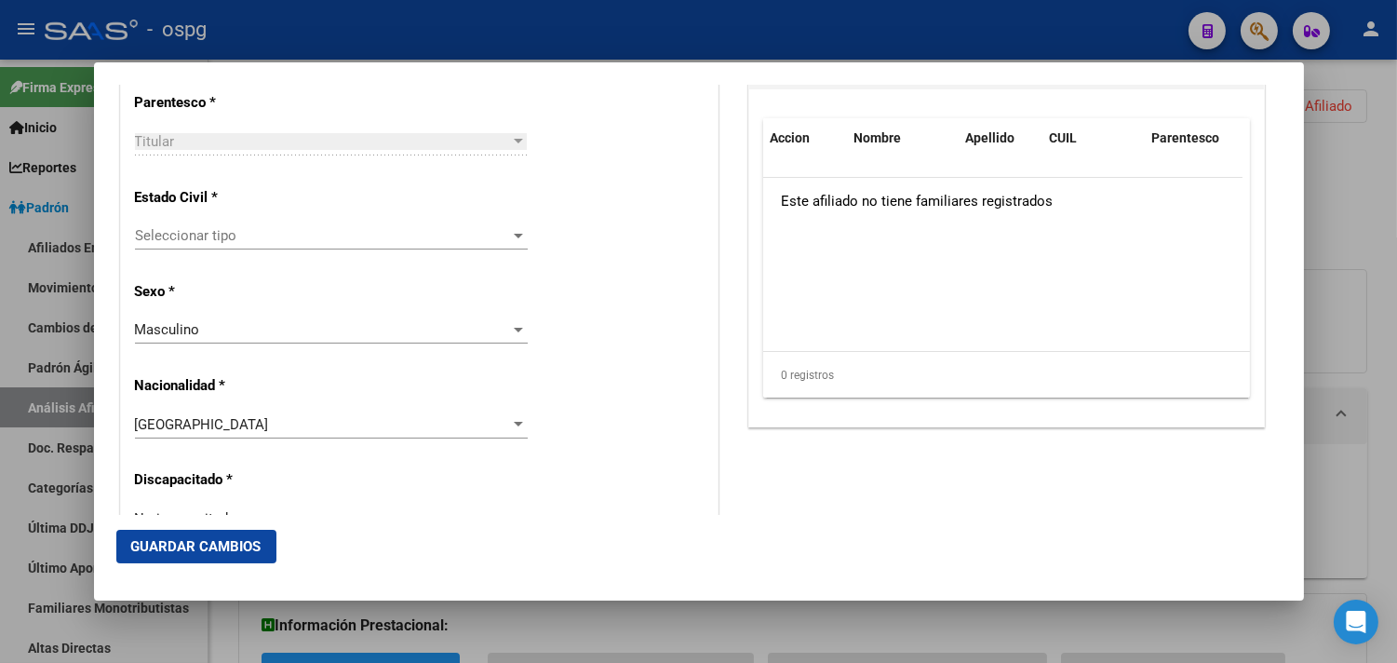
scroll to position [1137, 0]
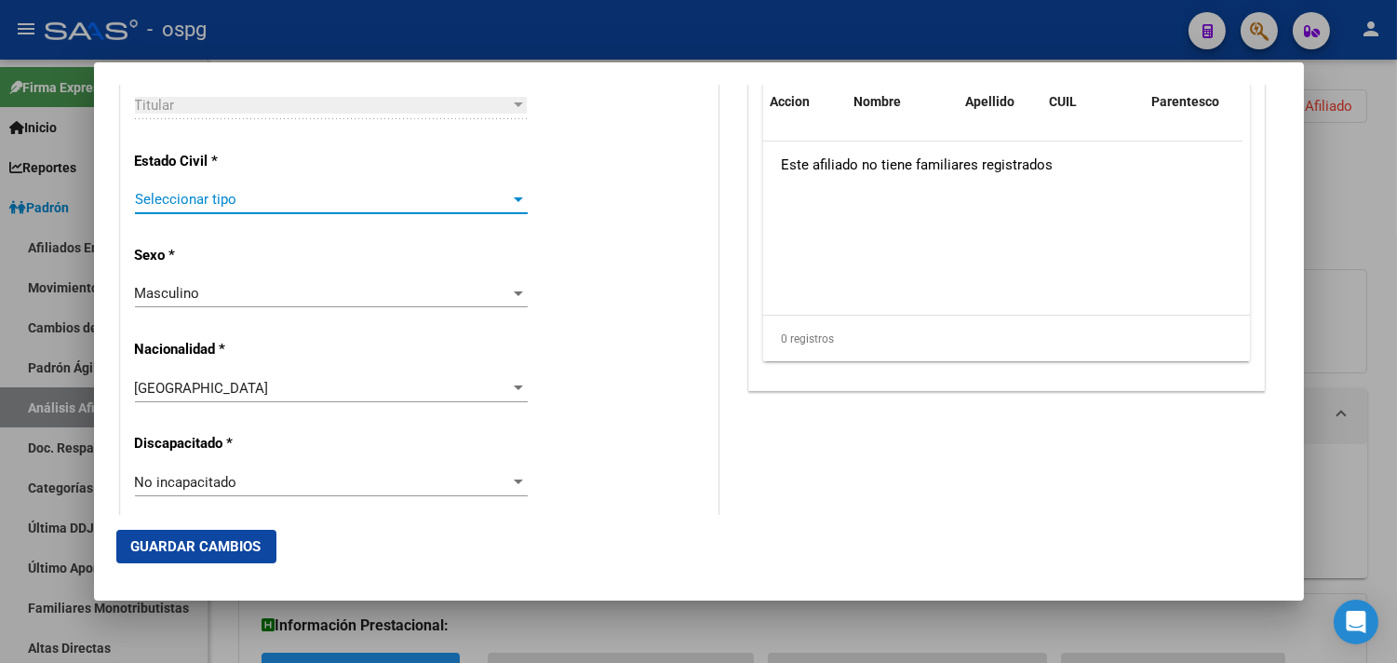
click at [208, 201] on span "Seleccionar tipo" at bounding box center [323, 199] width 376 height 17
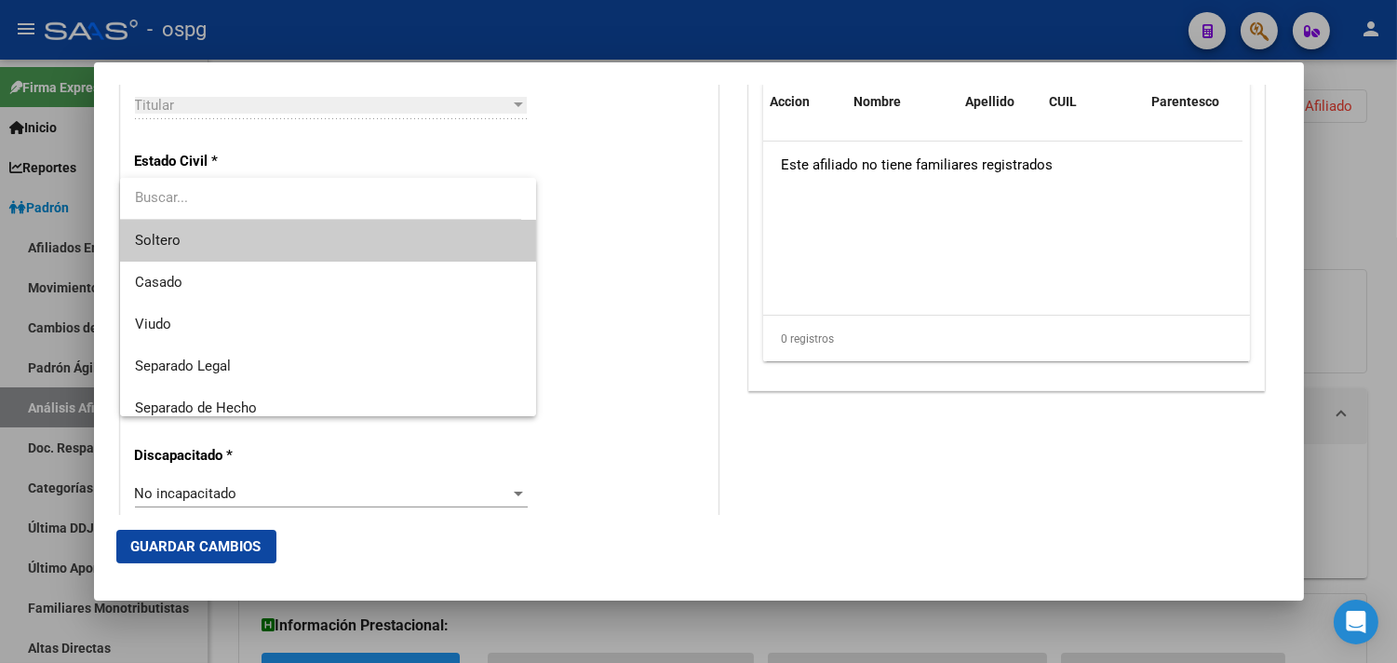
click at [177, 252] on span "Soltero" at bounding box center [328, 241] width 386 height 42
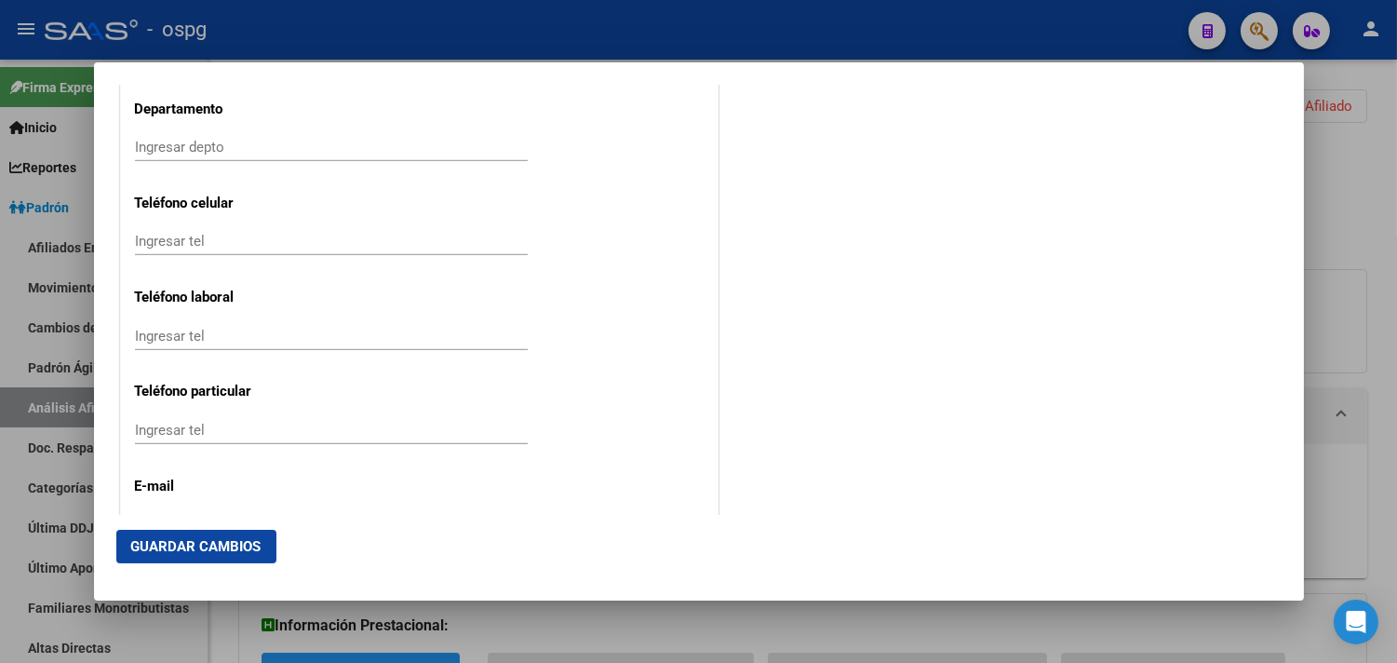
scroll to position [2500, 0]
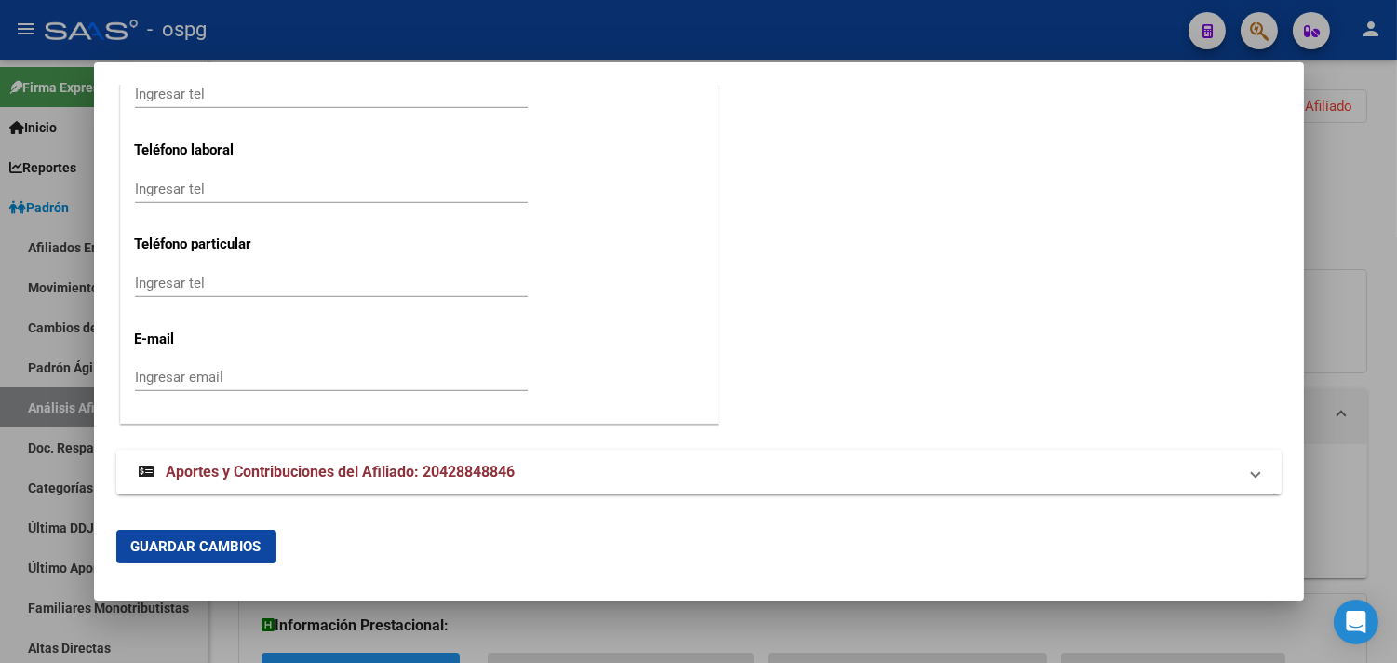
click at [181, 363] on div "Ingresar email" at bounding box center [331, 377] width 393 height 28
type input "s"
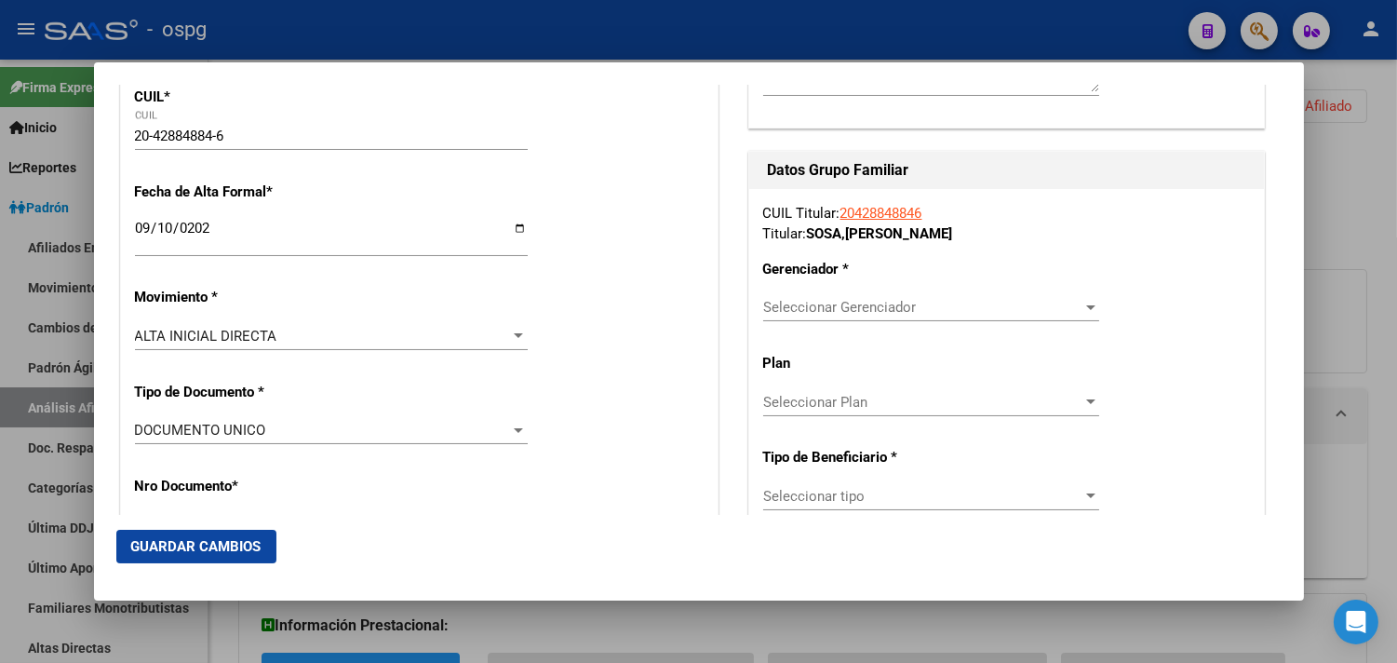
scroll to position [310, 0]
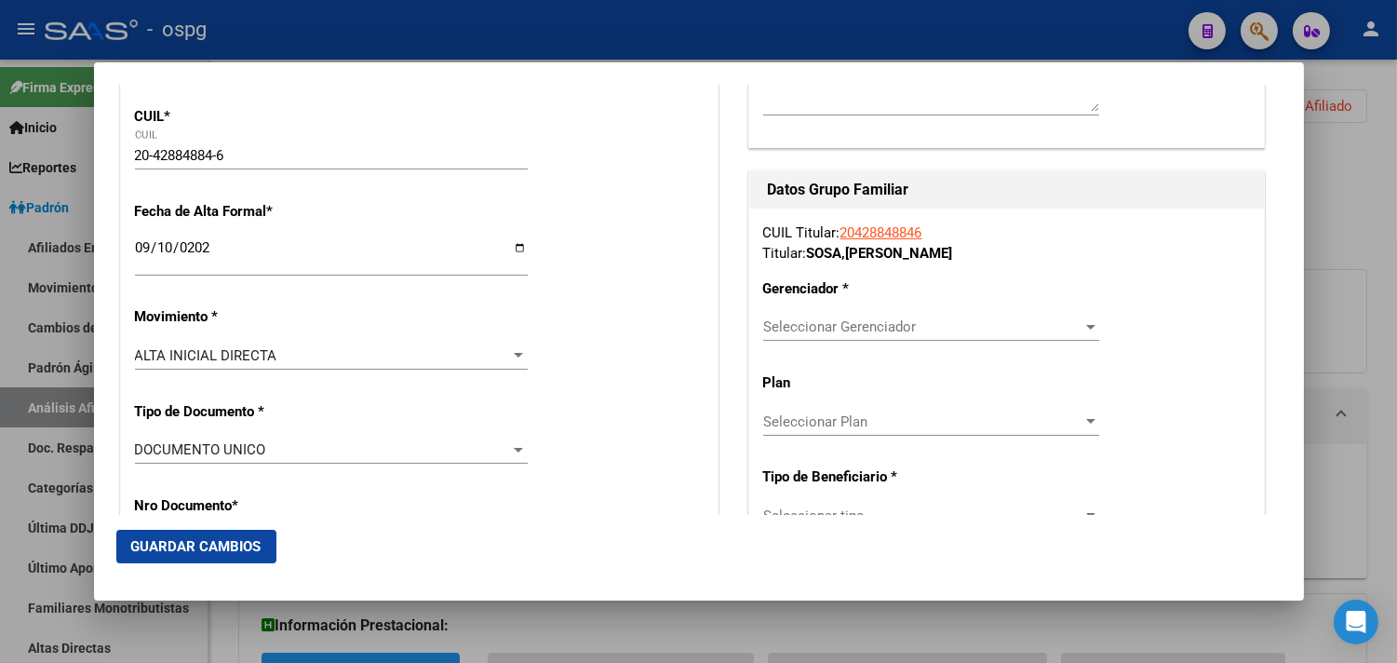
type input "[EMAIL_ADDRESS][DOMAIN_NAME]"
click at [800, 317] on div "Seleccionar Gerenciador Seleccionar Gerenciador" at bounding box center [931, 327] width 336 height 28
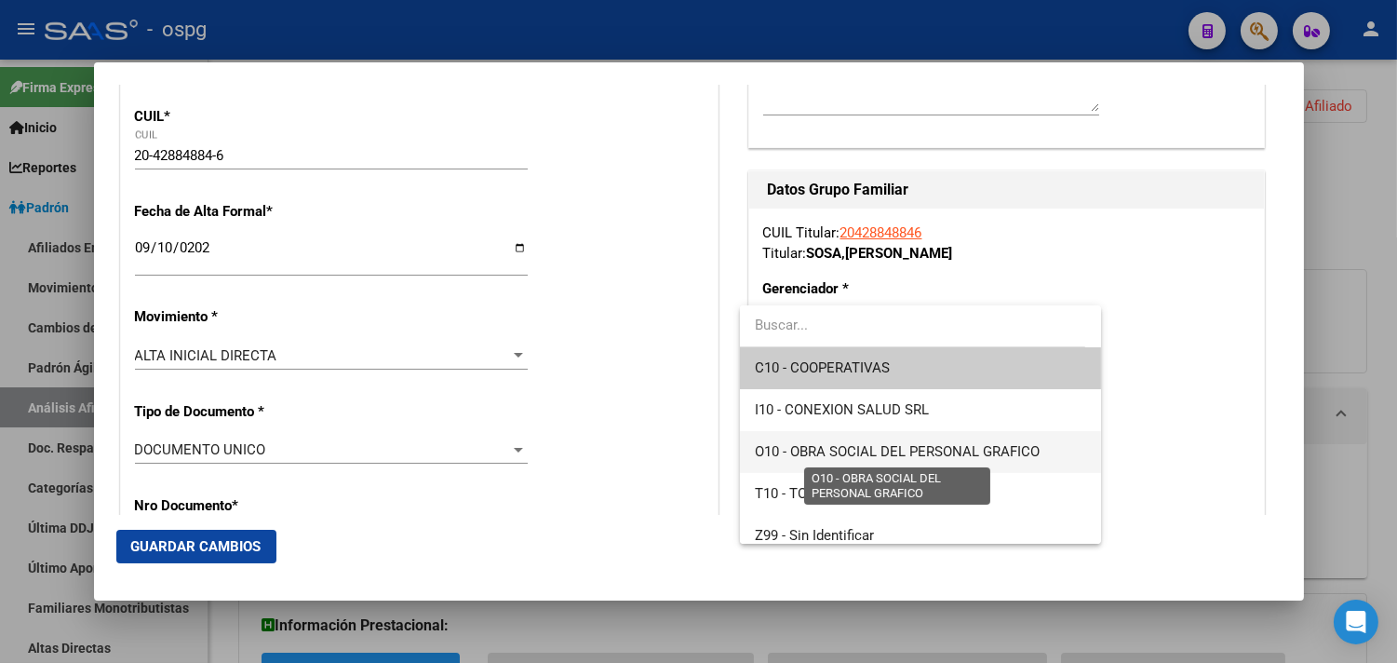
click at [854, 448] on span "O10 - OBRA SOCIAL DEL PERSONAL GRAFICO" at bounding box center [897, 451] width 285 height 17
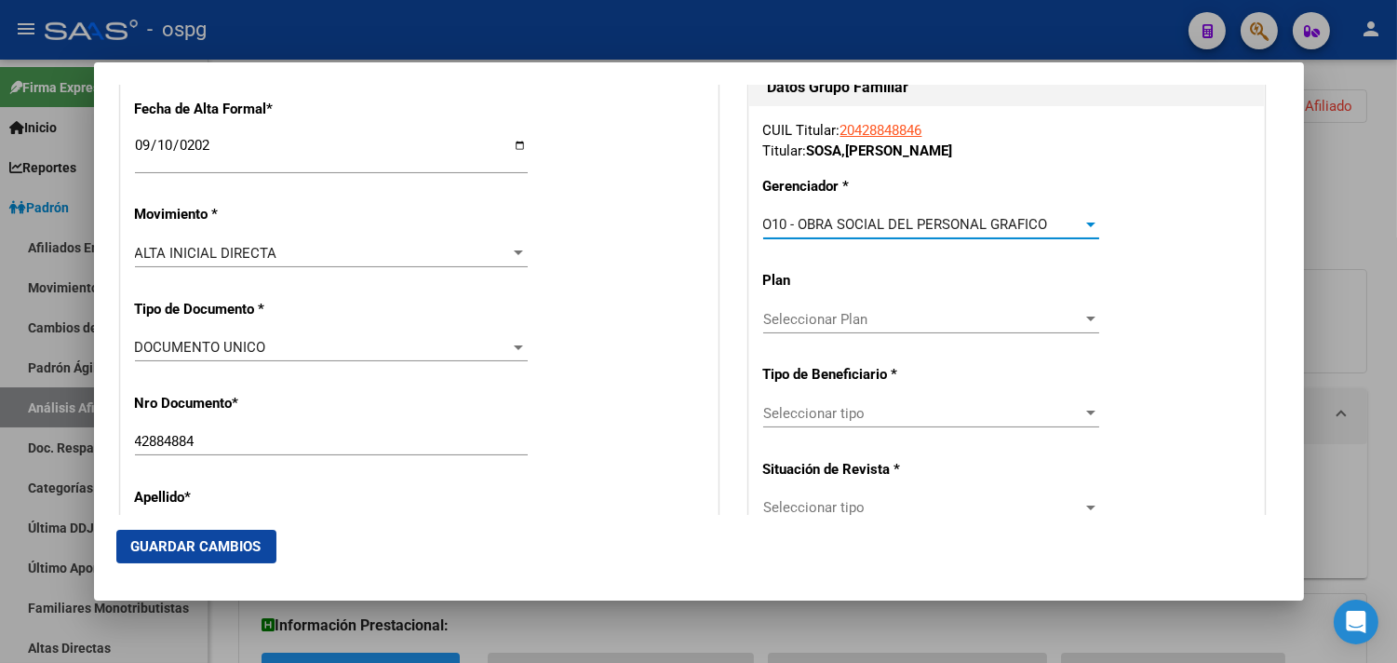
scroll to position [413, 0]
click at [802, 408] on span "Seleccionar tipo" at bounding box center [922, 412] width 319 height 17
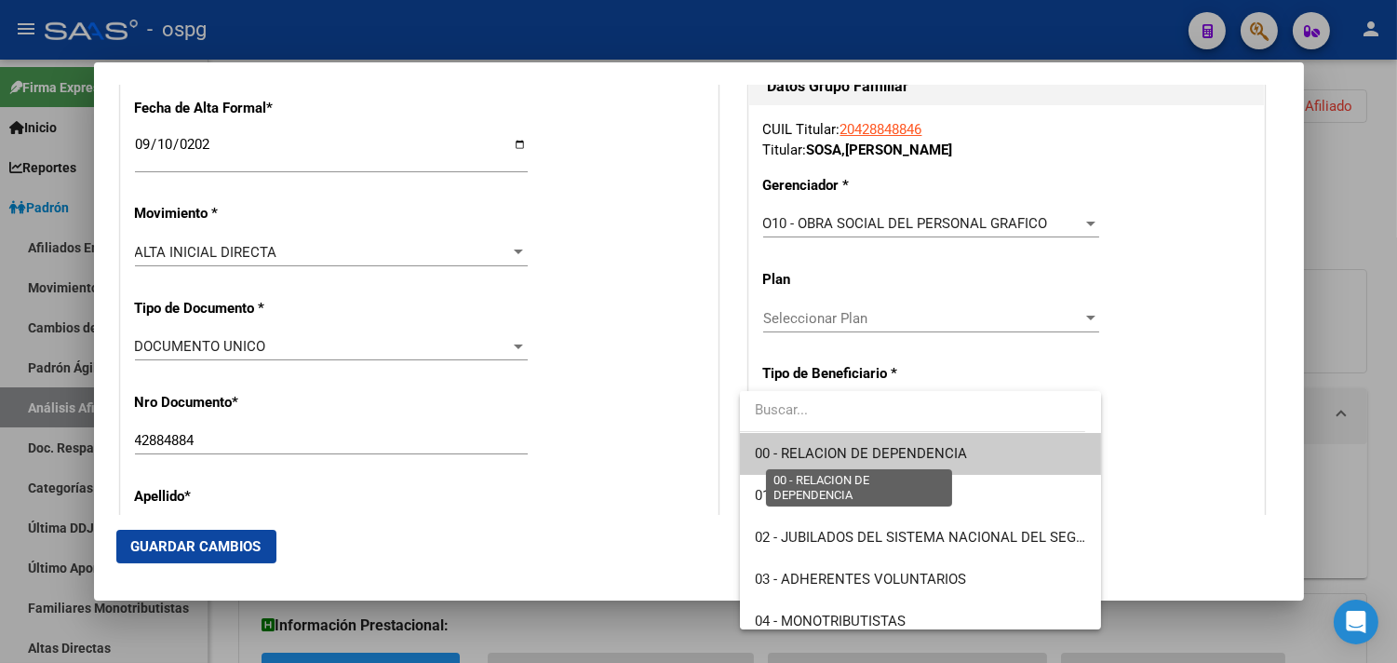
drag, startPoint x: 891, startPoint y: 452, endPoint x: 913, endPoint y: 449, distance: 22.6
click at [894, 451] on span "00 - RELACION DE DEPENDENCIA" at bounding box center [861, 453] width 212 height 17
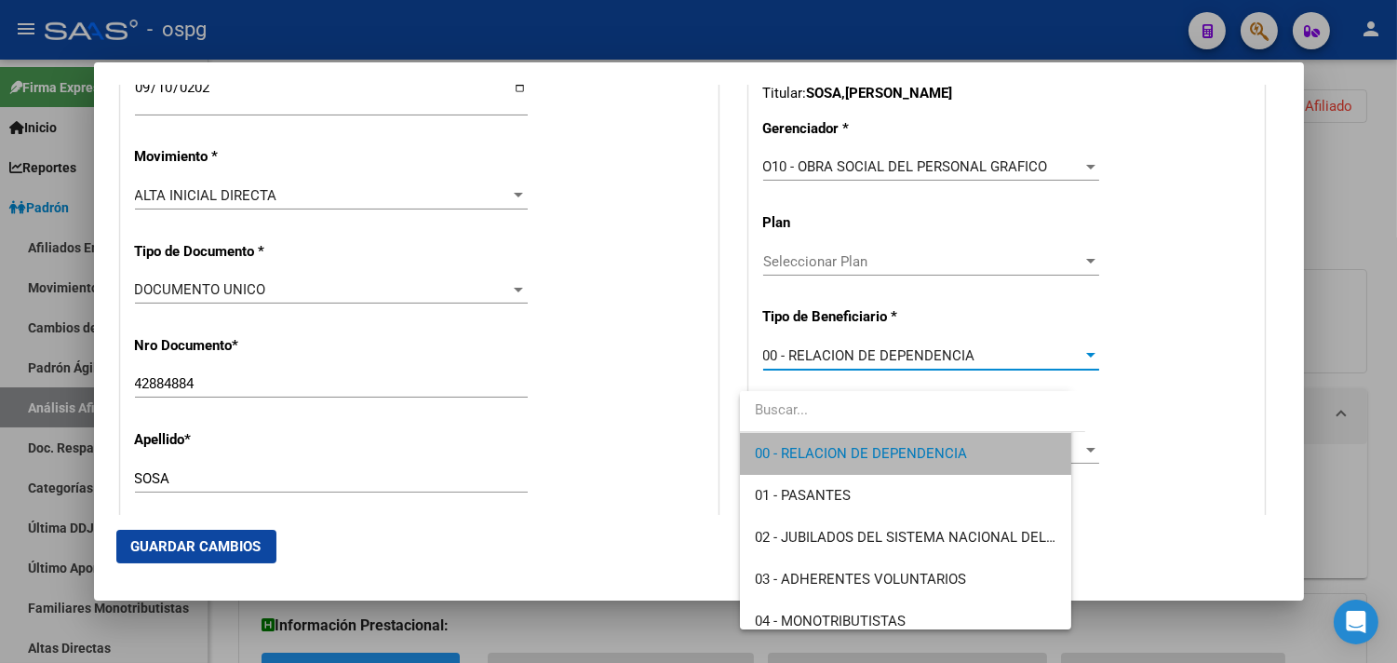
type input "30-50018871-1"
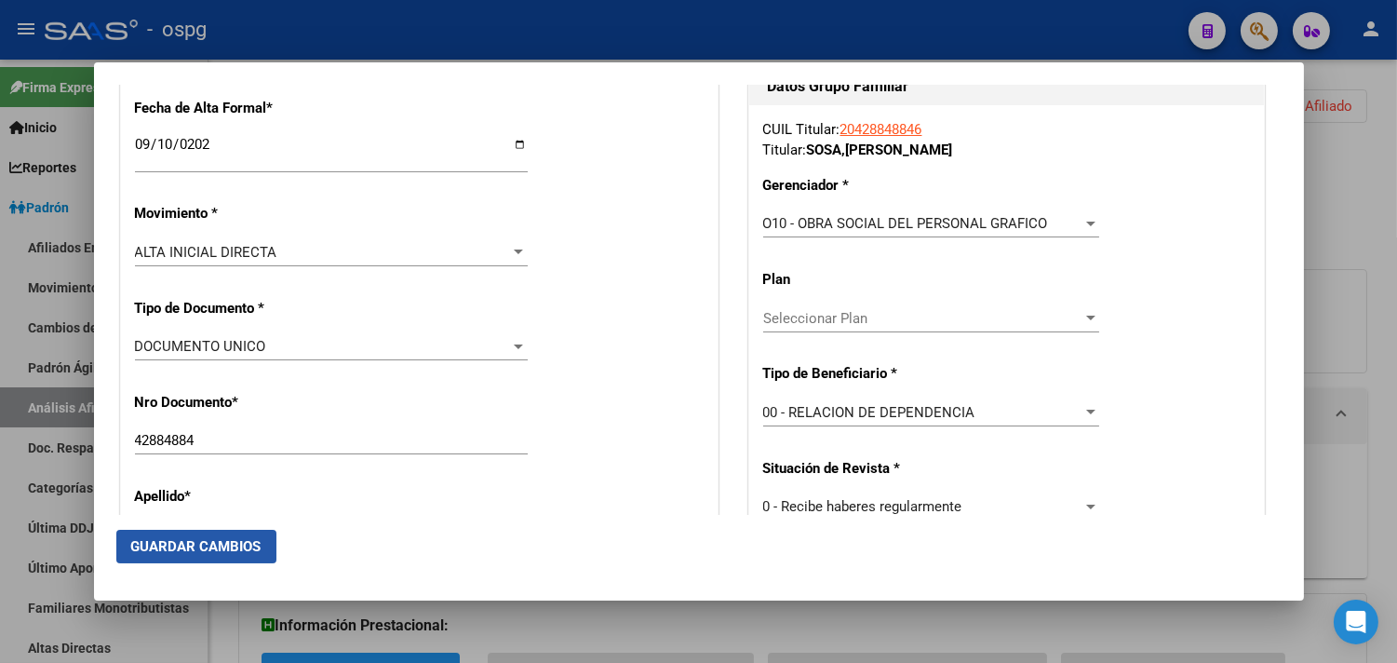
drag, startPoint x: 198, startPoint y: 549, endPoint x: 215, endPoint y: 537, distance: 20.7
click at [202, 546] on span "Guardar Cambios" at bounding box center [196, 546] width 130 height 17
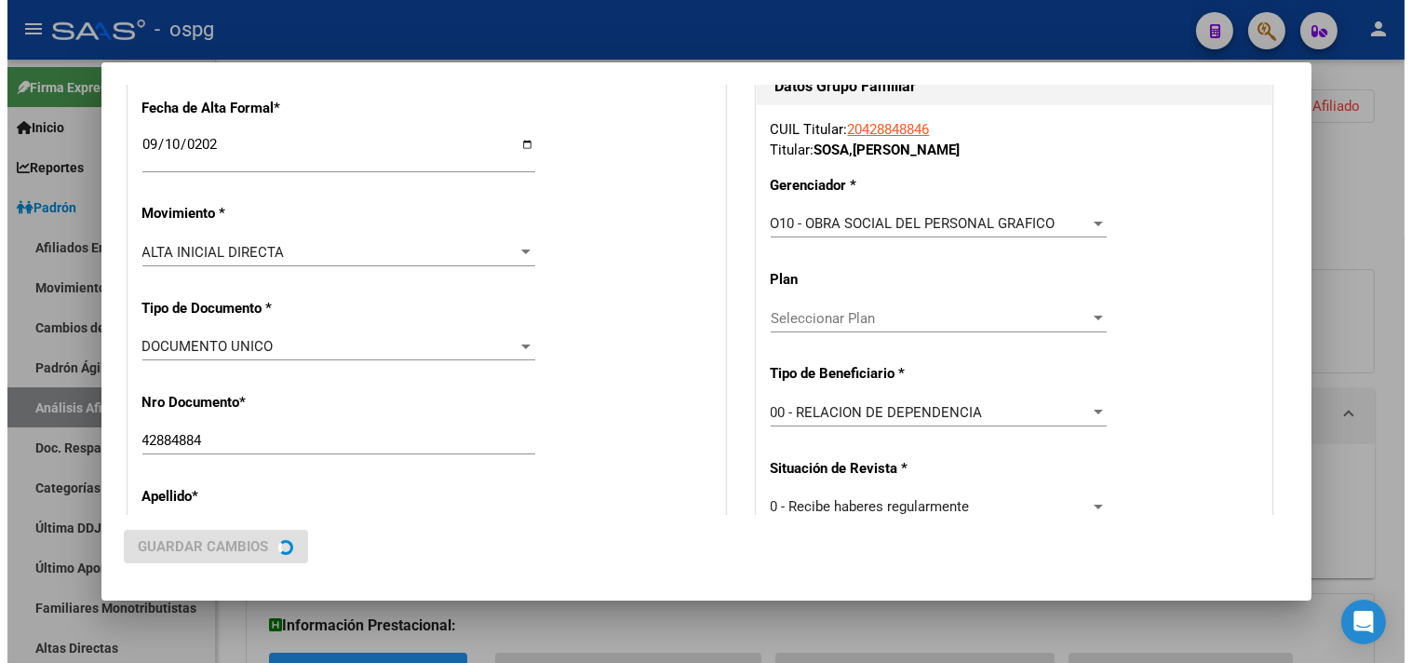
scroll to position [0, 0]
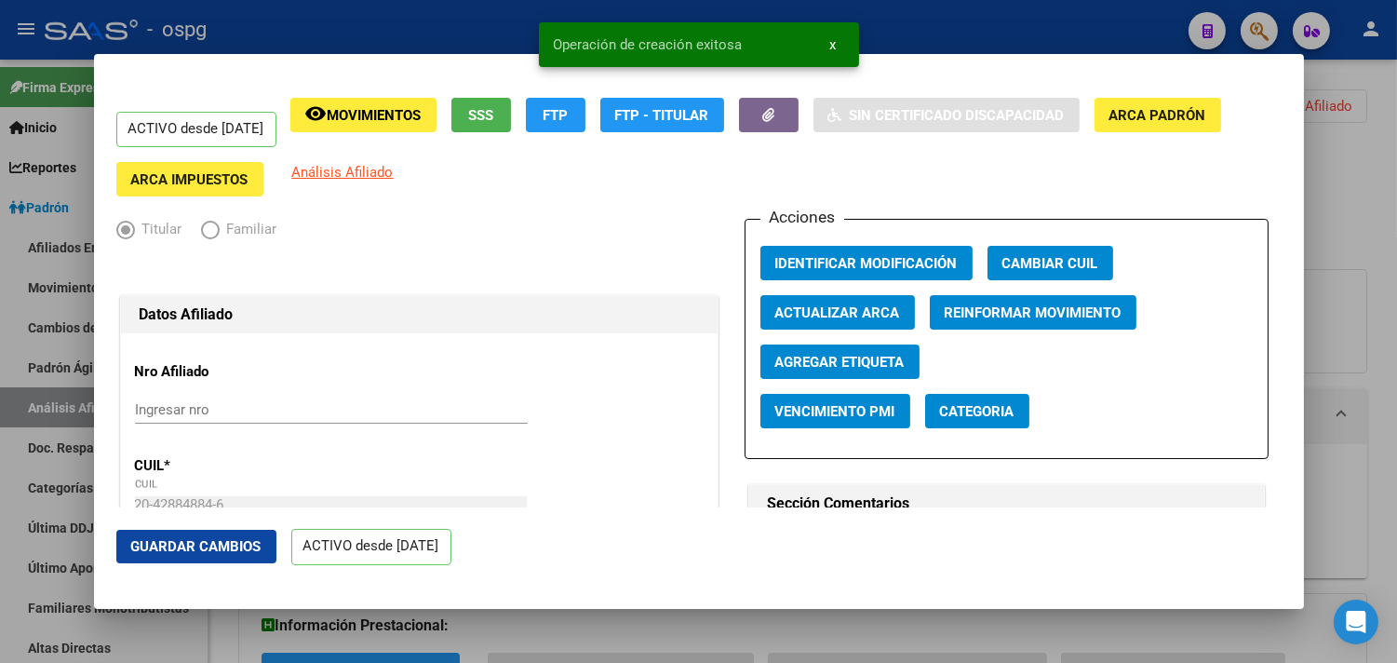
drag, startPoint x: 895, startPoint y: 242, endPoint x: 900, endPoint y: 251, distance: 10.4
click at [895, 245] on div "Acciones Identificar Modificación Cambiar CUIL Actualizar ARCA Reinformar Movim…" at bounding box center [1007, 339] width 524 height 240
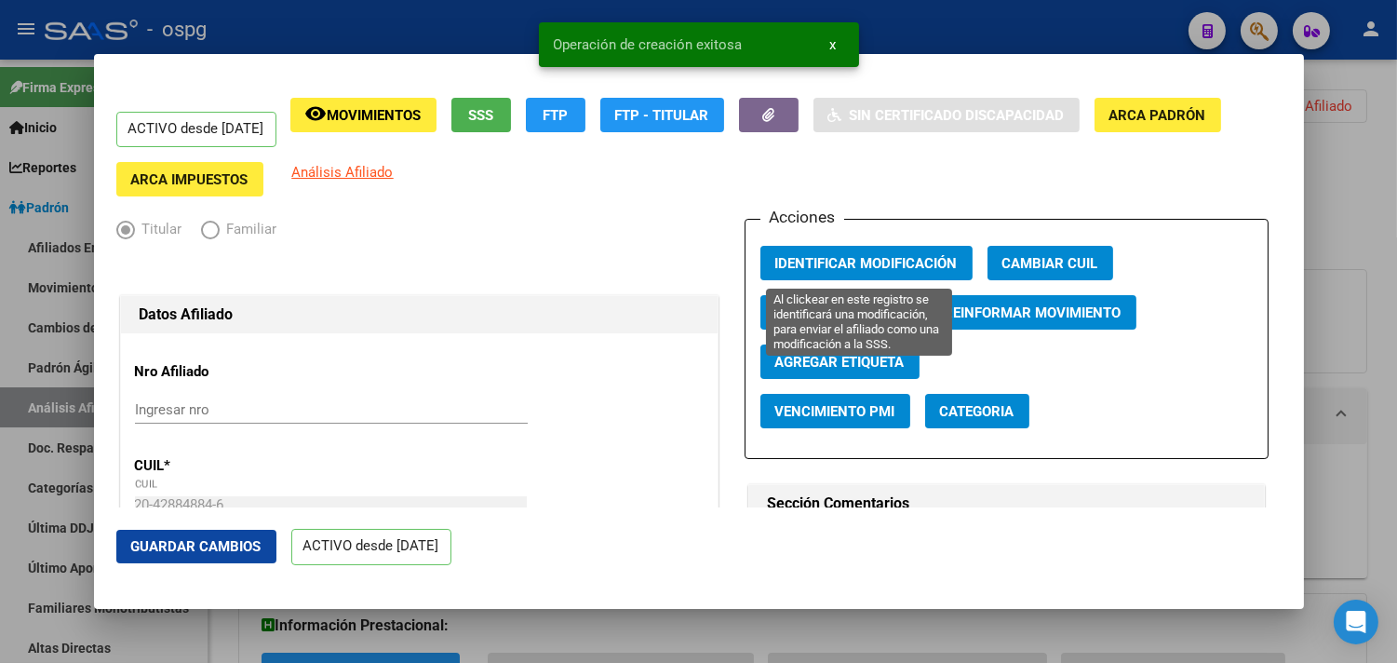
click at [896, 259] on span "Identificar Modificación" at bounding box center [866, 263] width 182 height 17
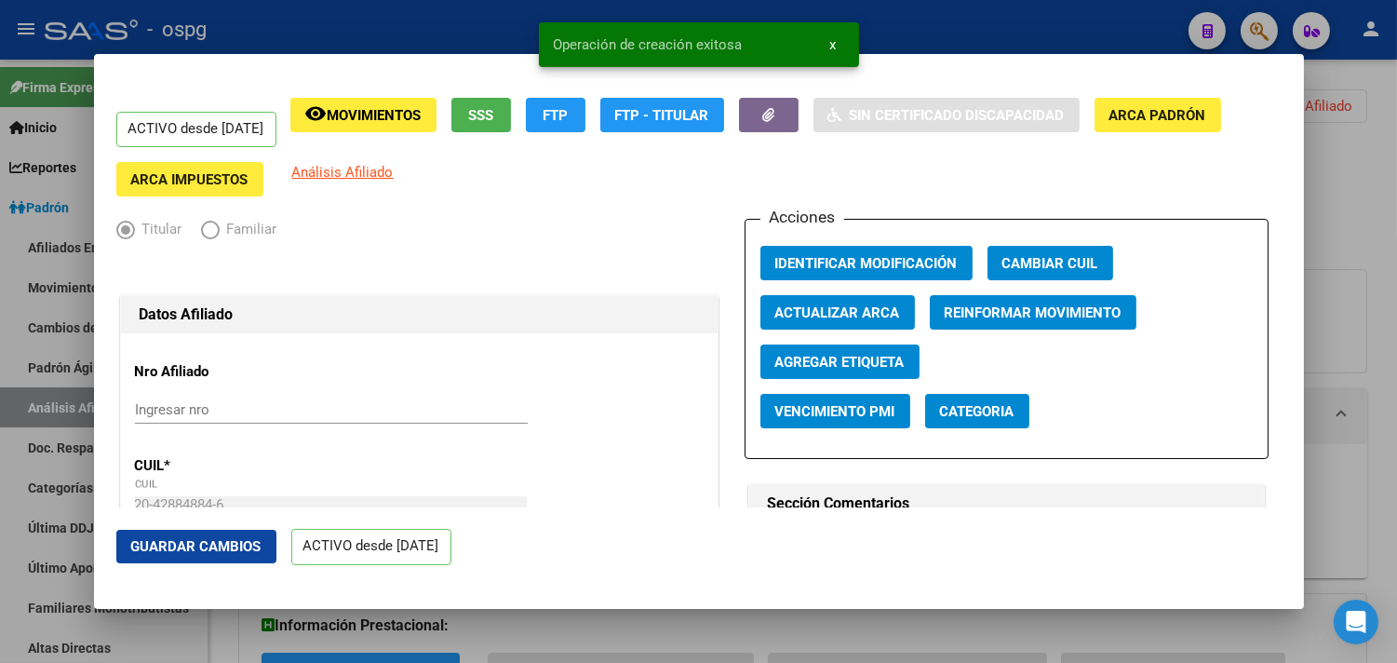
click at [774, 121] on icon "button" at bounding box center [768, 115] width 12 height 14
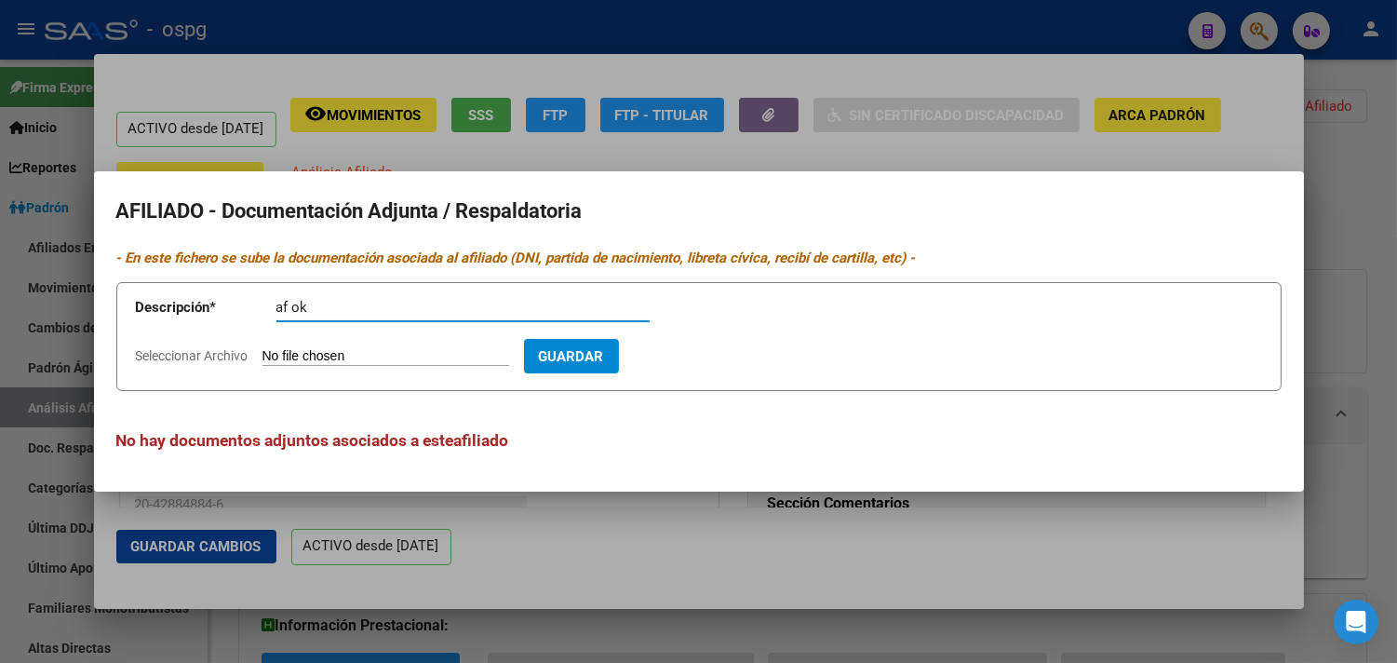
type input "af ok"
drag, startPoint x: 283, startPoint y: 372, endPoint x: 296, endPoint y: 358, distance: 19.1
click at [287, 369] on form "Descripción * af ok Descripción Seleccionar Archivo Guardar" at bounding box center [698, 336] width 1165 height 109
click at [299, 357] on input "Seleccionar Archivo" at bounding box center [385, 357] width 247 height 18
type input "C:\fakepath\20250910142653494.pdf"
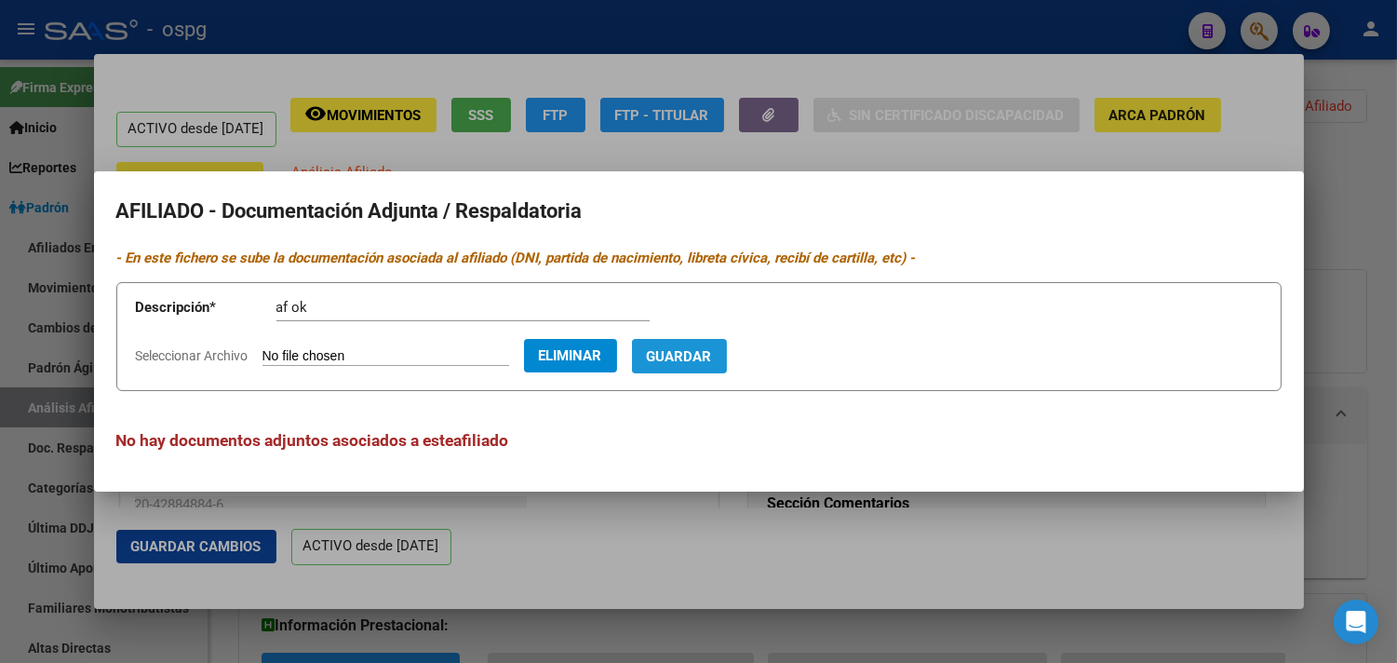
click at [712, 356] on span "Guardar" at bounding box center [679, 356] width 65 height 17
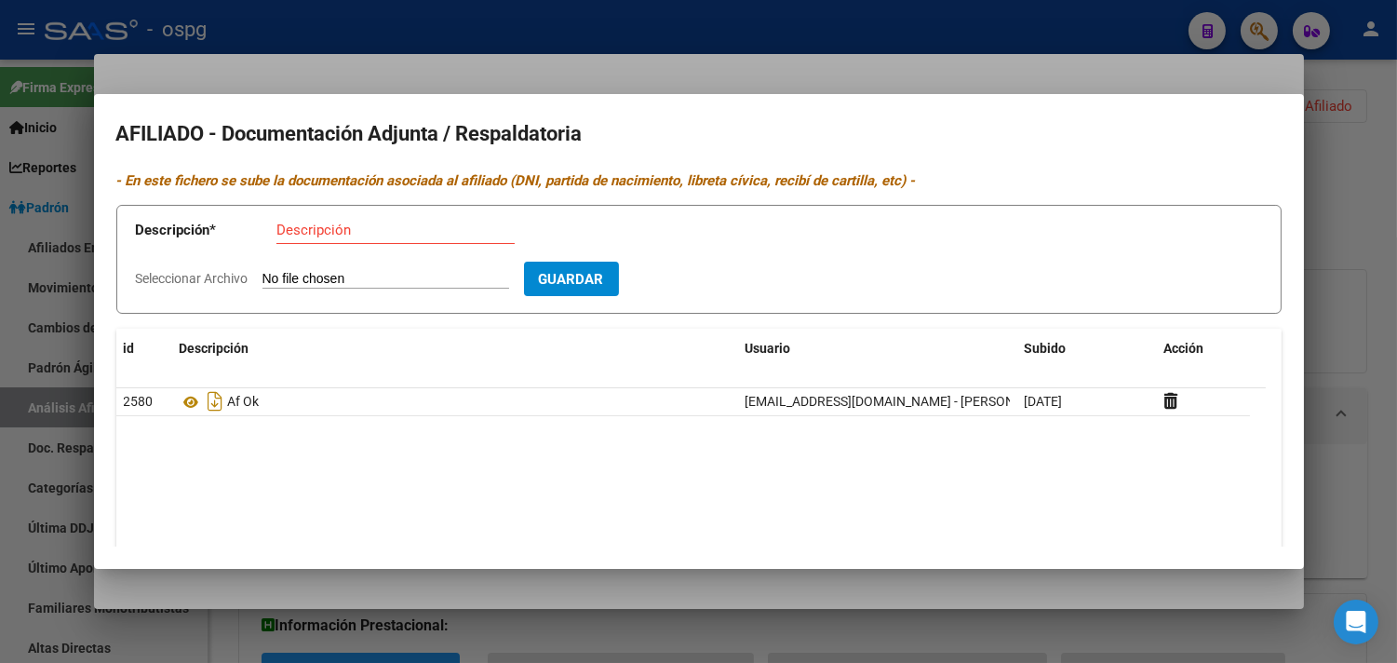
click at [723, 38] on div at bounding box center [698, 331] width 1397 height 663
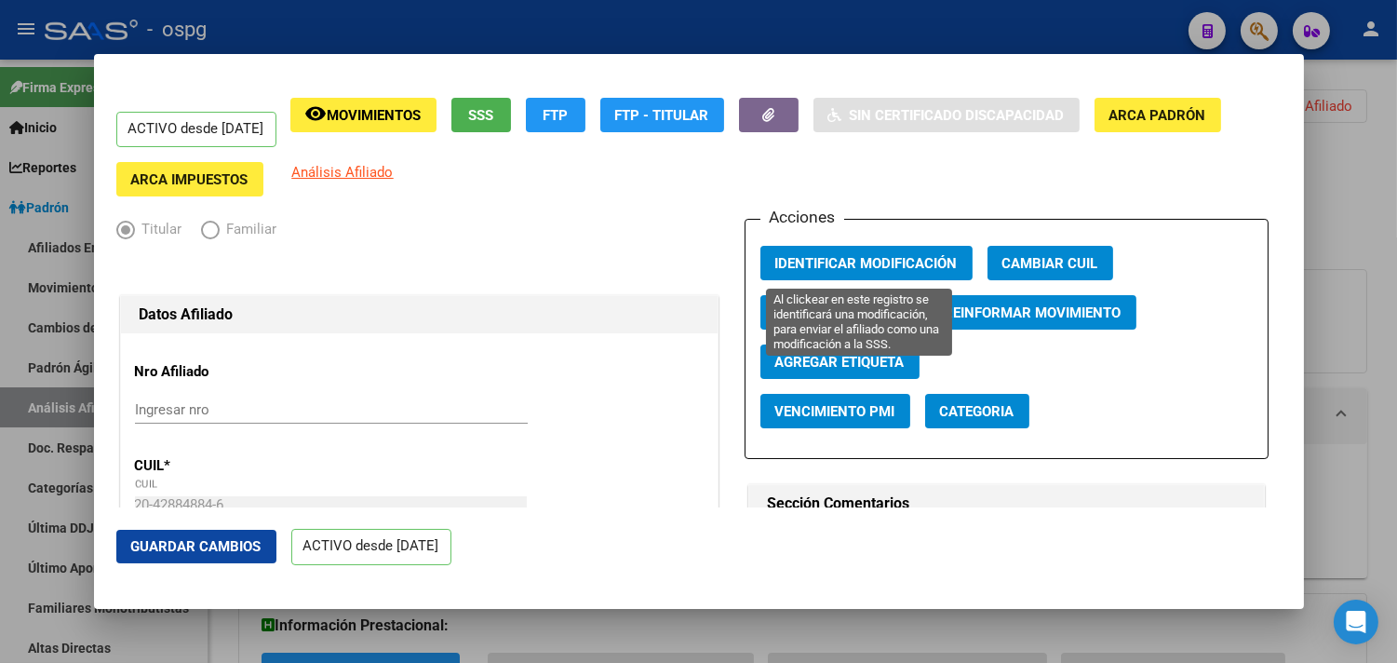
click at [881, 255] on span "Identificar Modificación" at bounding box center [866, 263] width 182 height 17
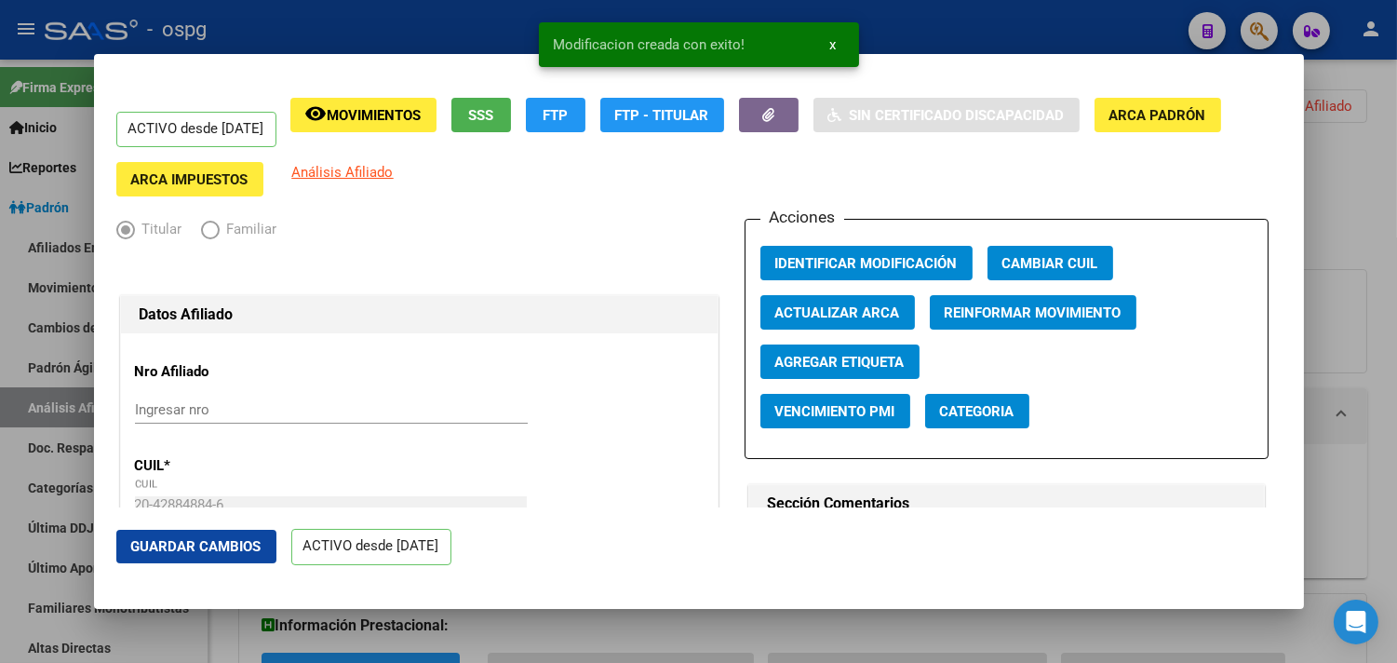
click at [905, 12] on div at bounding box center [698, 331] width 1397 height 663
